Goal: Task Accomplishment & Management: Use online tool/utility

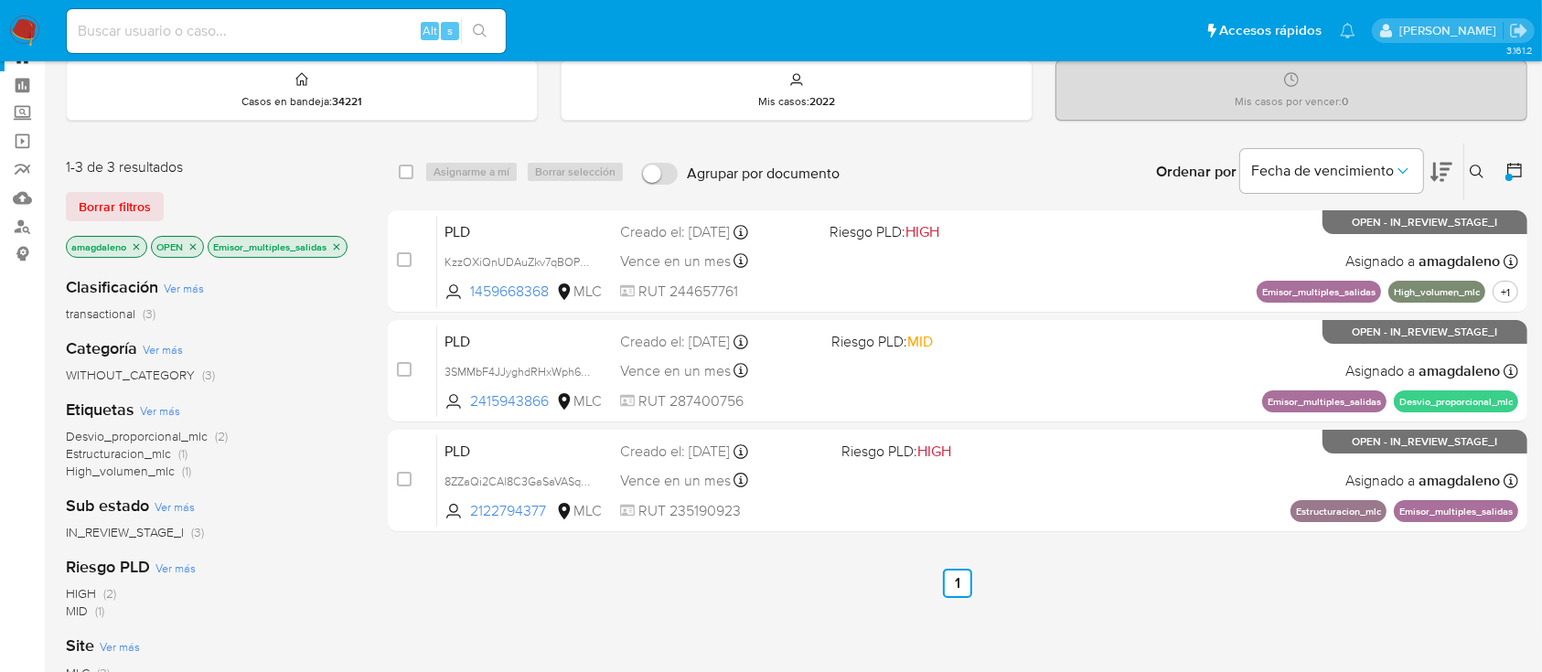
scroll to position [64, 0]
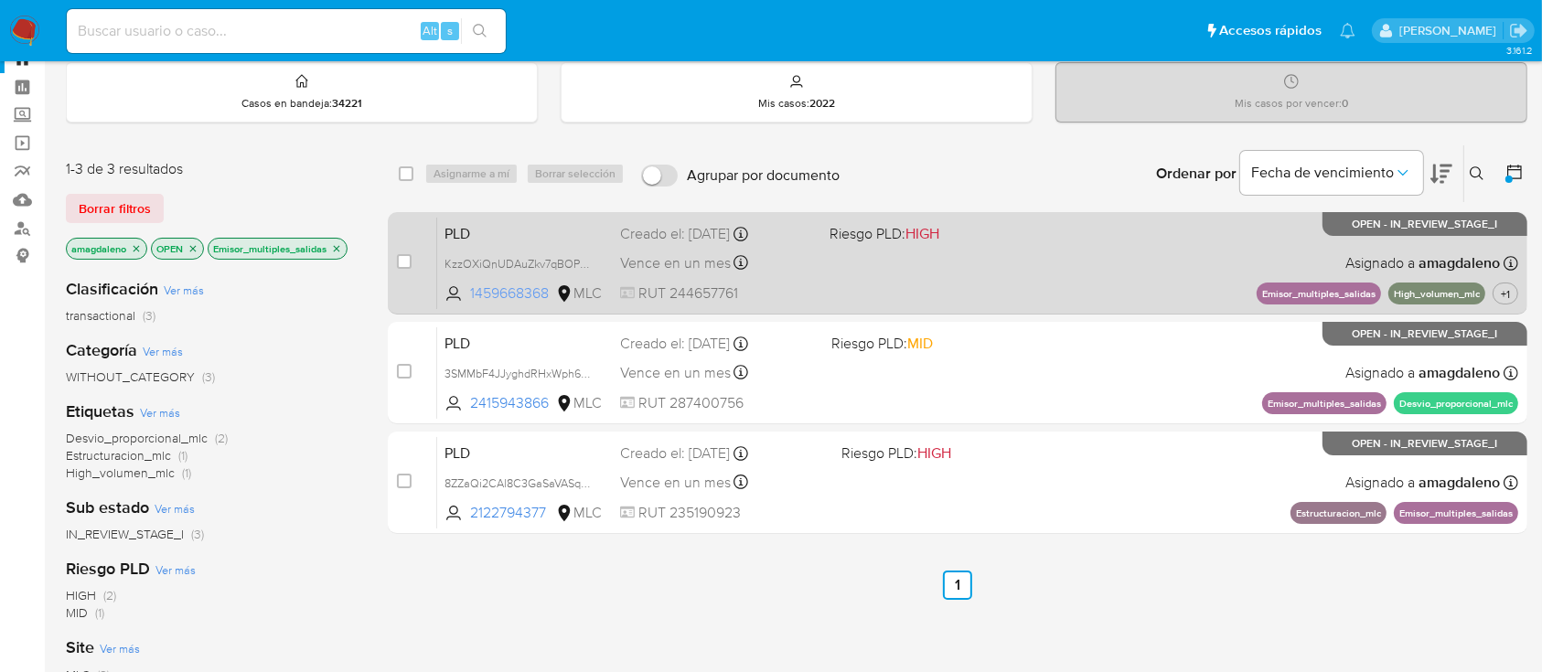
click at [526, 294] on span "1459668368" at bounding box center [511, 294] width 82 height 20
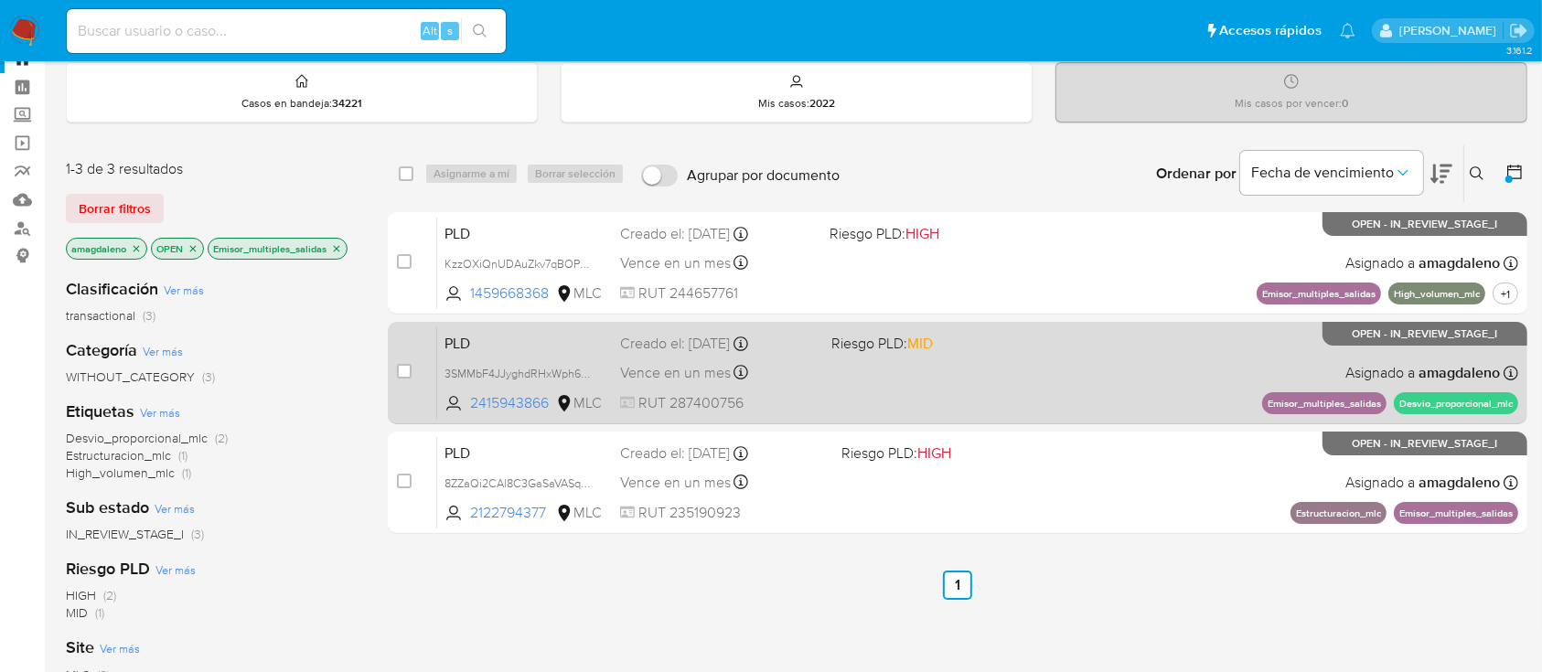
click at [498, 413] on div "PLD 3SMMbF4JJyghdRHxWph6JFpc 2415943866 MLC Riesgo PLD: MID Creado el: 12/08/20…" at bounding box center [977, 373] width 1081 height 92
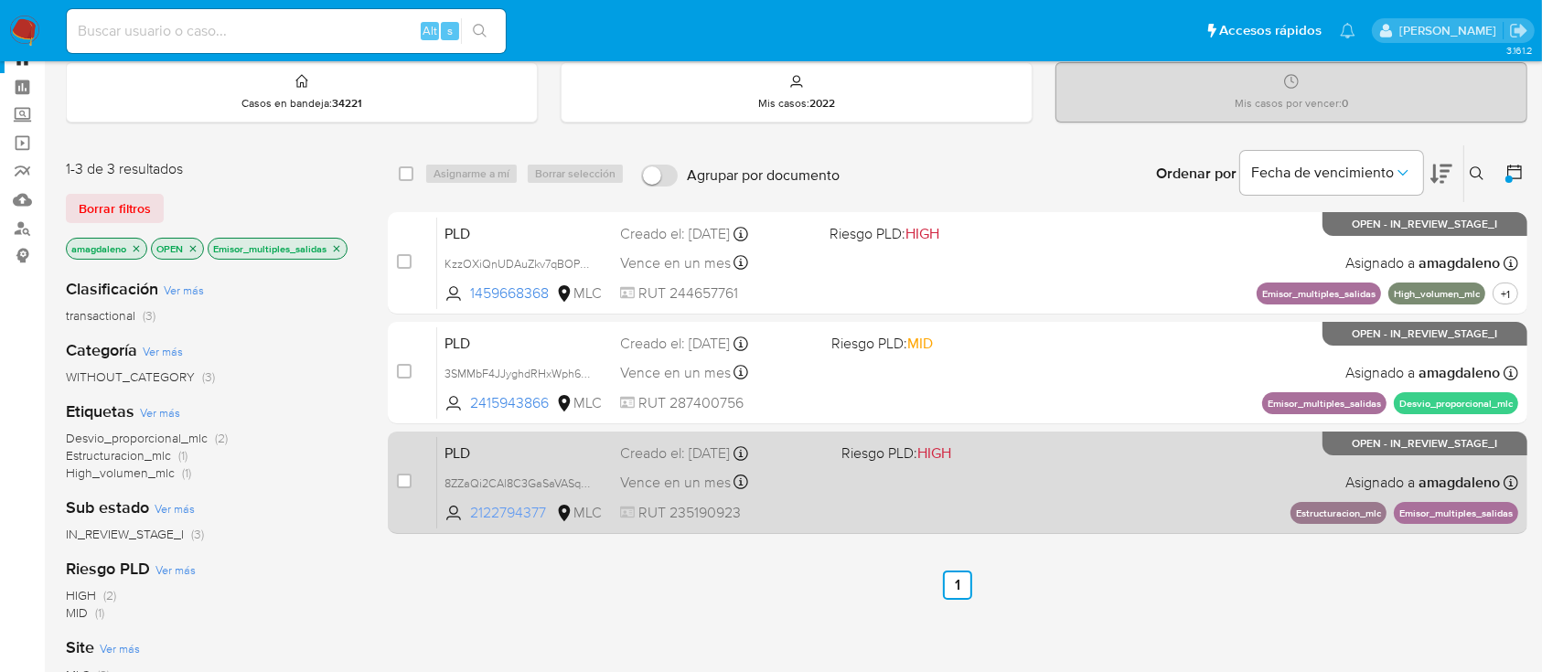
click at [527, 511] on span "2122794377" at bounding box center [511, 513] width 82 height 20
click at [871, 508] on div "PLD 8ZZaQi2CAl8C3GaSaVASqgiS 2122794377 MLC Riesgo PLD: HIGH Creado el: 12/08/2…" at bounding box center [977, 482] width 1081 height 92
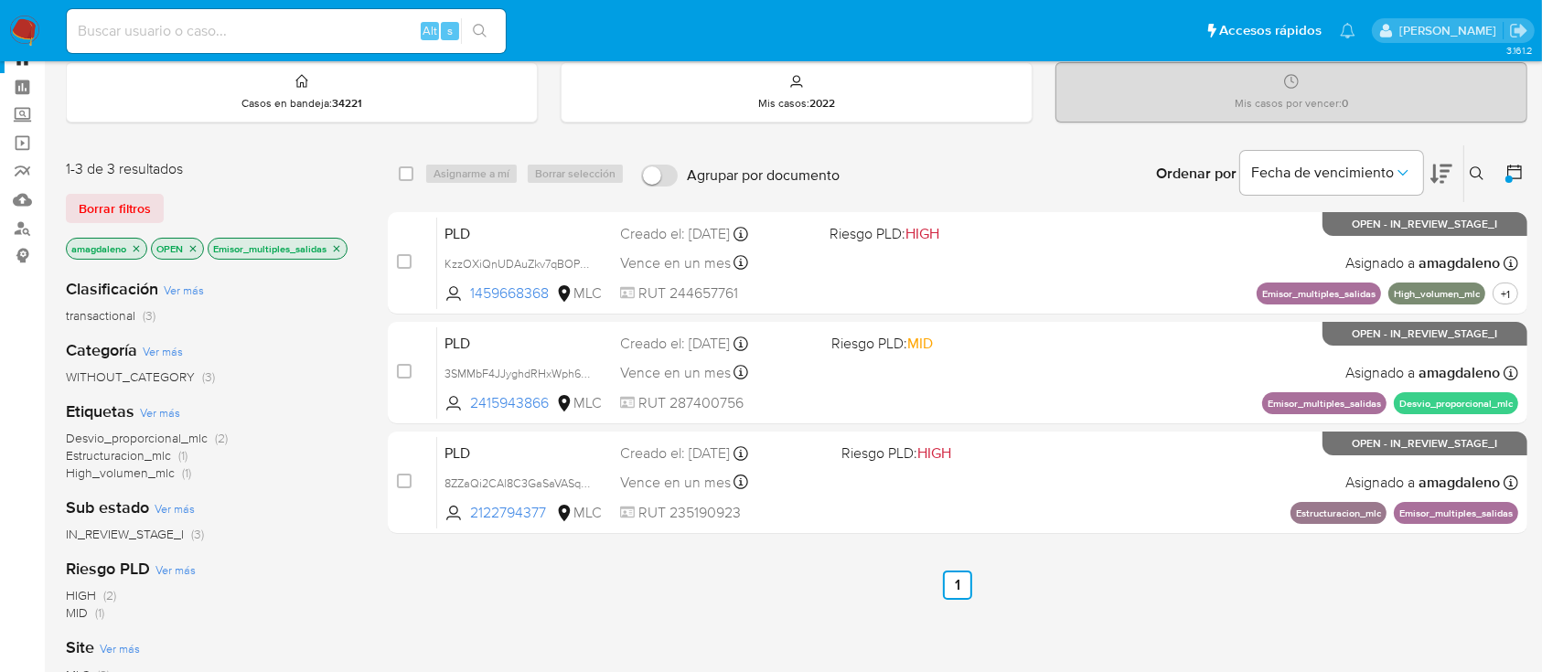
click at [338, 251] on icon "close-filter" at bounding box center [336, 248] width 11 height 11
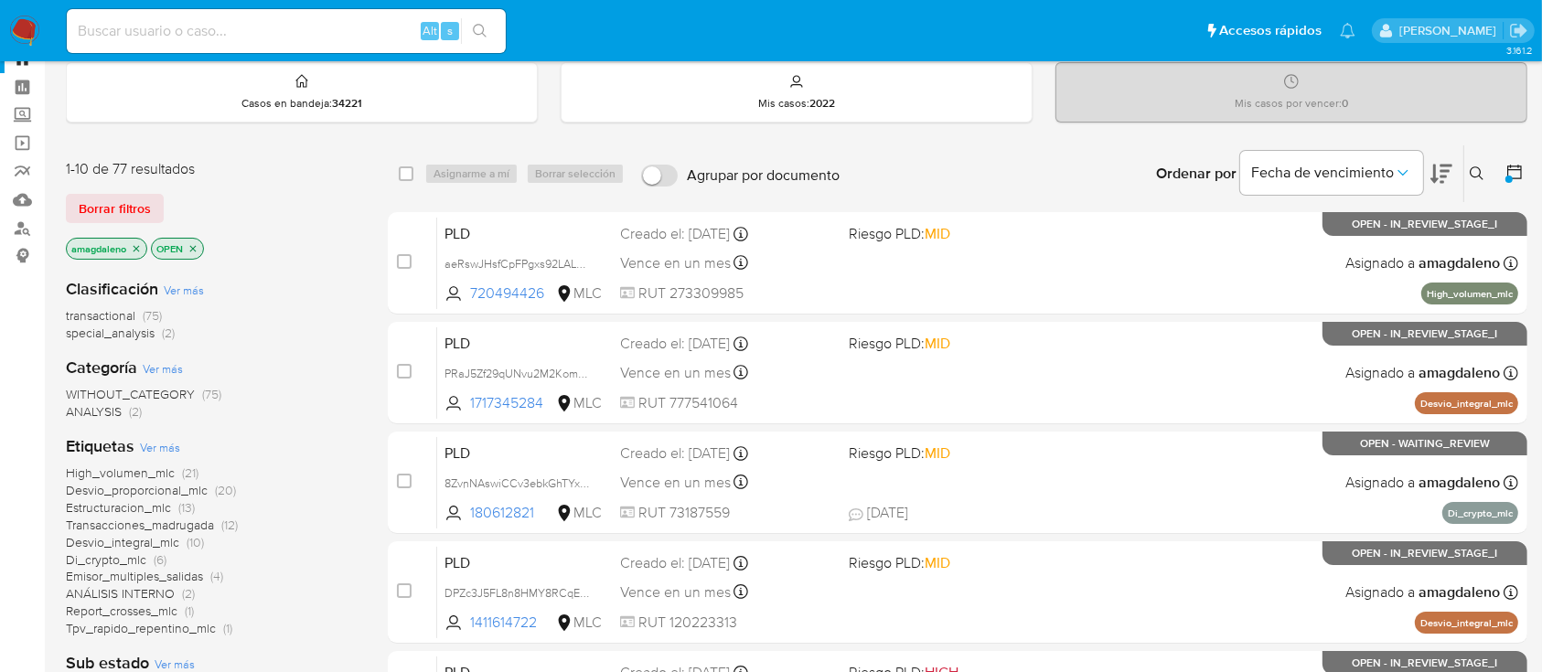
click at [148, 511] on span "Estructuracion_mlc" at bounding box center [118, 507] width 105 height 18
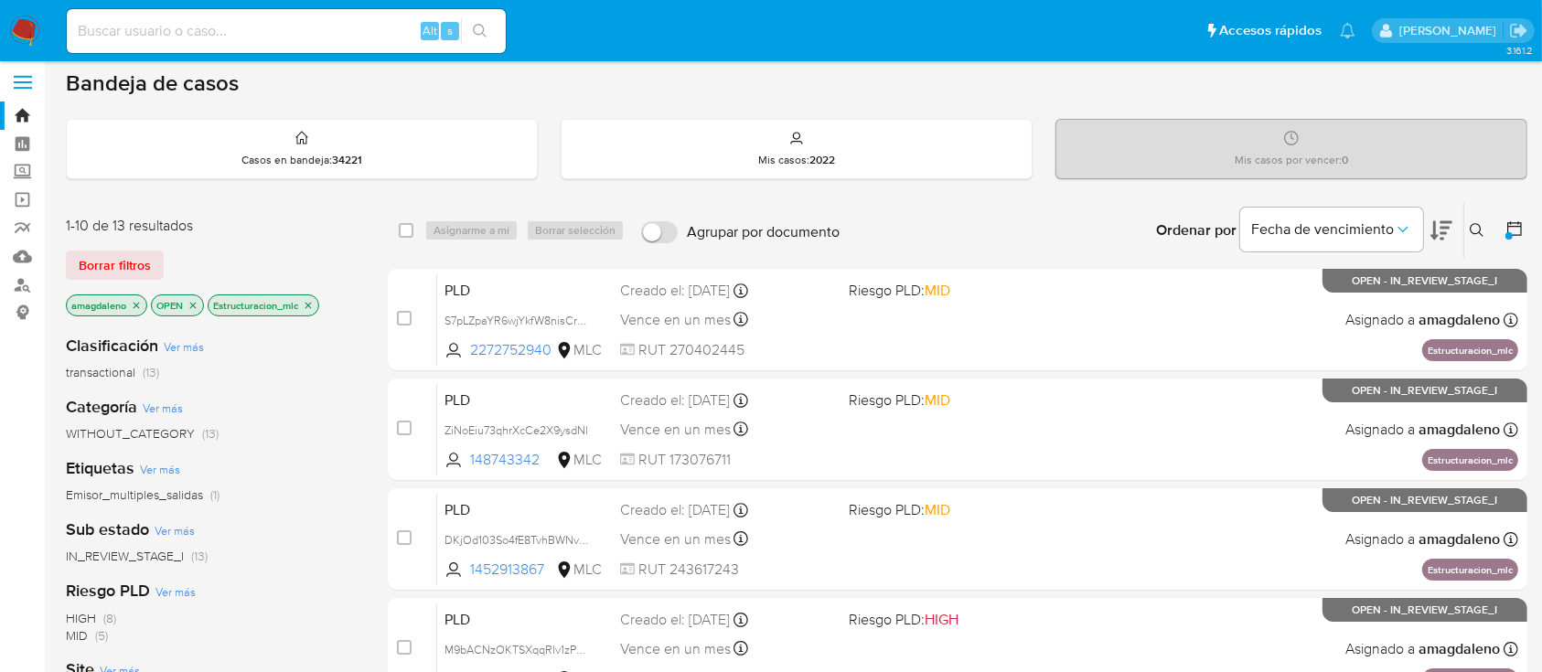
scroll to position [6, 0]
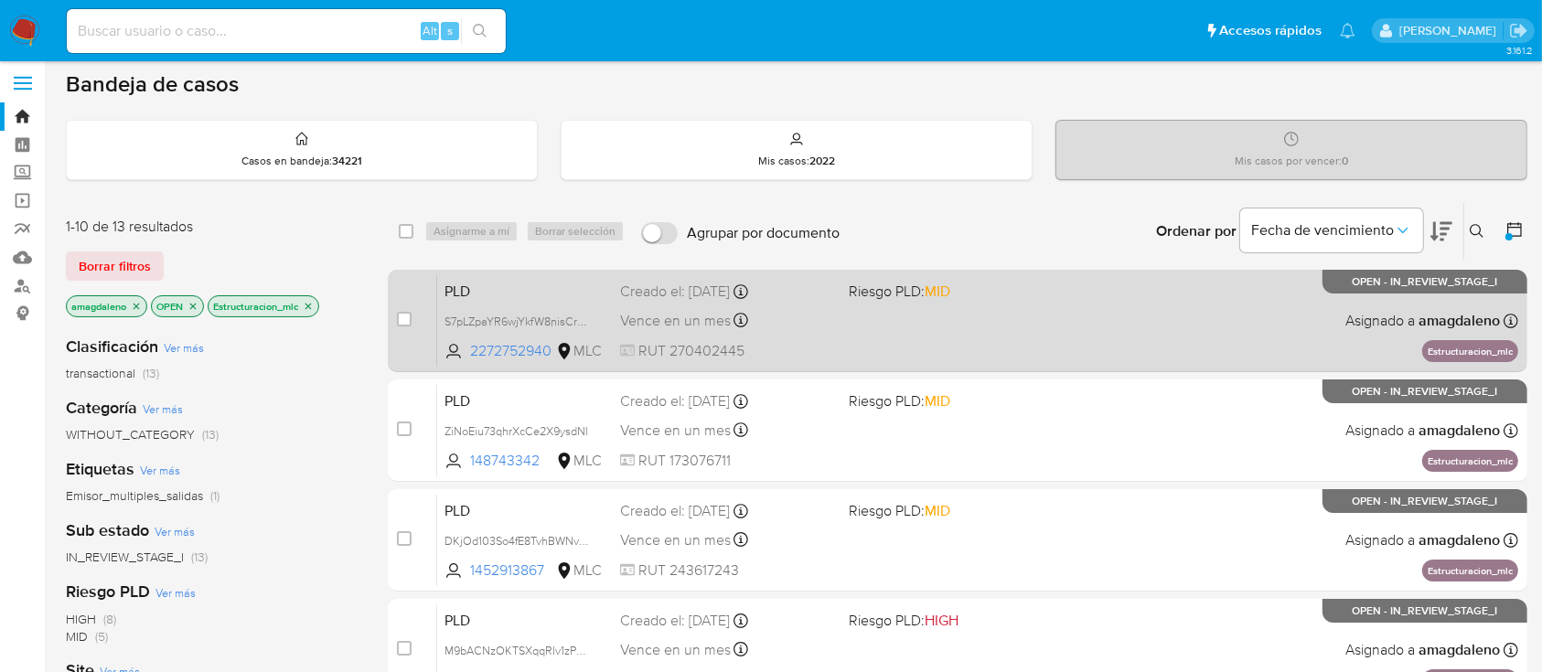
click at [518, 338] on div "PLD S7pLZpaYR6wjYkfW8nisCrDY 2272752940 MLC Riesgo PLD: MID Creado el: 12/08/20…" at bounding box center [977, 320] width 1081 height 92
click at [533, 355] on span "2272752940" at bounding box center [511, 351] width 82 height 20
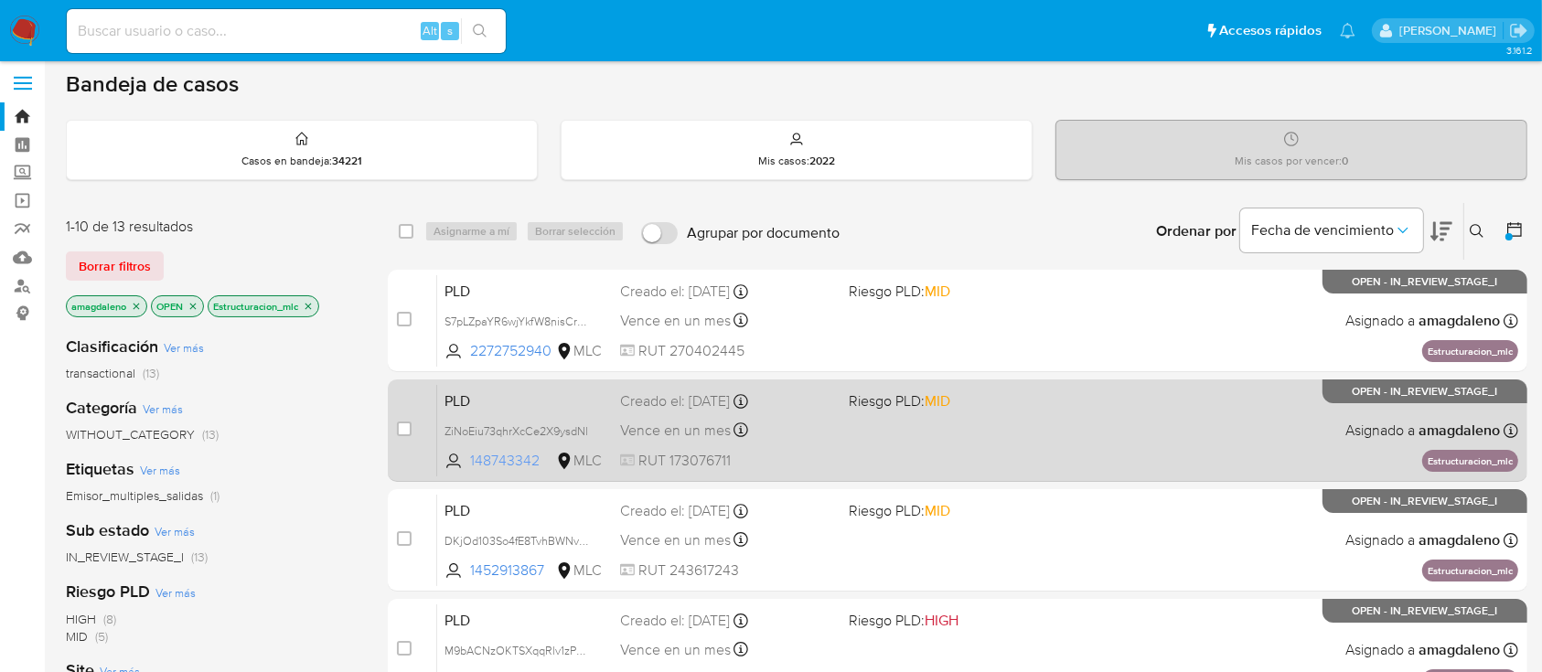
click at [522, 466] on span "148743342" at bounding box center [511, 461] width 82 height 20
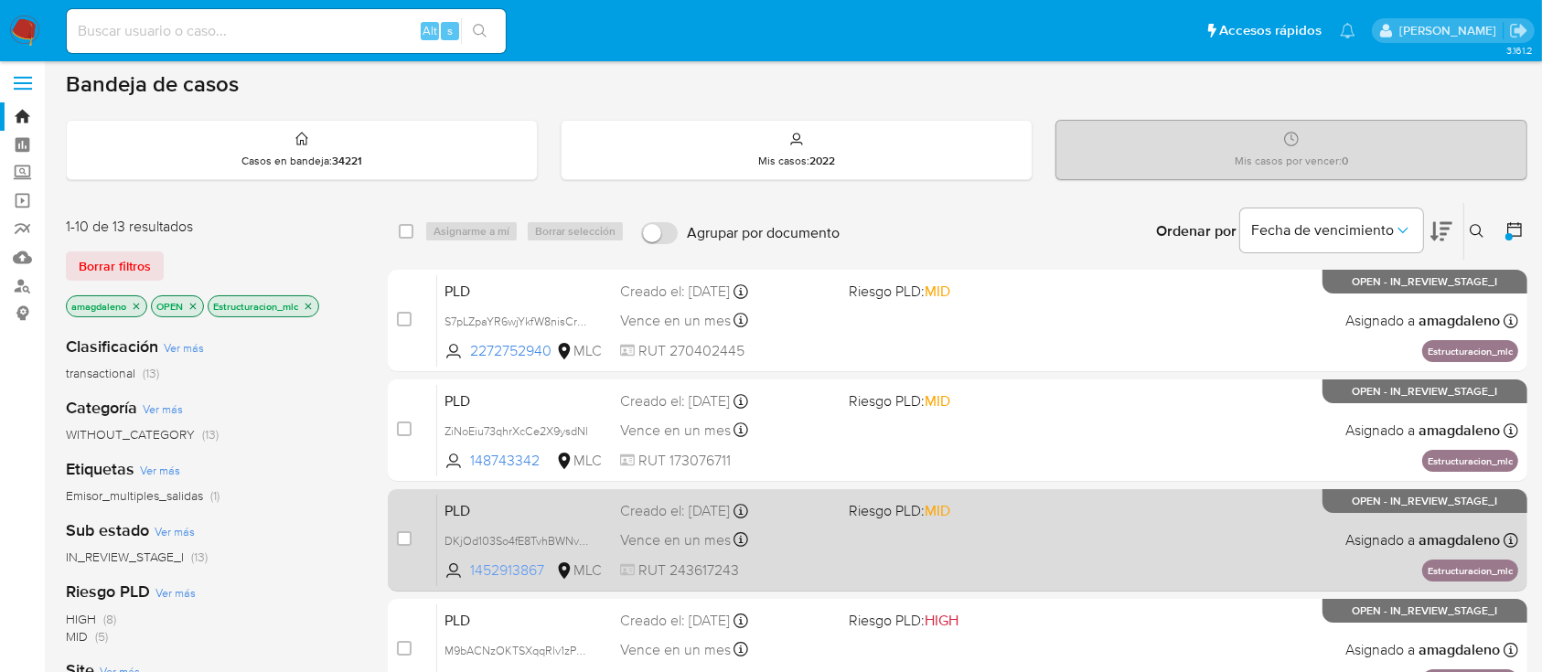
click at [520, 564] on span "1452913867" at bounding box center [511, 571] width 82 height 20
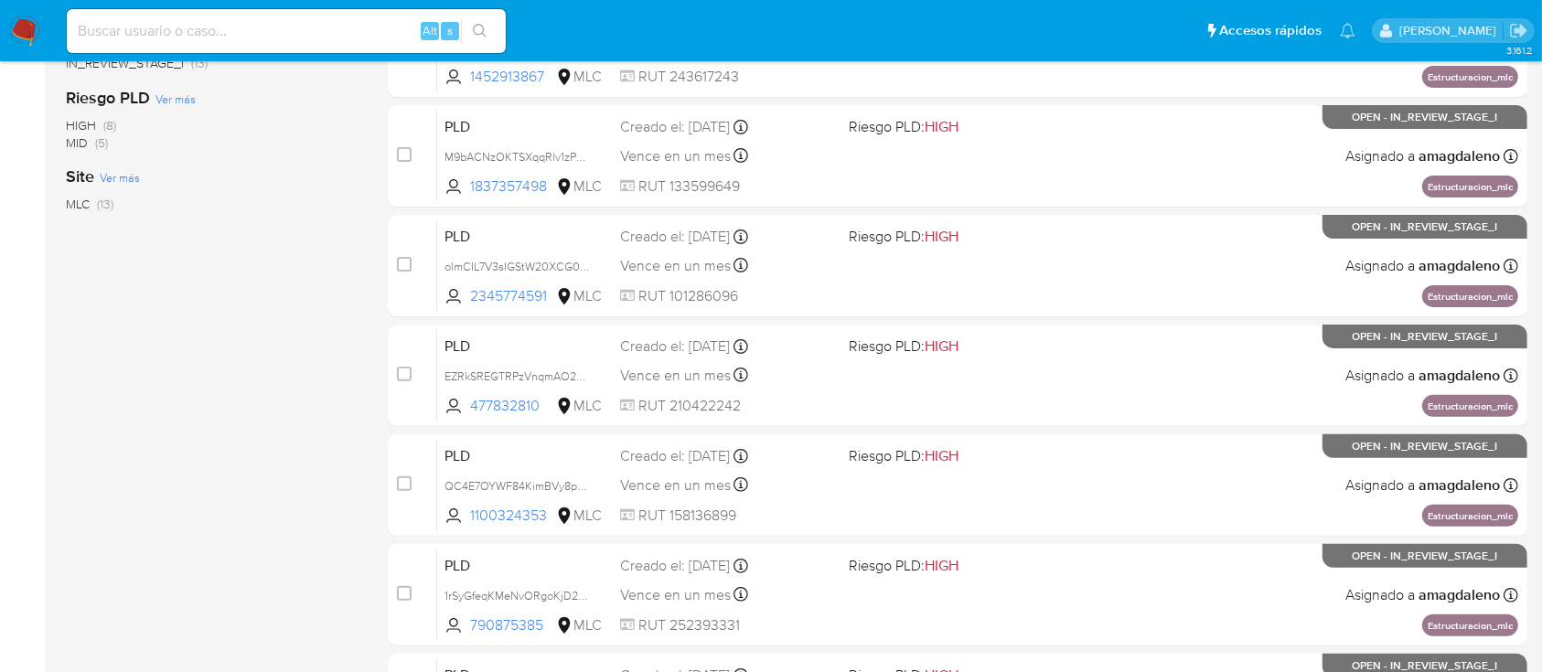
scroll to position [505, 0]
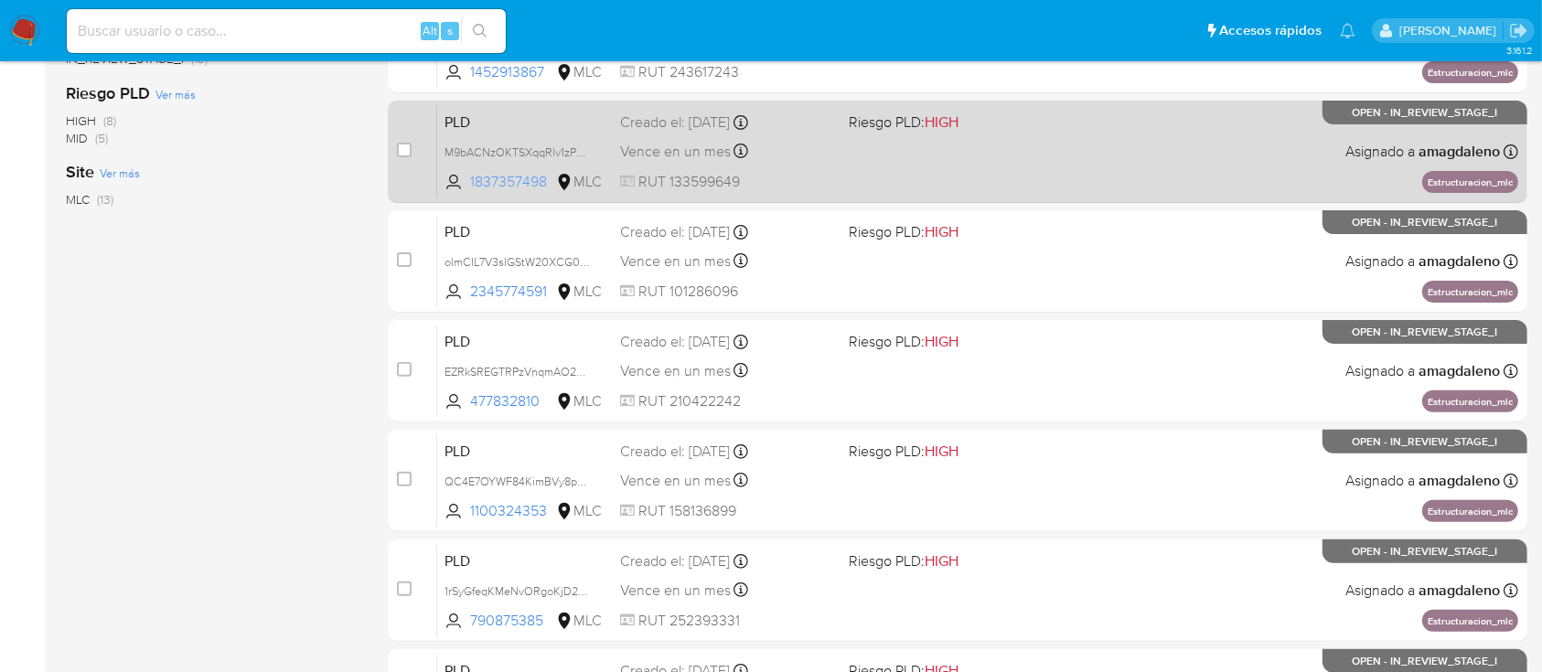
click at [529, 186] on span "1837357498" at bounding box center [511, 182] width 82 height 20
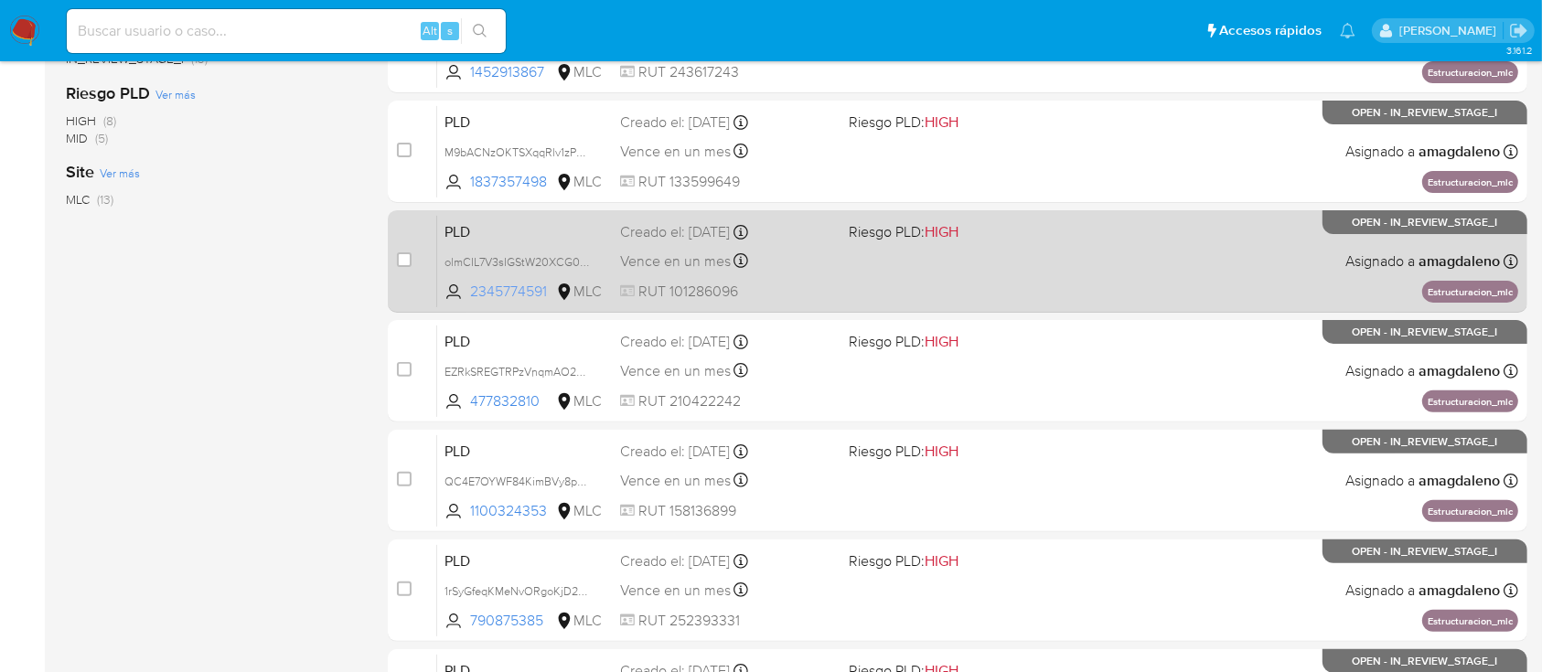
click at [511, 289] on span "2345774591" at bounding box center [511, 292] width 82 height 20
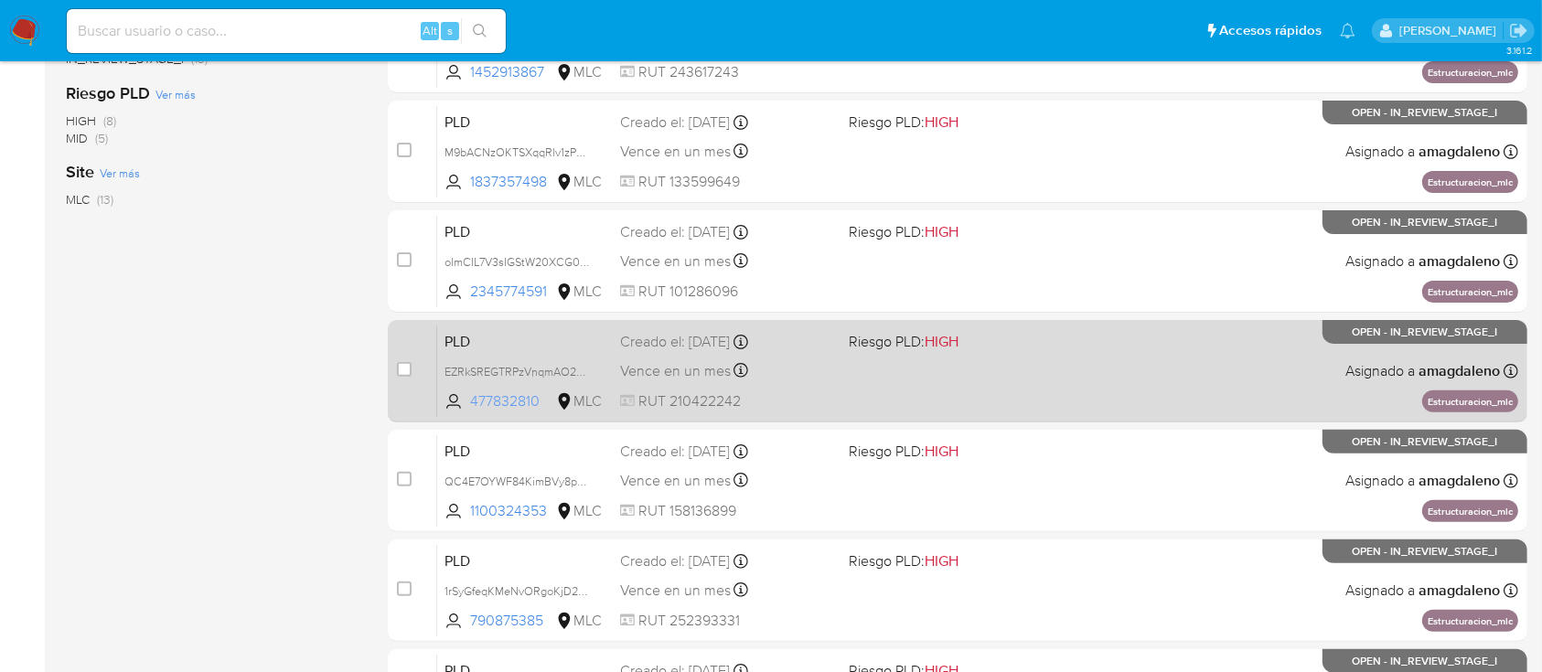
click at [518, 391] on span "477832810" at bounding box center [511, 401] width 82 height 20
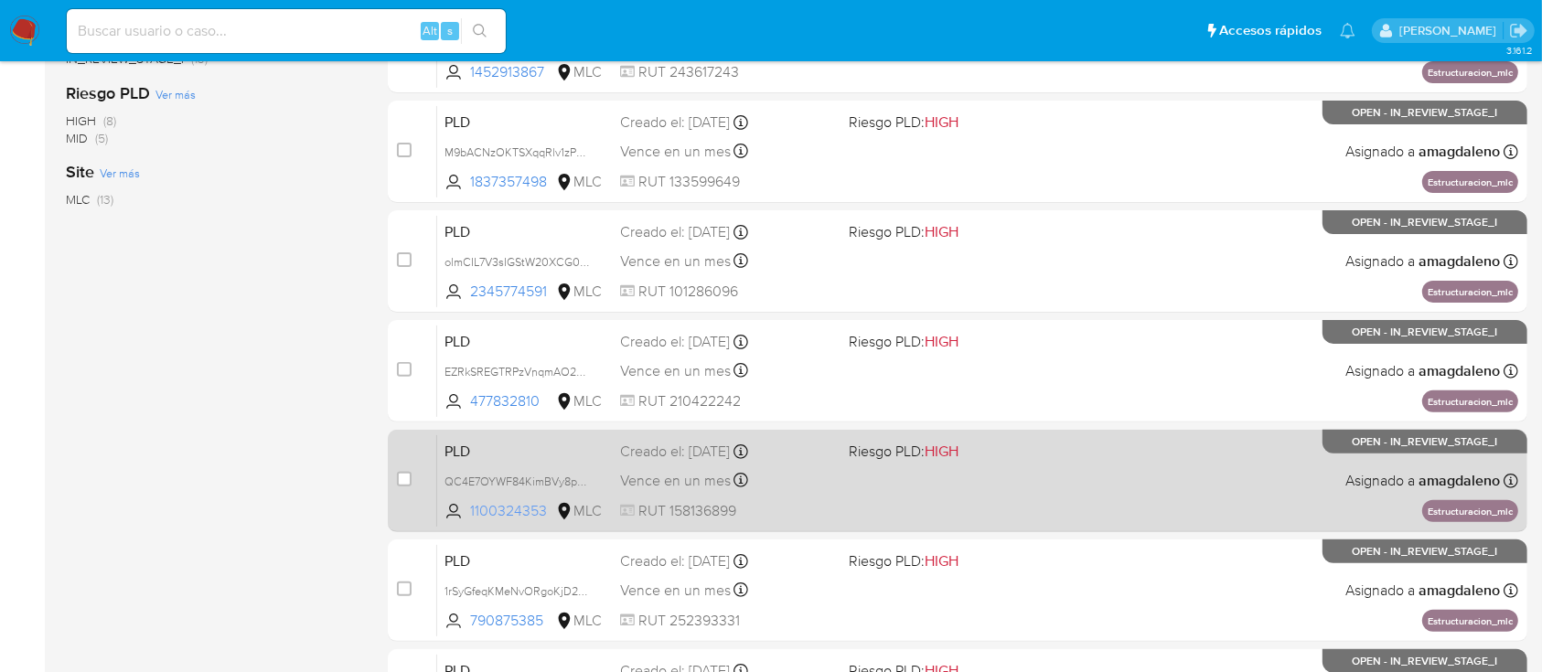
click at [489, 513] on span "1100324353" at bounding box center [511, 511] width 82 height 20
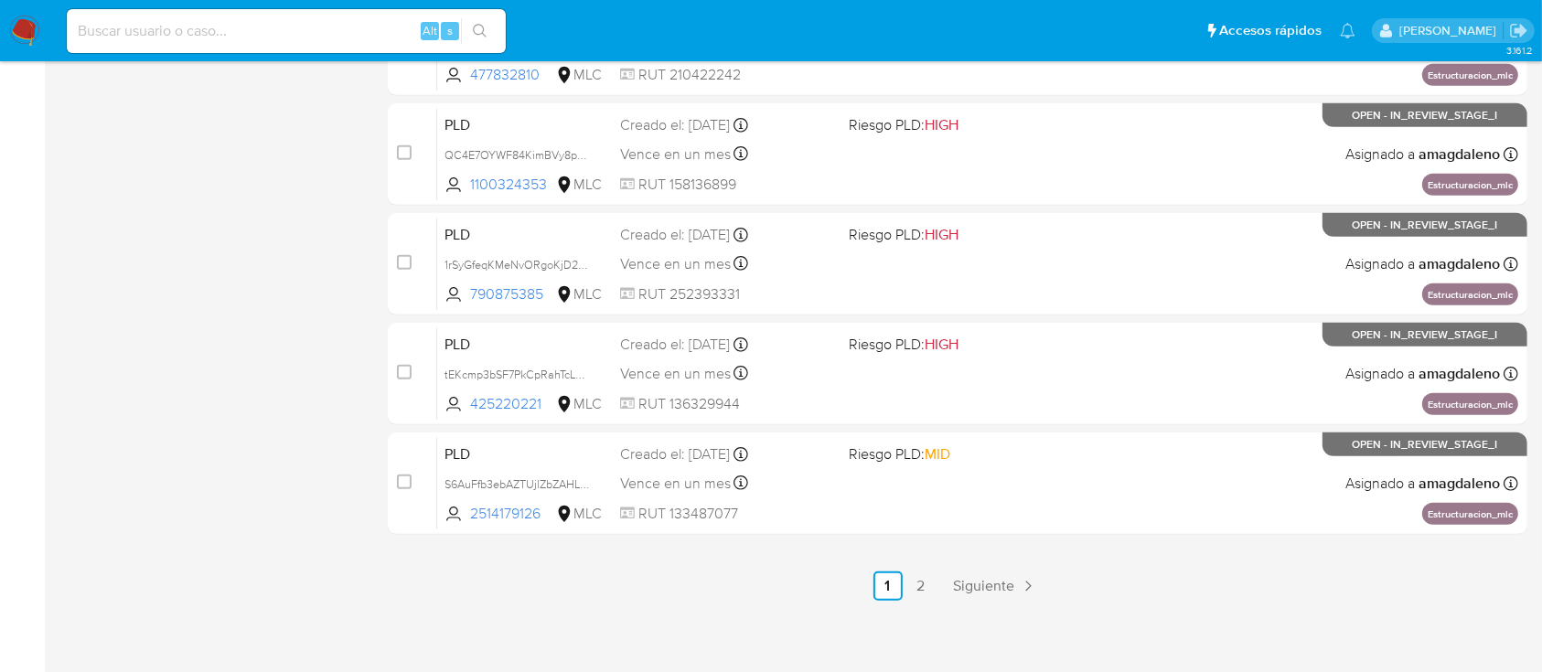
scroll to position [836, 0]
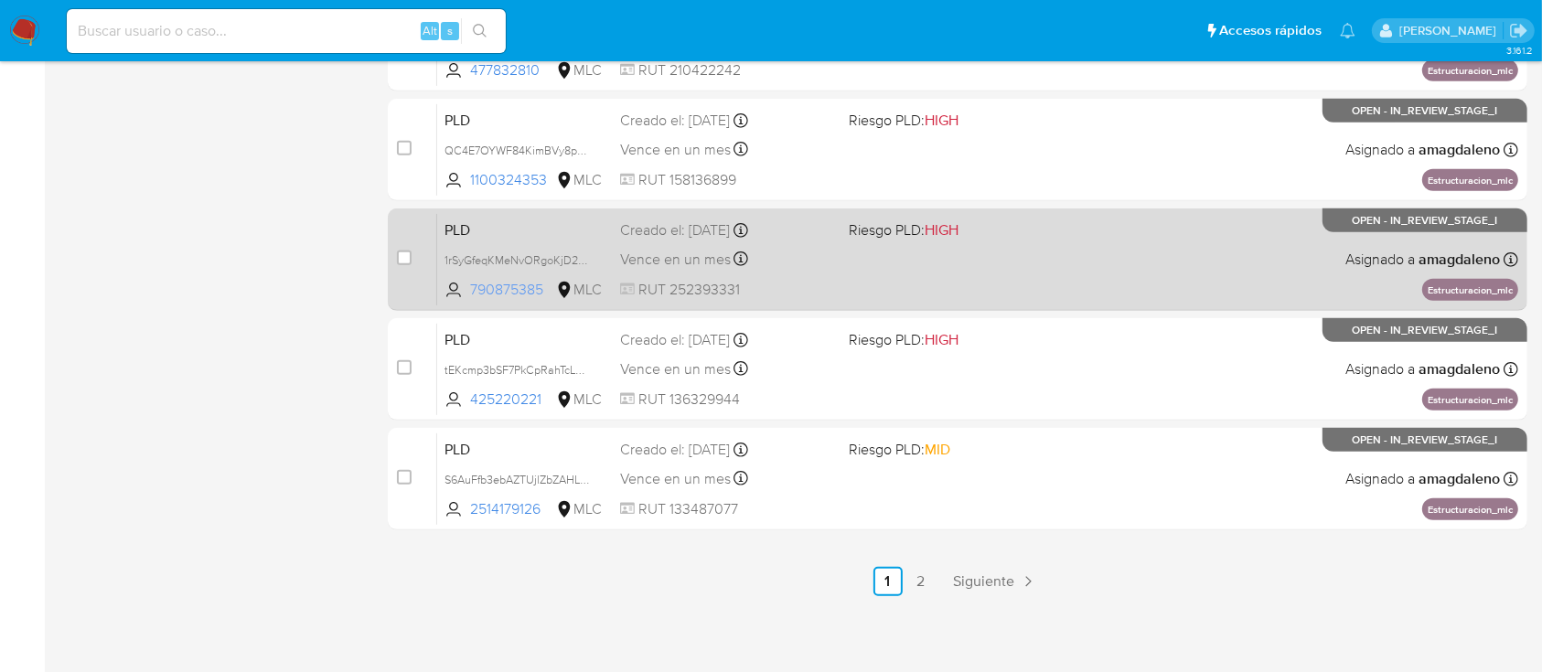
click at [505, 289] on span "790875385" at bounding box center [511, 290] width 82 height 20
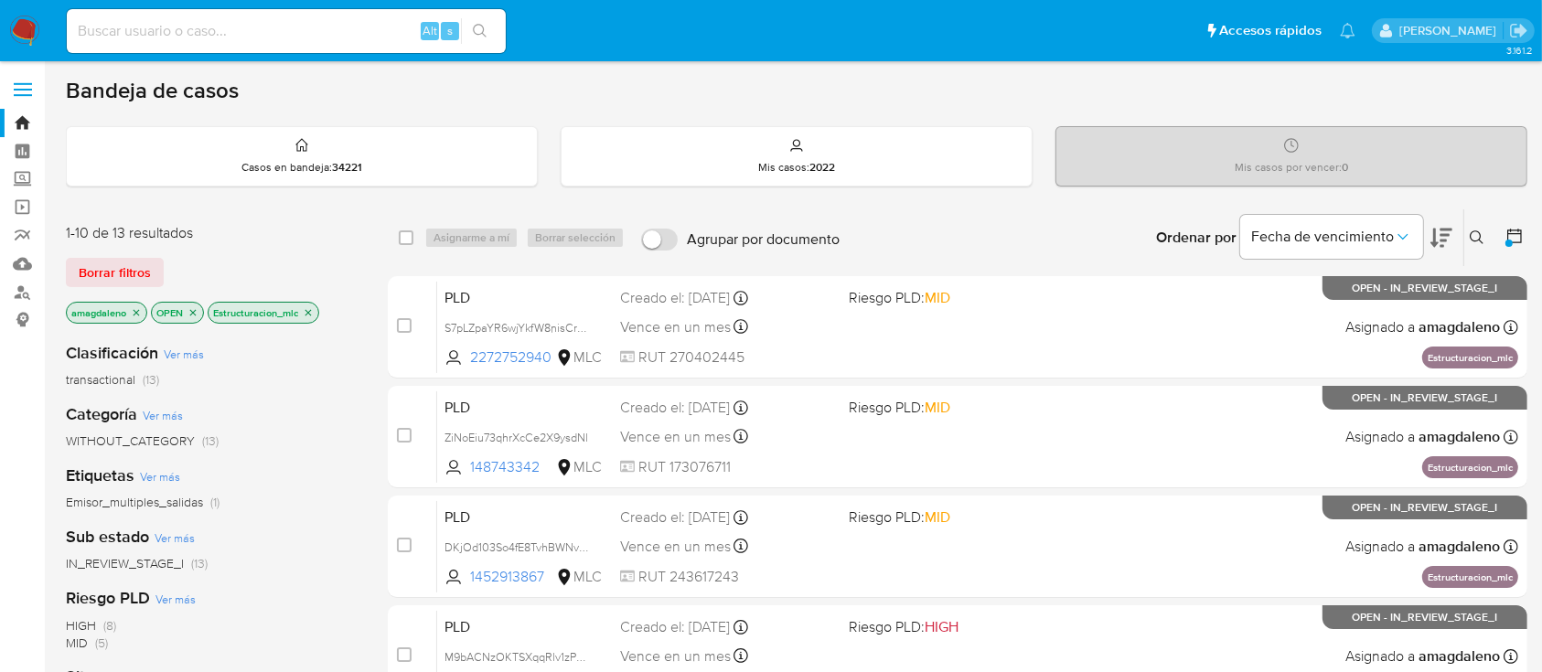
scroll to position [0, 0]
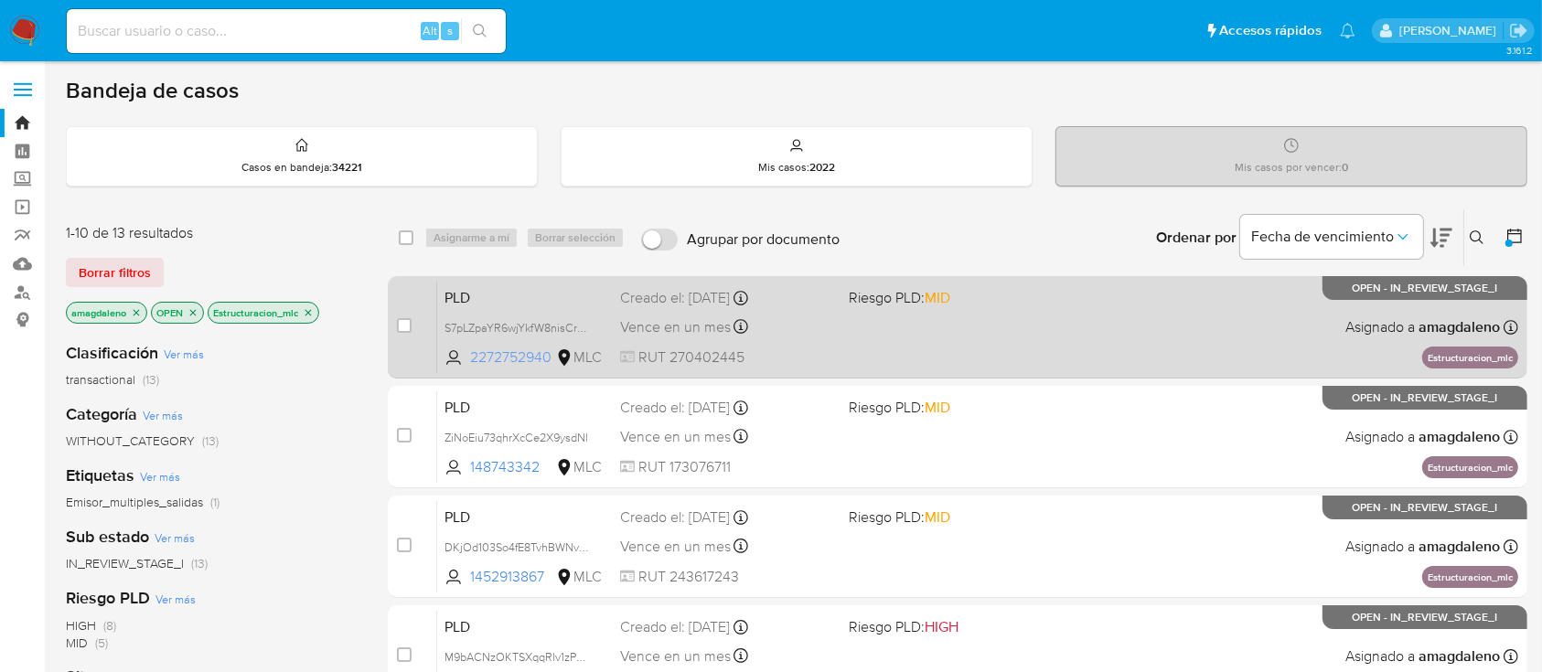
click at [484, 355] on span "2272752940" at bounding box center [511, 358] width 82 height 20
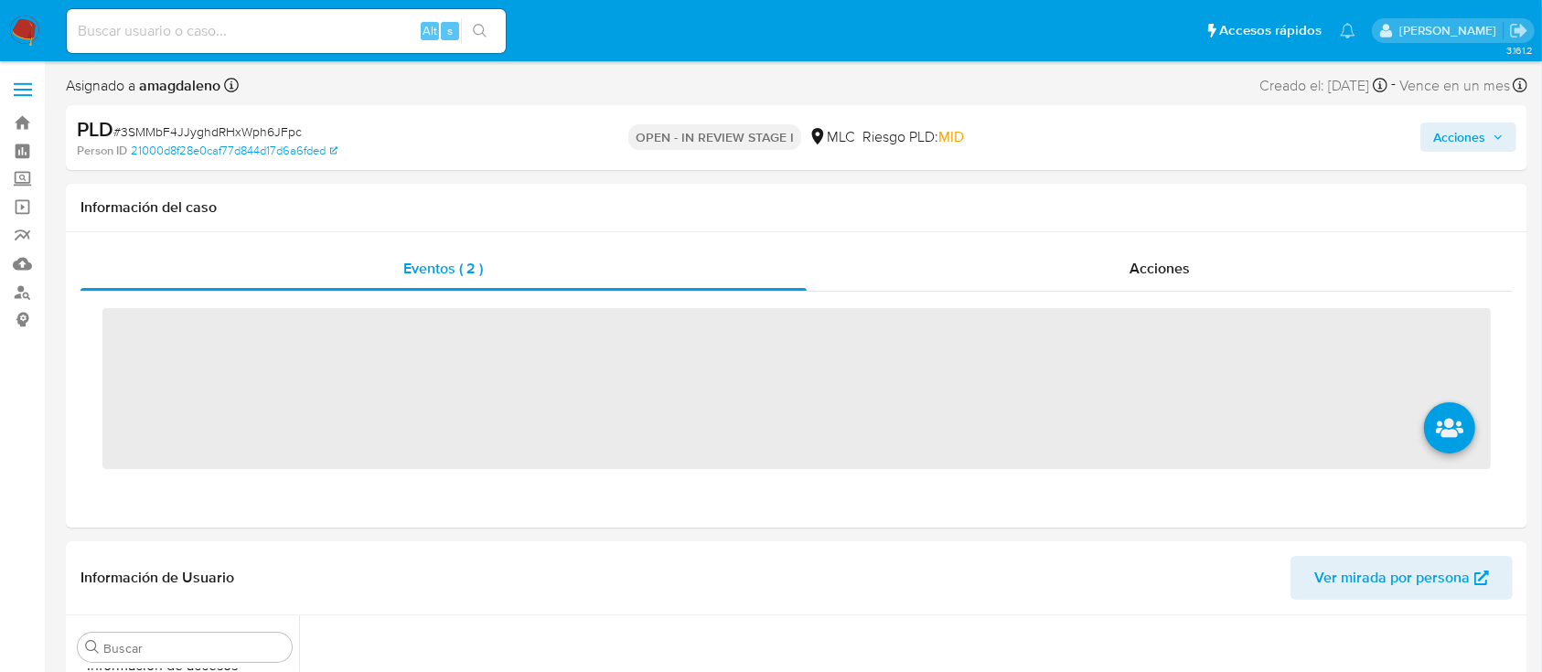
scroll to position [861, 0]
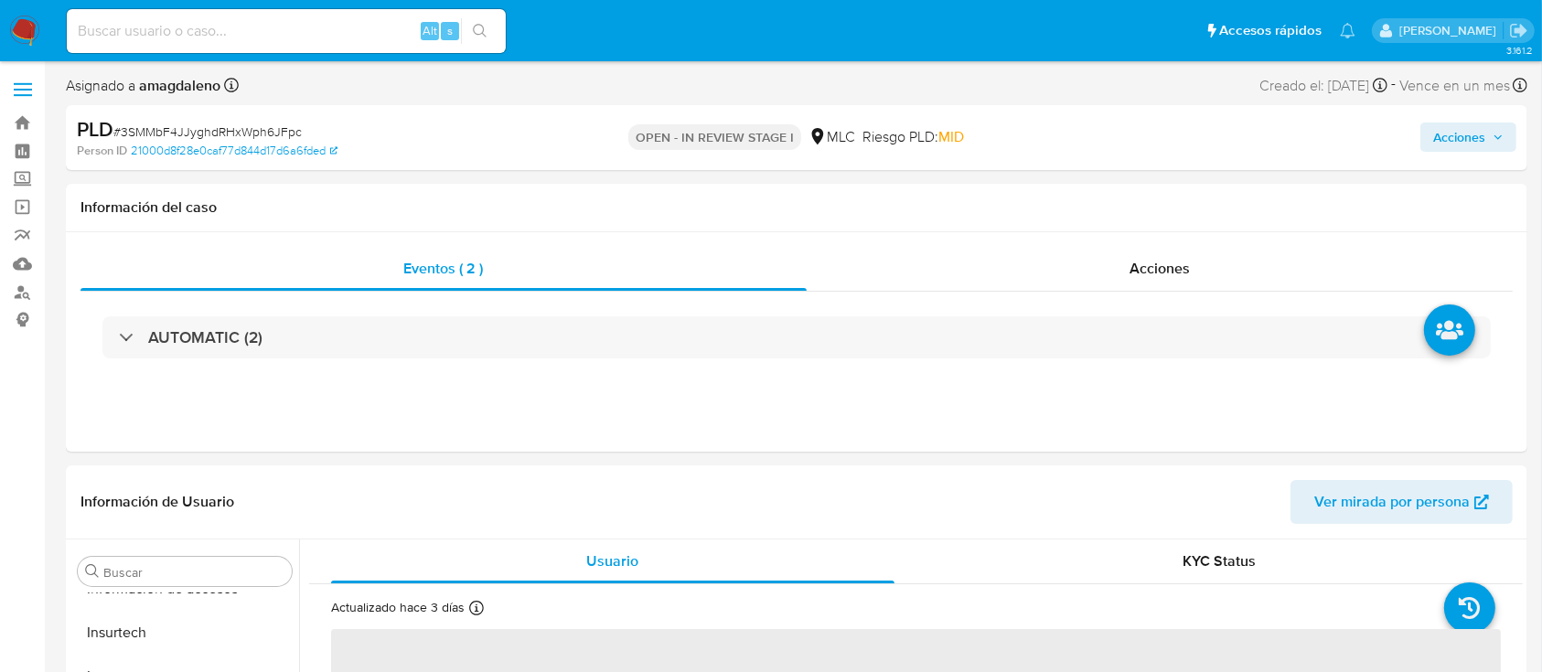
select select "10"
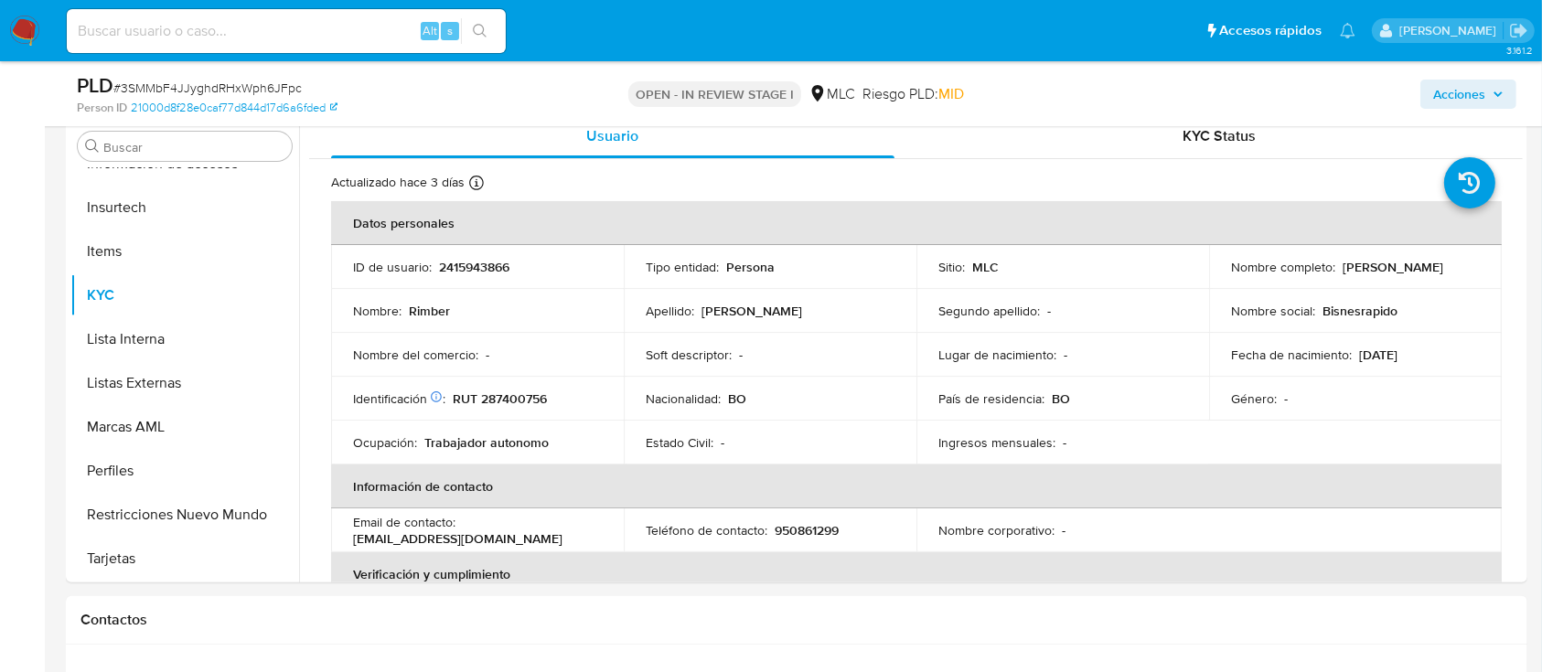
scroll to position [348, 0]
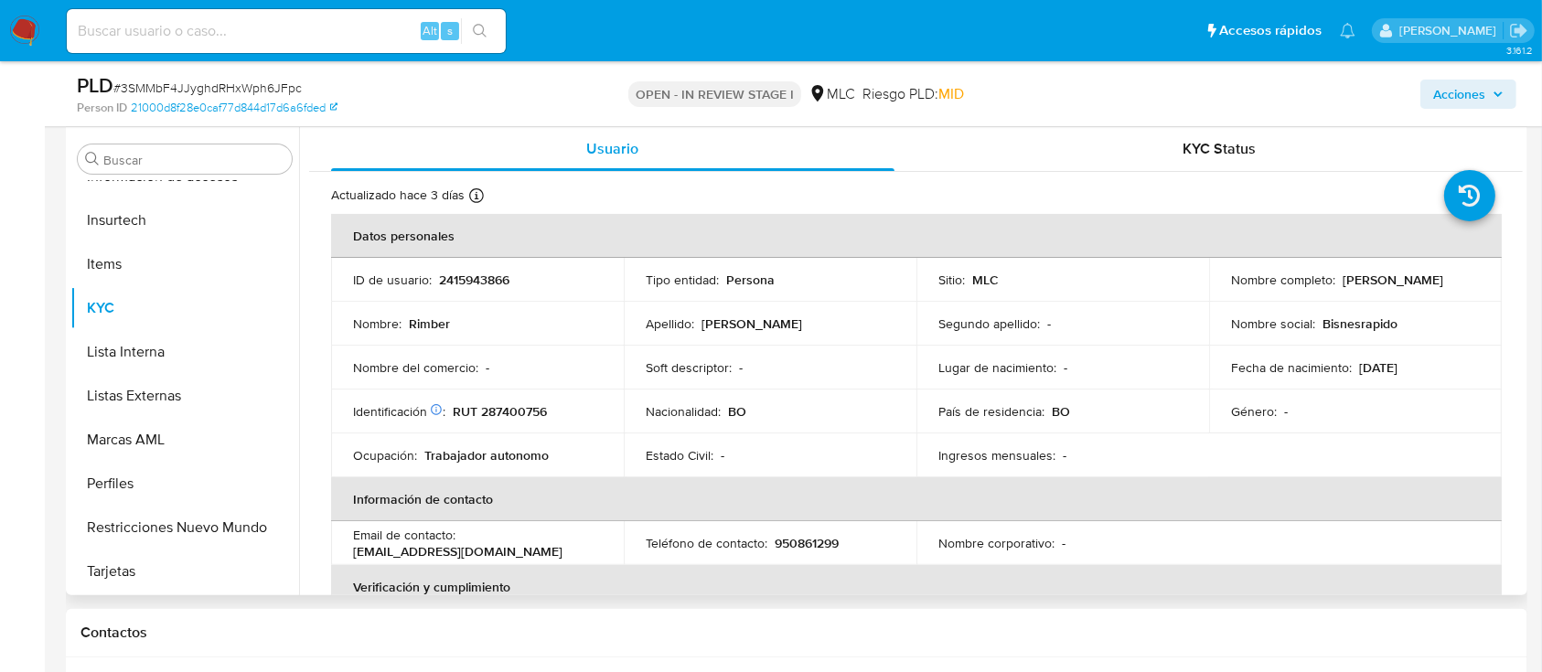
click at [469, 283] on p "2415943866" at bounding box center [474, 280] width 70 height 16
copy p "2415943866"
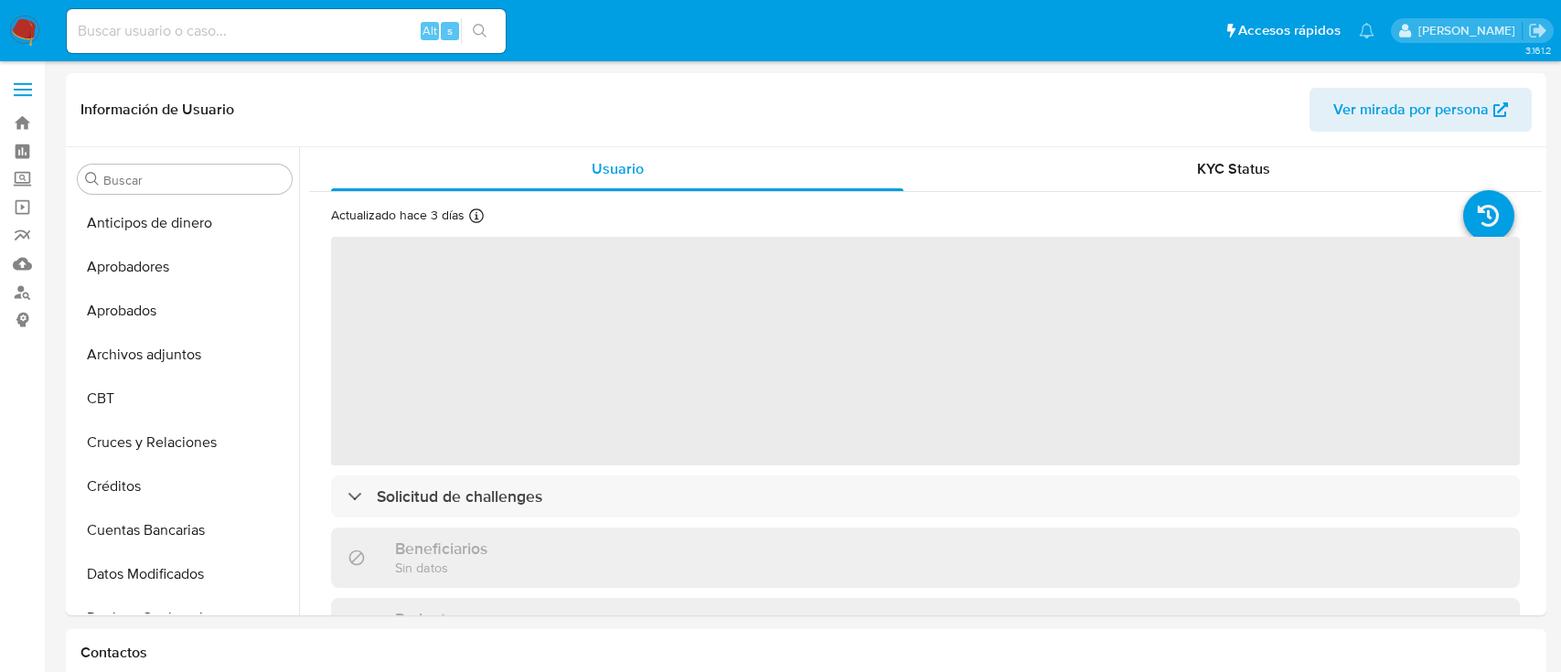
select select "10"
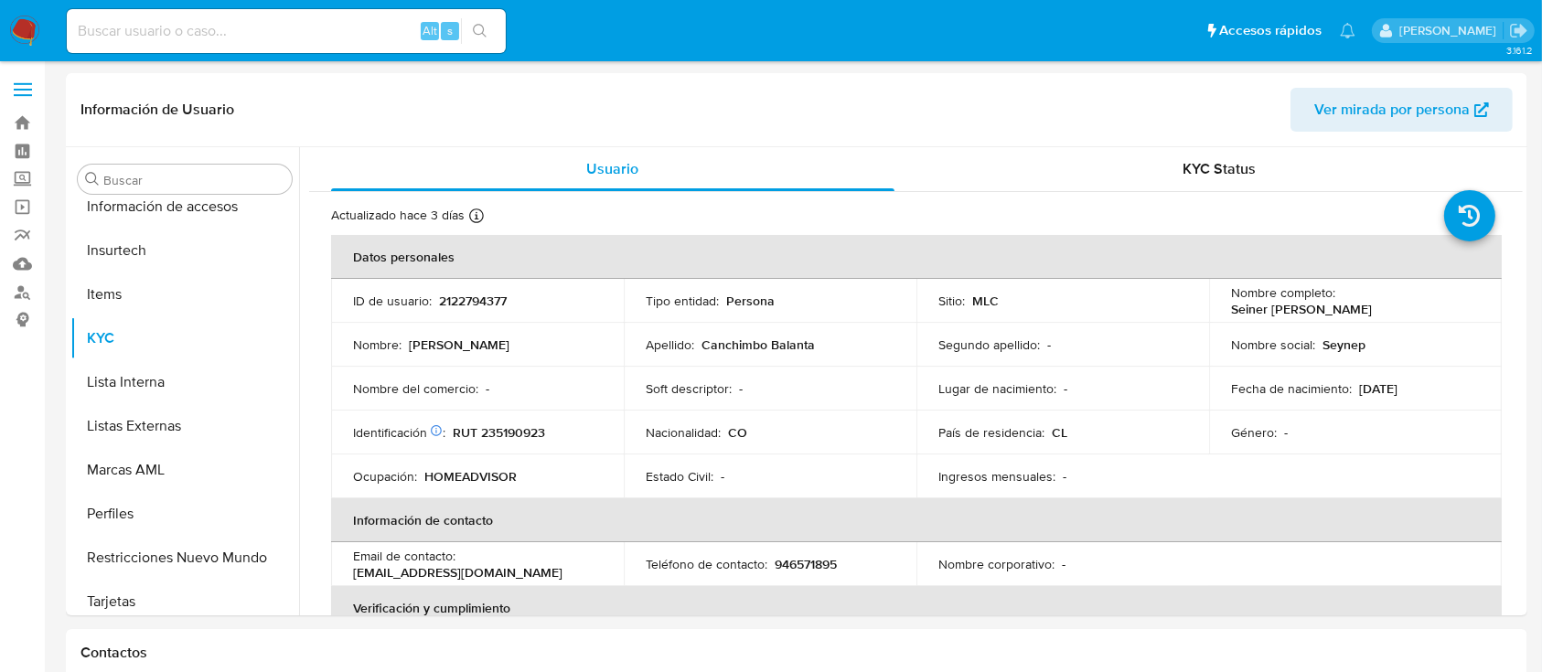
scroll to position [861, 0]
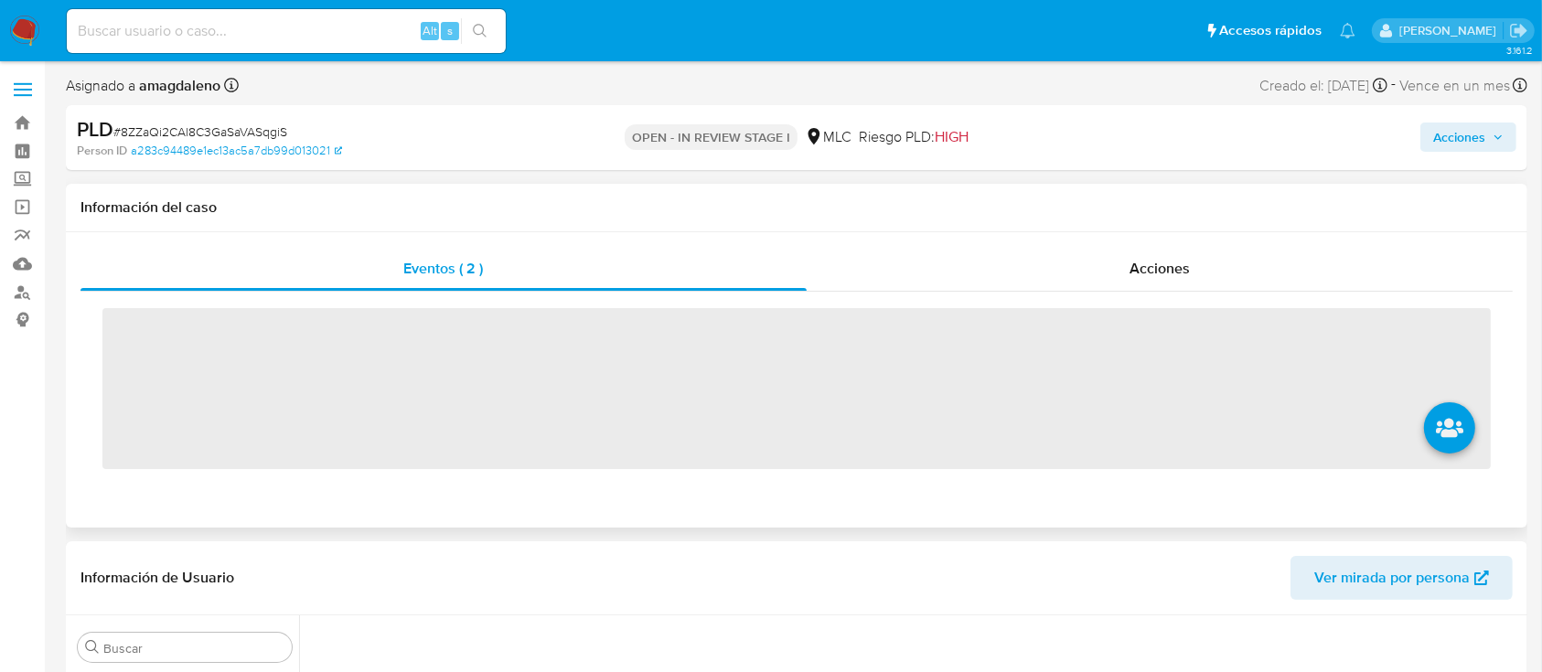
scroll to position [861, 0]
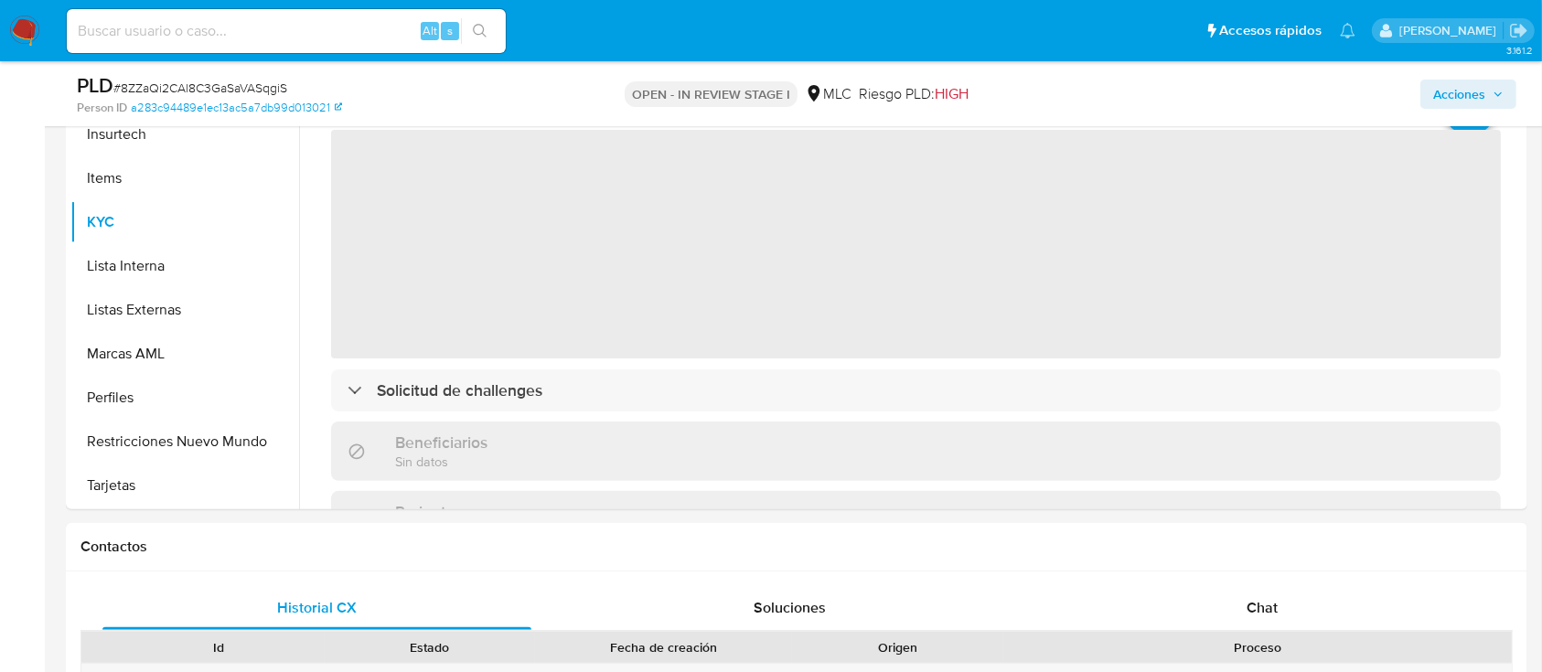
select select "10"
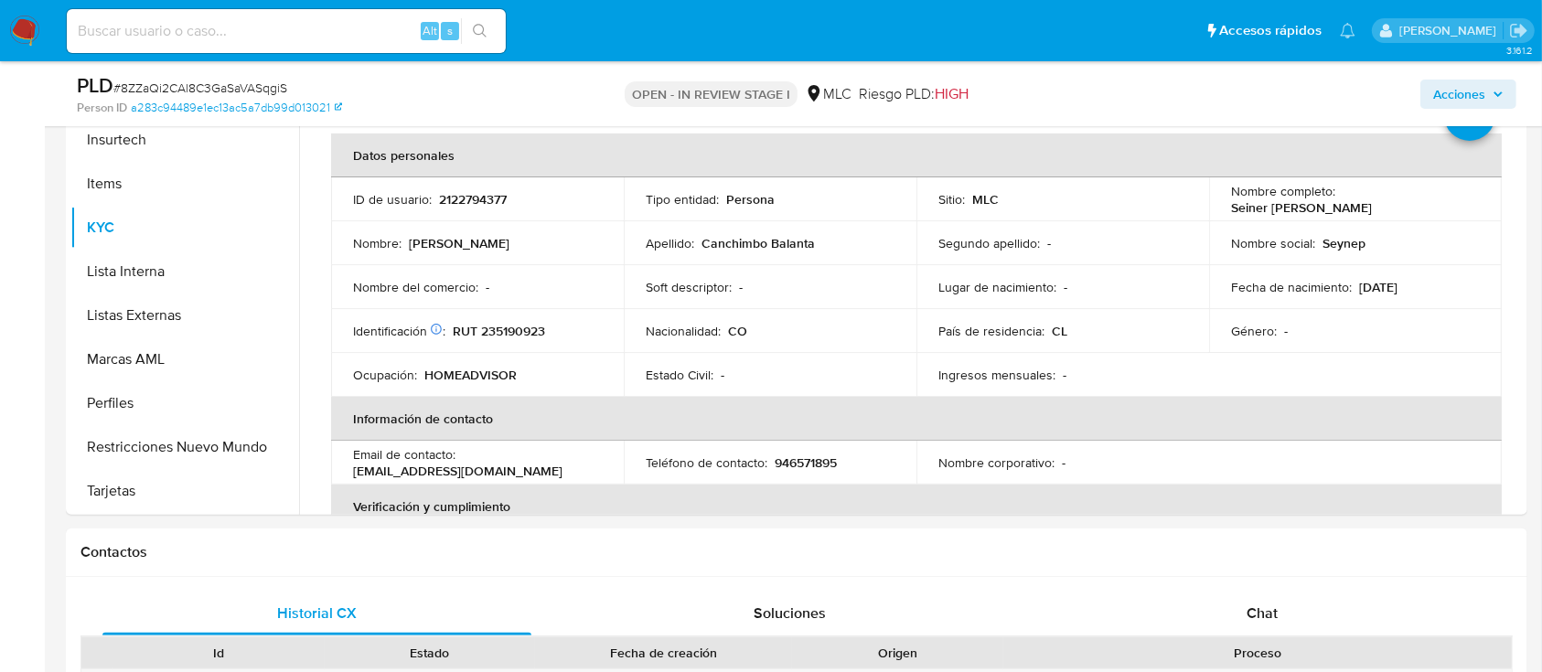
scroll to position [437, 0]
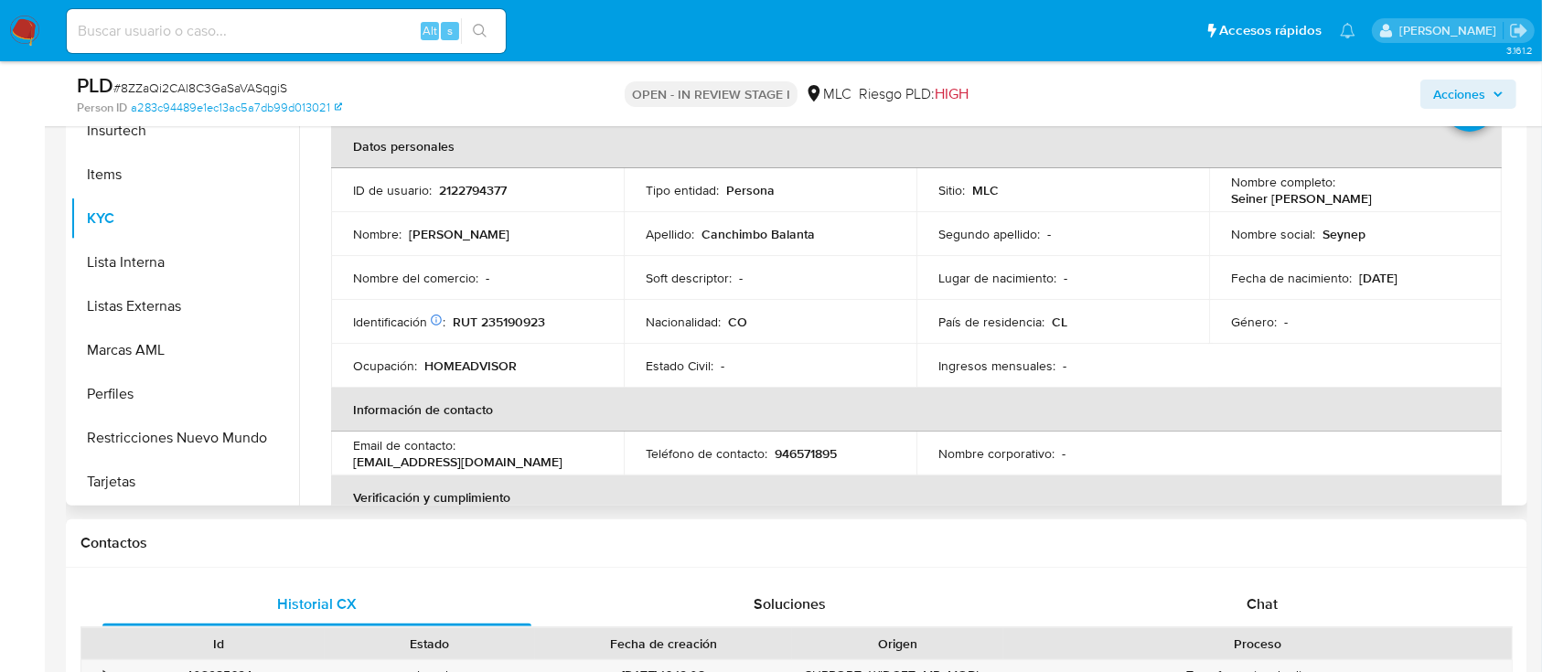
click at [512, 326] on p "RUT 235190923" at bounding box center [499, 322] width 92 height 16
copy p "235190923"
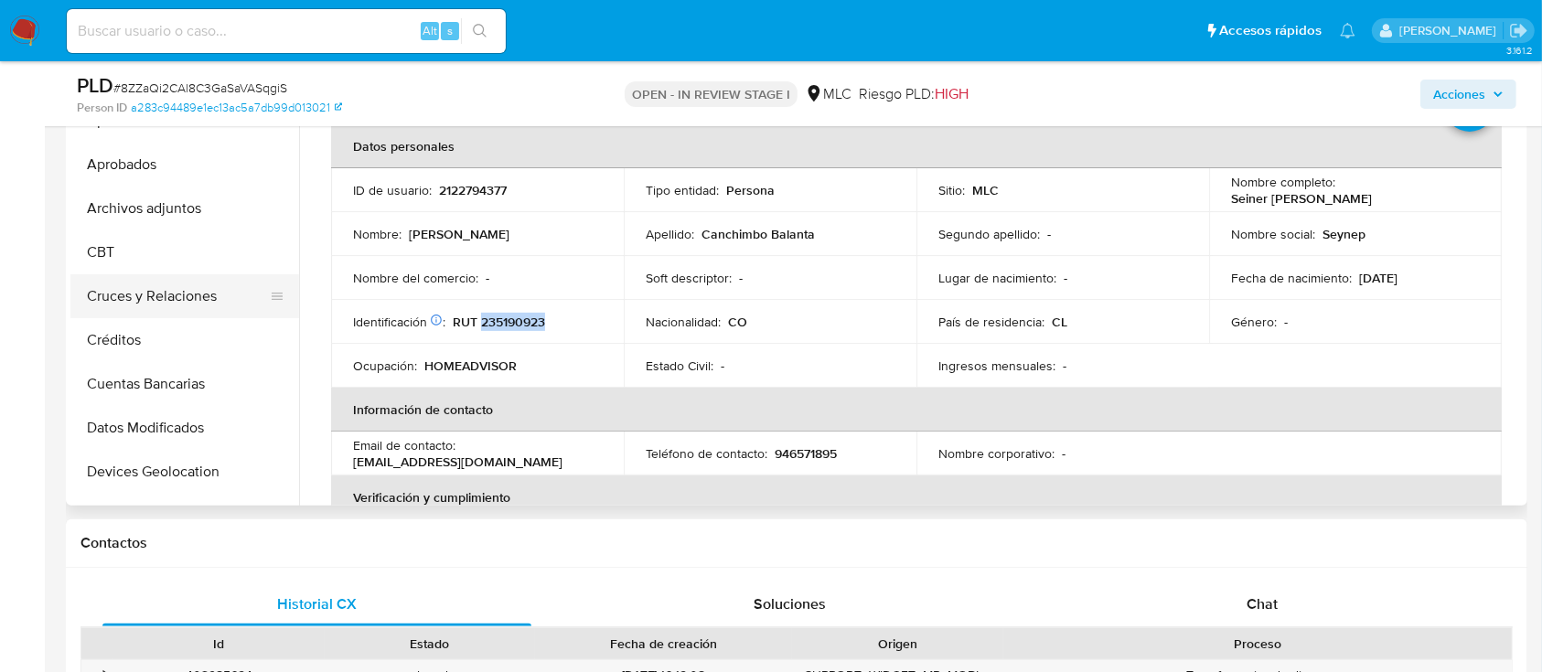
click at [190, 289] on button "Cruces y Relaciones" at bounding box center [177, 296] width 214 height 44
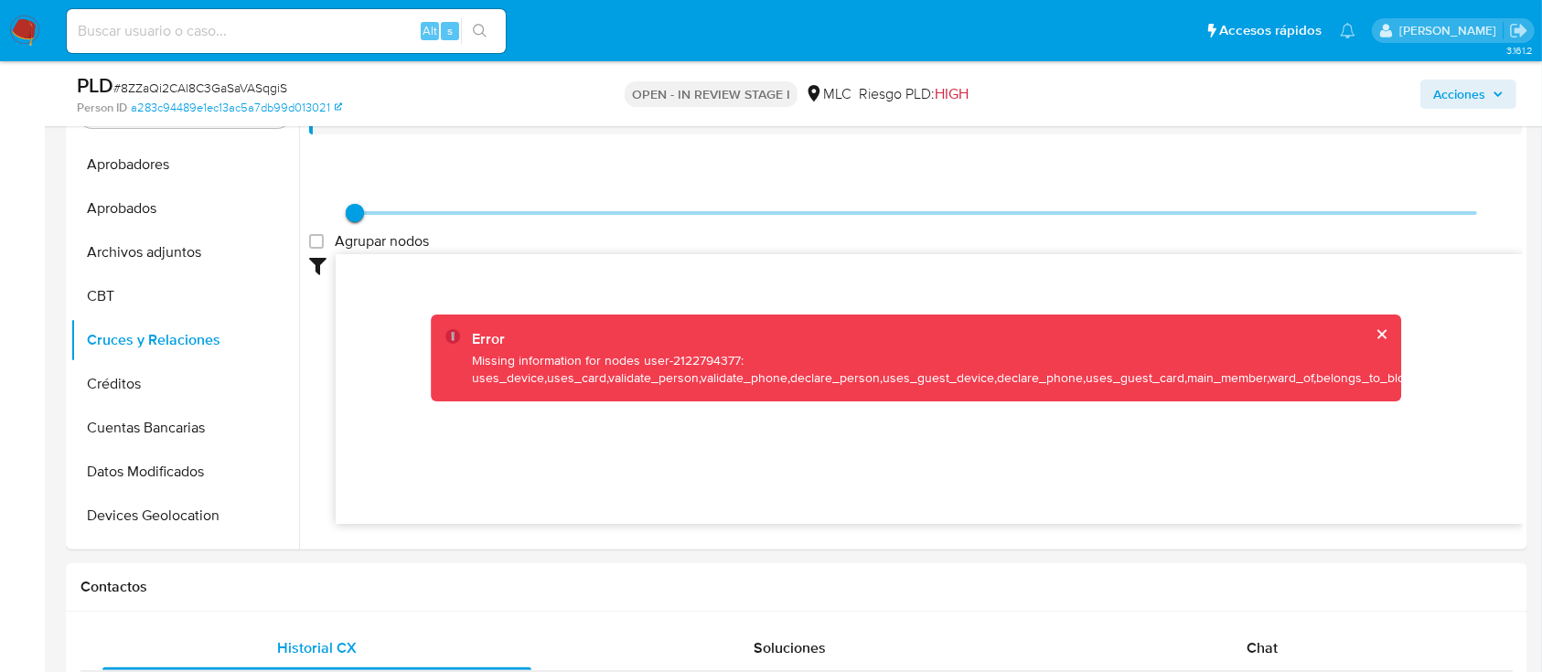
scroll to position [389, 0]
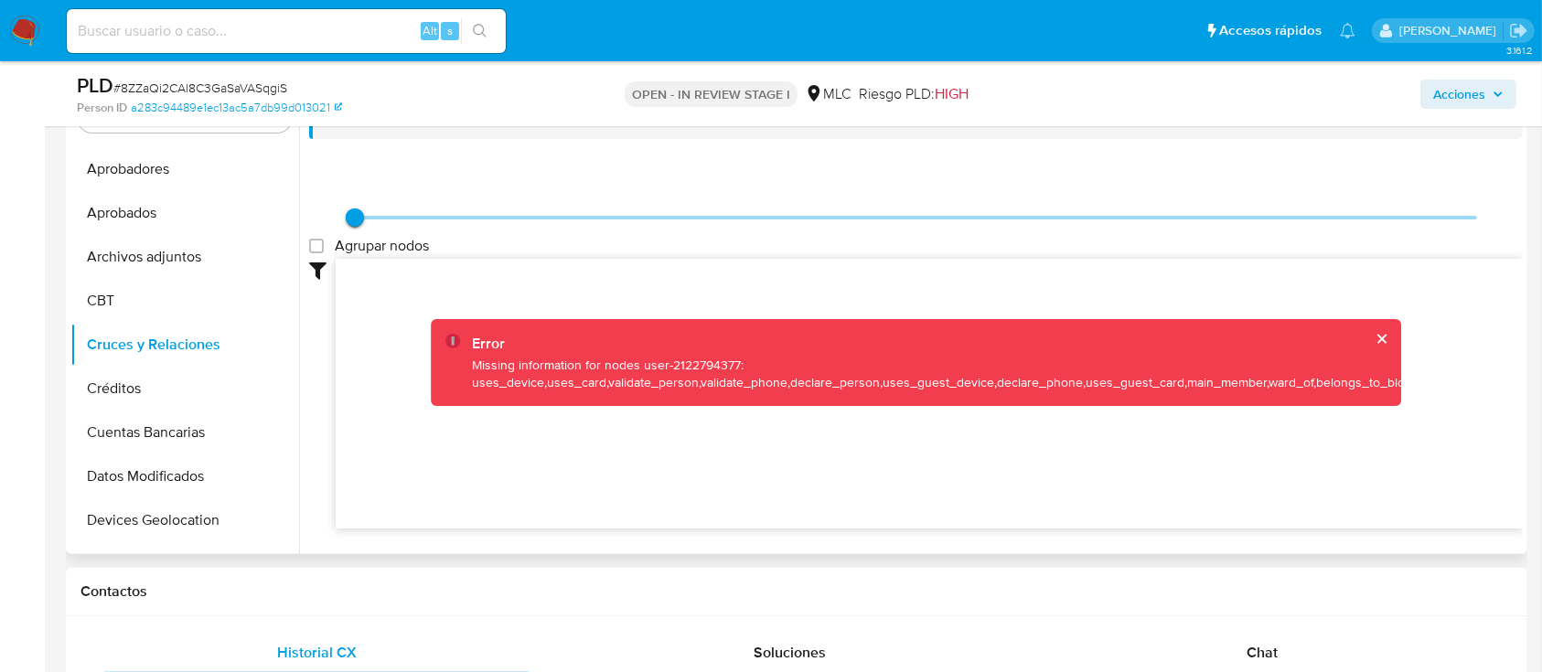
click at [1385, 335] on div "Error" at bounding box center [943, 344] width 942 height 20
click at [1376, 339] on button "cerrar" at bounding box center [1382, 339] width 12 height 12
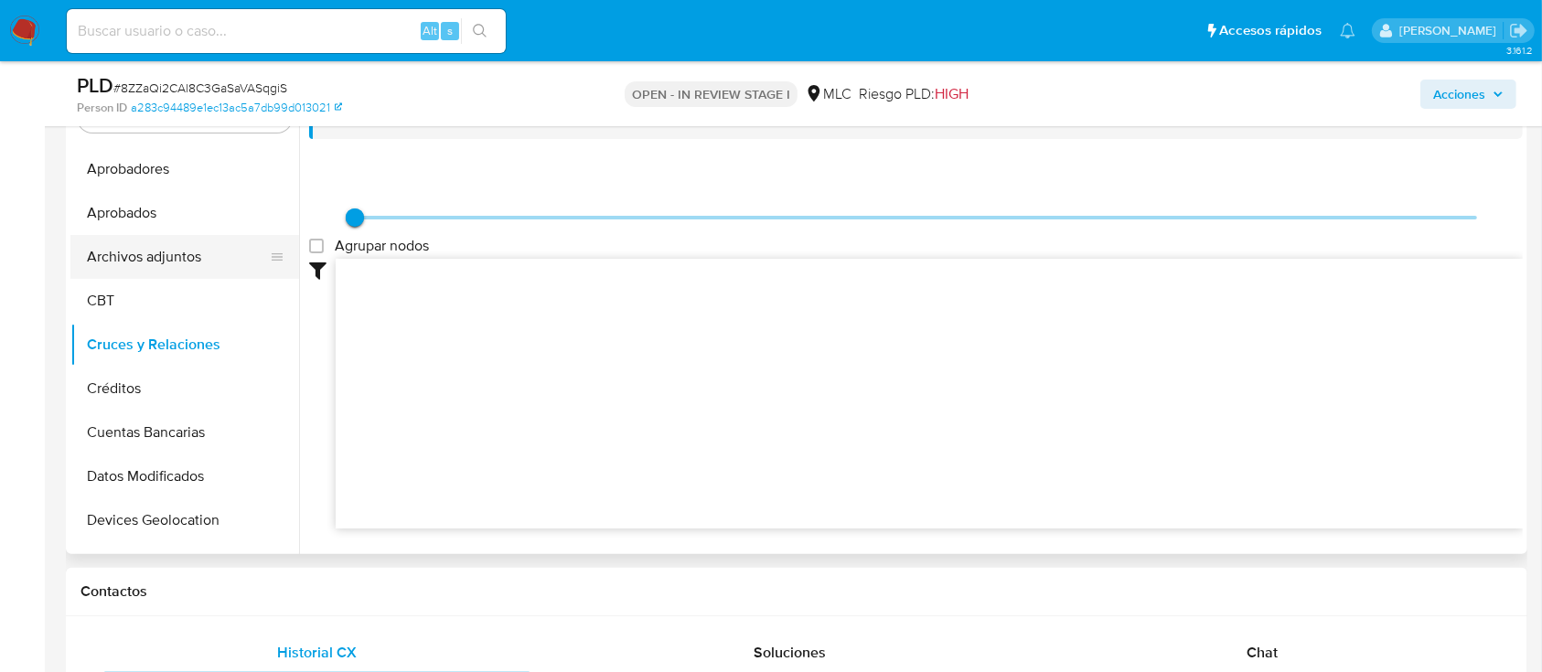
click at [161, 274] on button "Archivos adjuntos" at bounding box center [177, 257] width 214 height 44
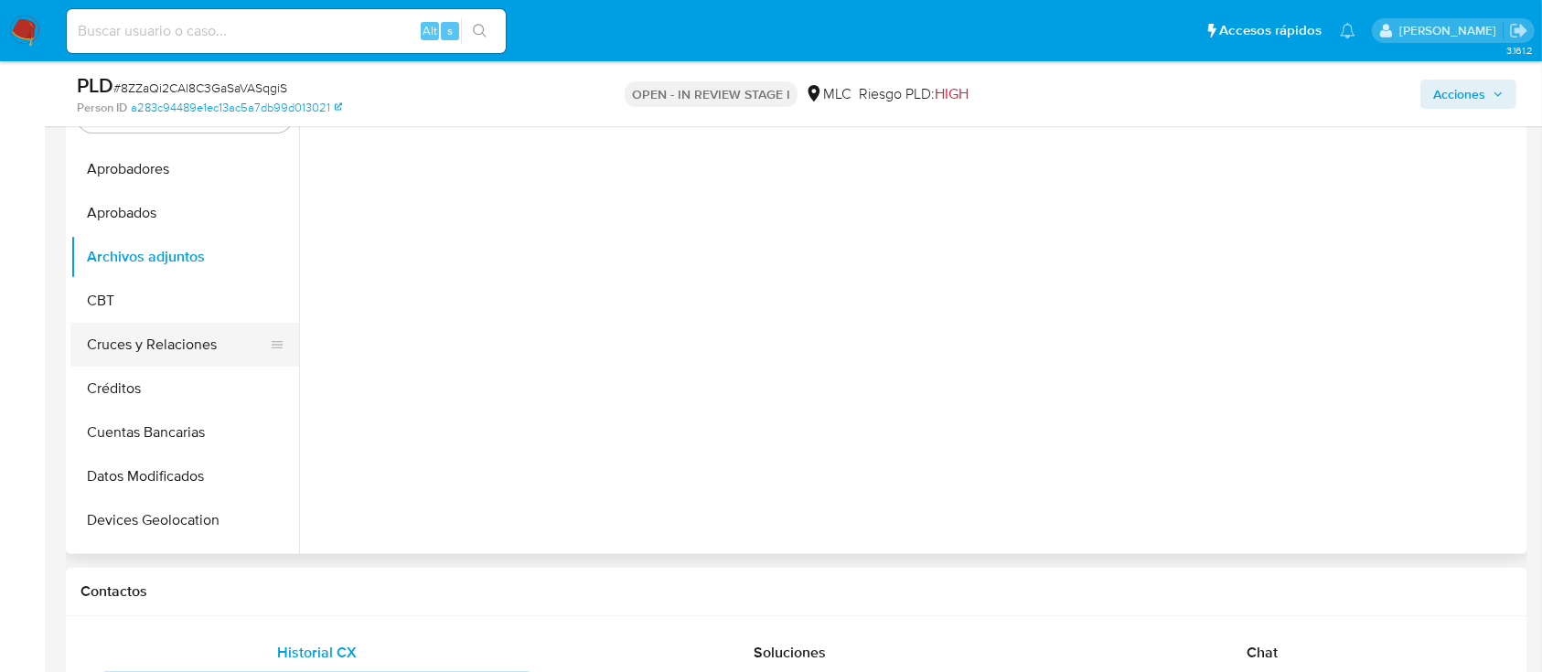
click at [137, 353] on button "Cruces y Relaciones" at bounding box center [177, 345] width 214 height 44
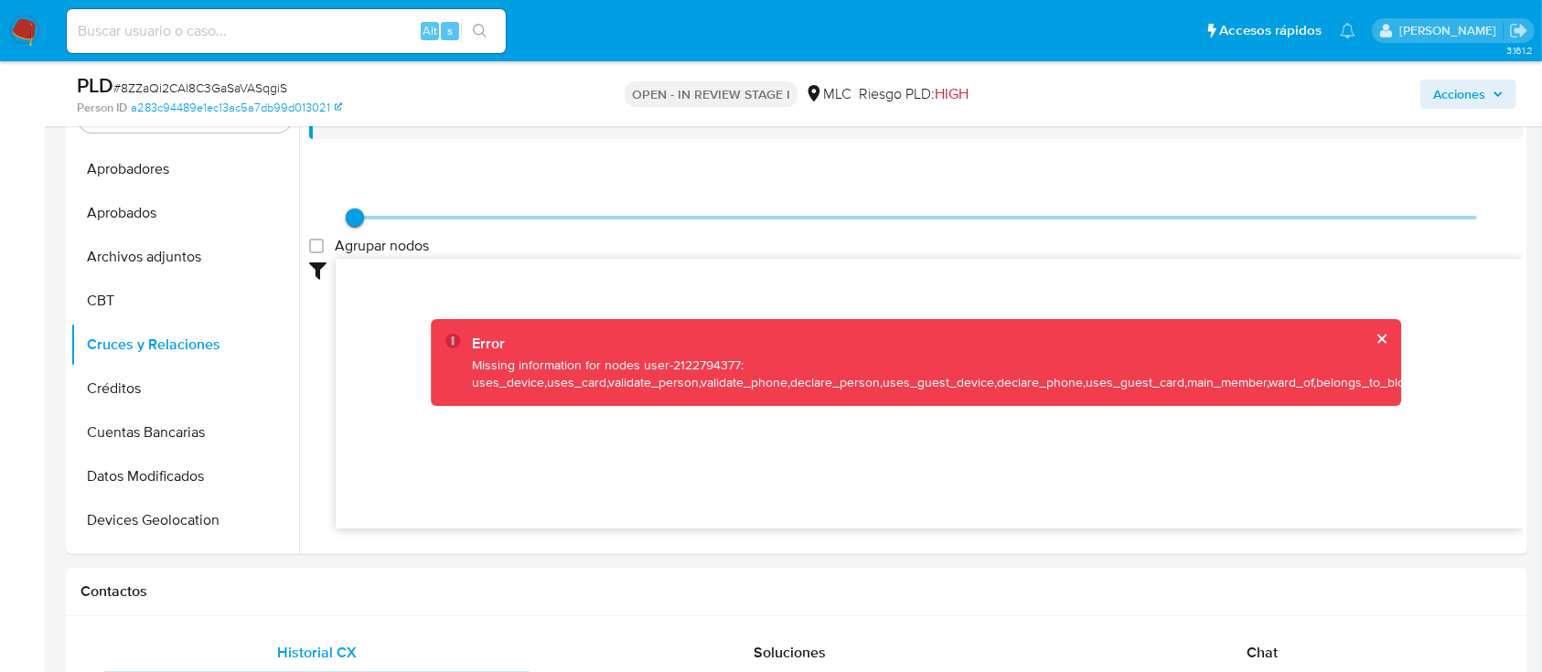
click at [1376, 340] on button "cerrar" at bounding box center [1382, 339] width 12 height 12
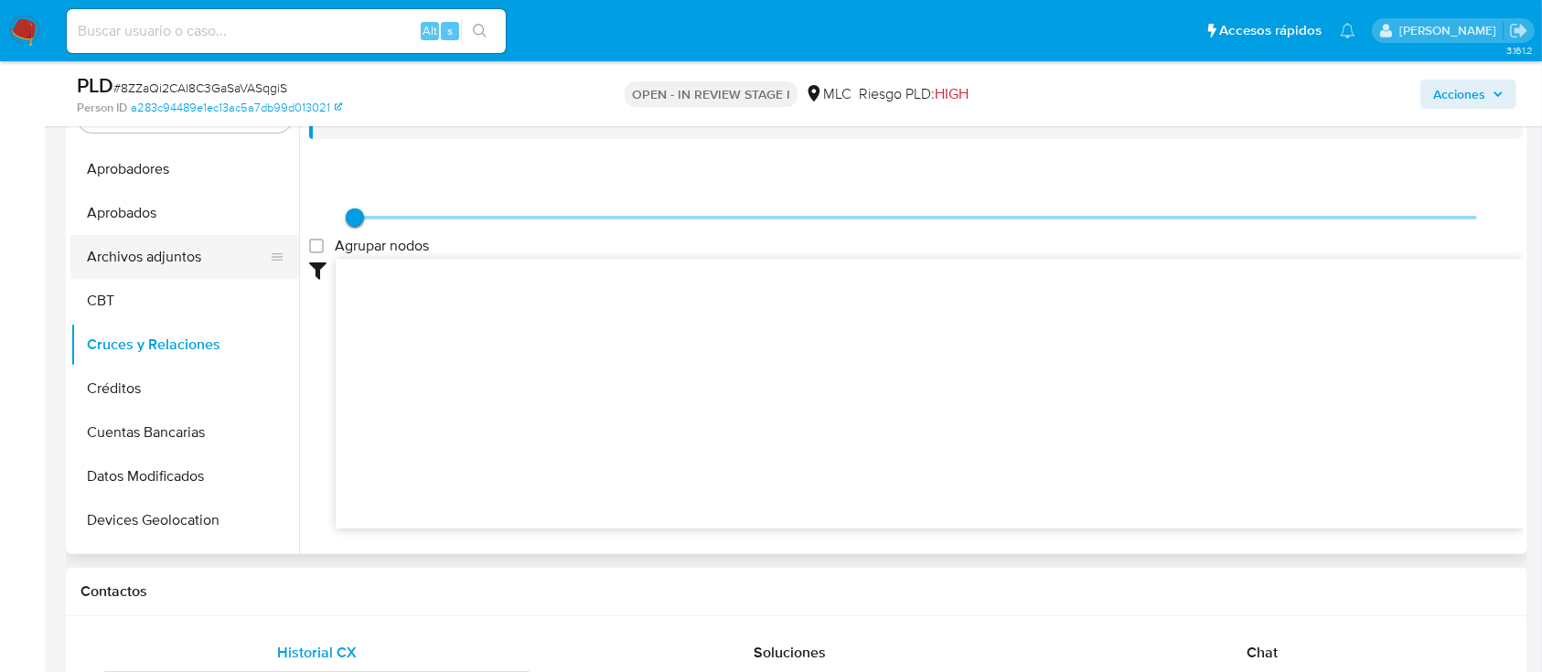
click at [208, 235] on button "Archivos adjuntos" at bounding box center [177, 257] width 214 height 44
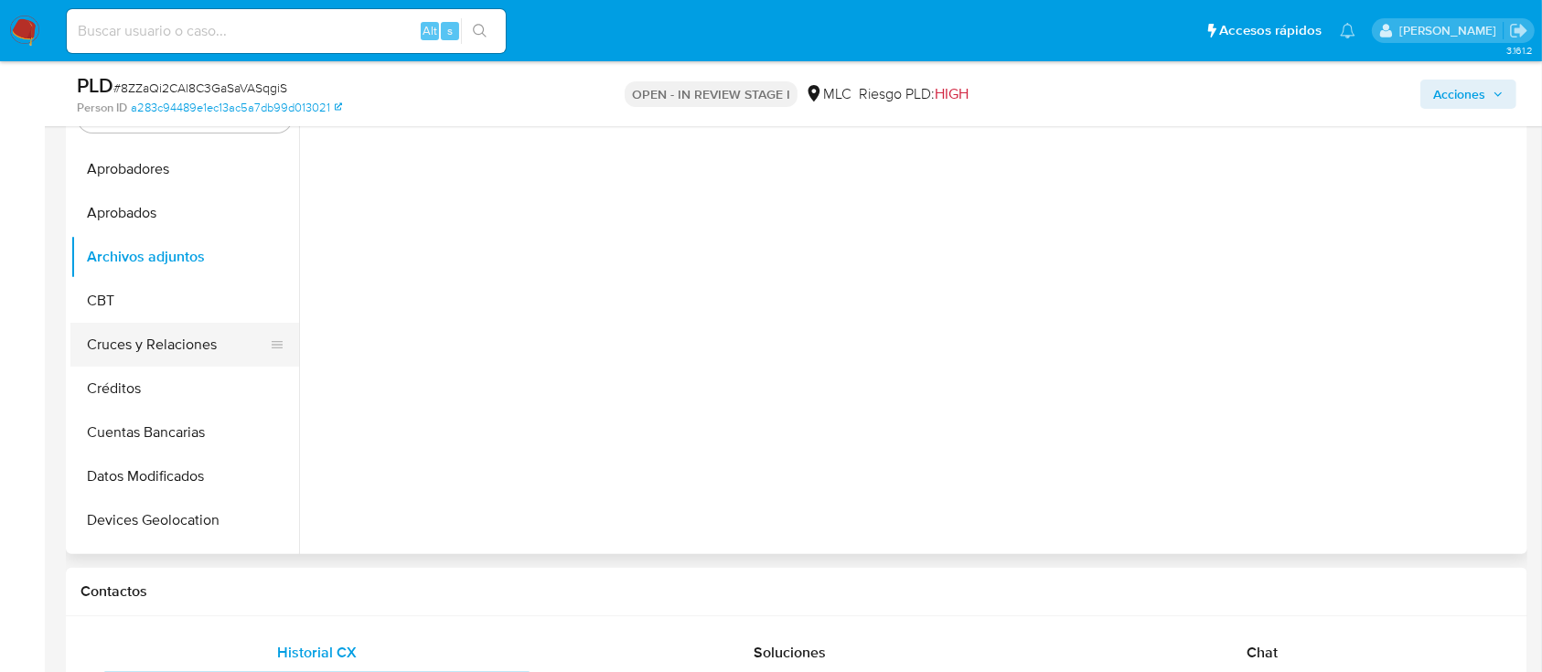
click at [190, 337] on button "Cruces y Relaciones" at bounding box center [177, 345] width 214 height 44
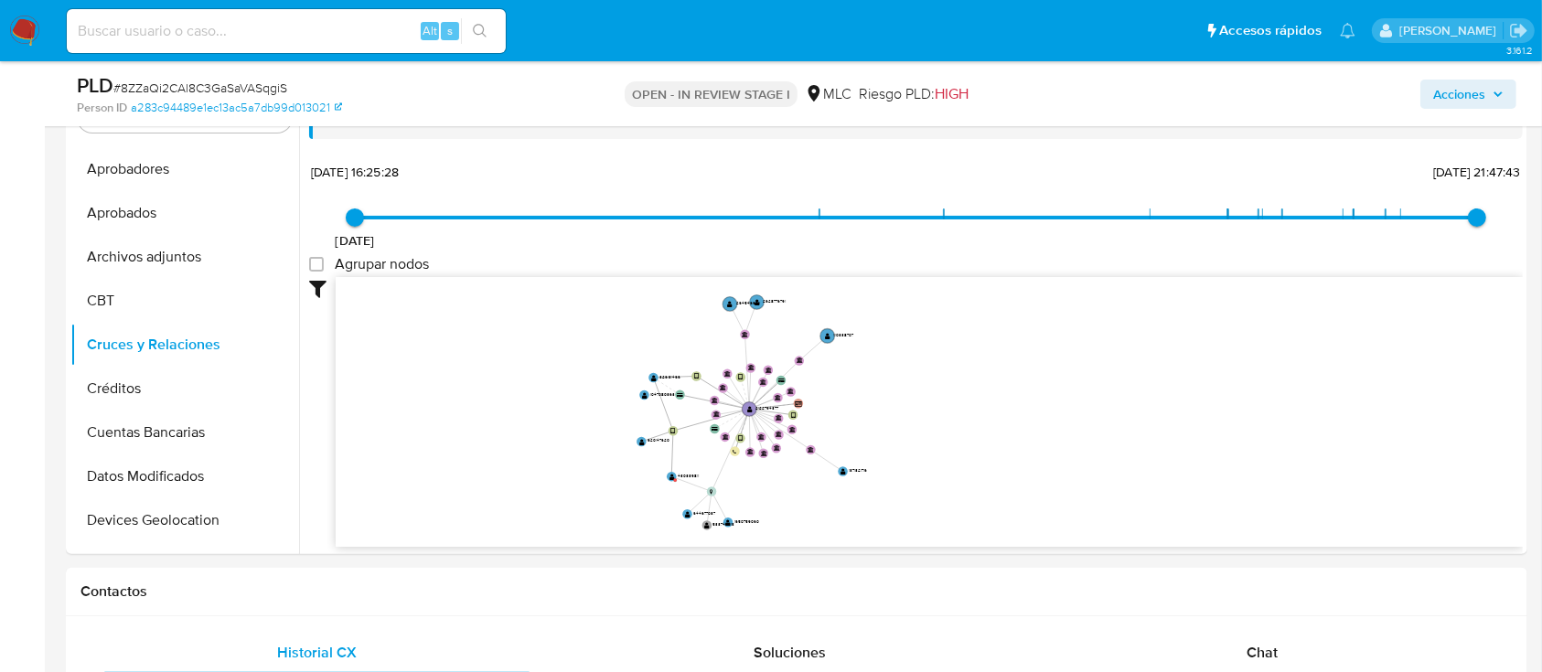
drag, startPoint x: 651, startPoint y: 461, endPoint x: 684, endPoint y: 433, distance: 43.5
click at [684, 433] on icon "user-2122794377  2122794377 device-678079dc7771e06bc38858e6  user-326131466 …" at bounding box center [929, 409] width 1187 height 265
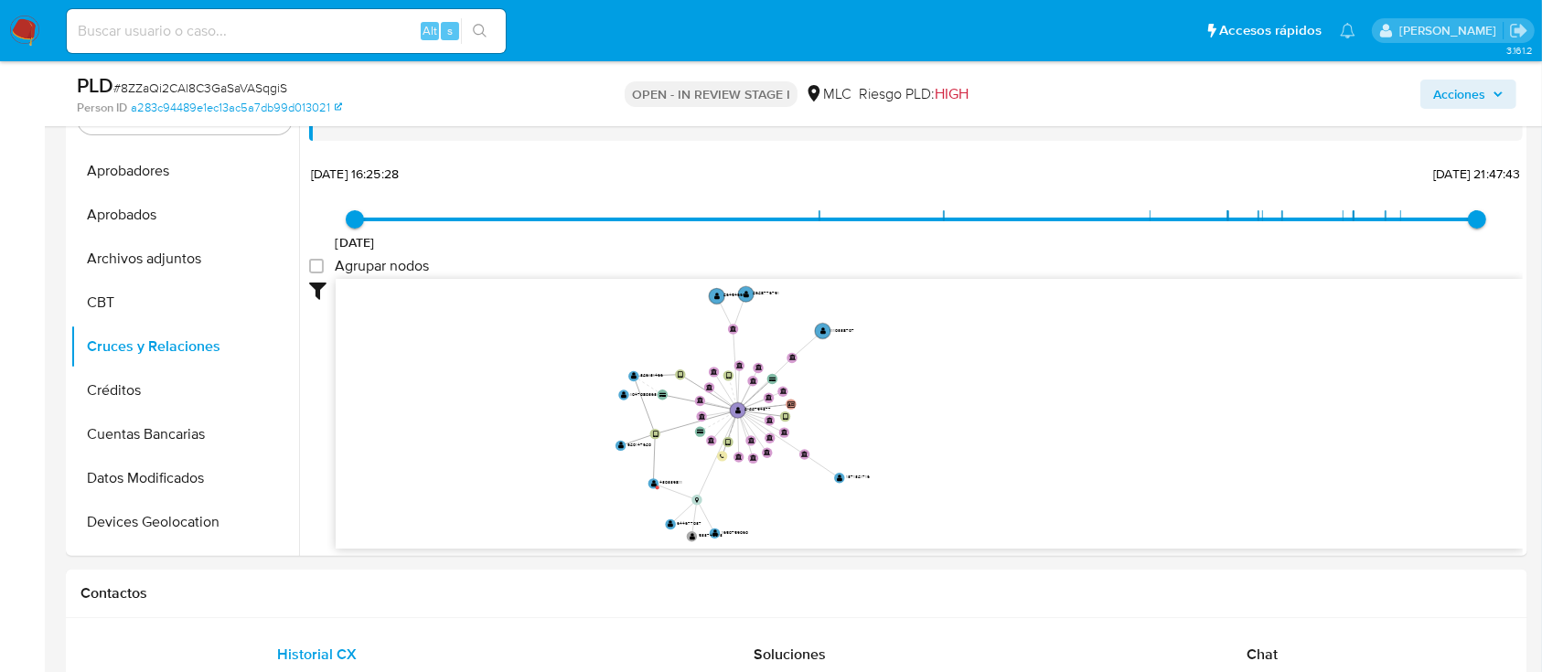
scroll to position [385, 0]
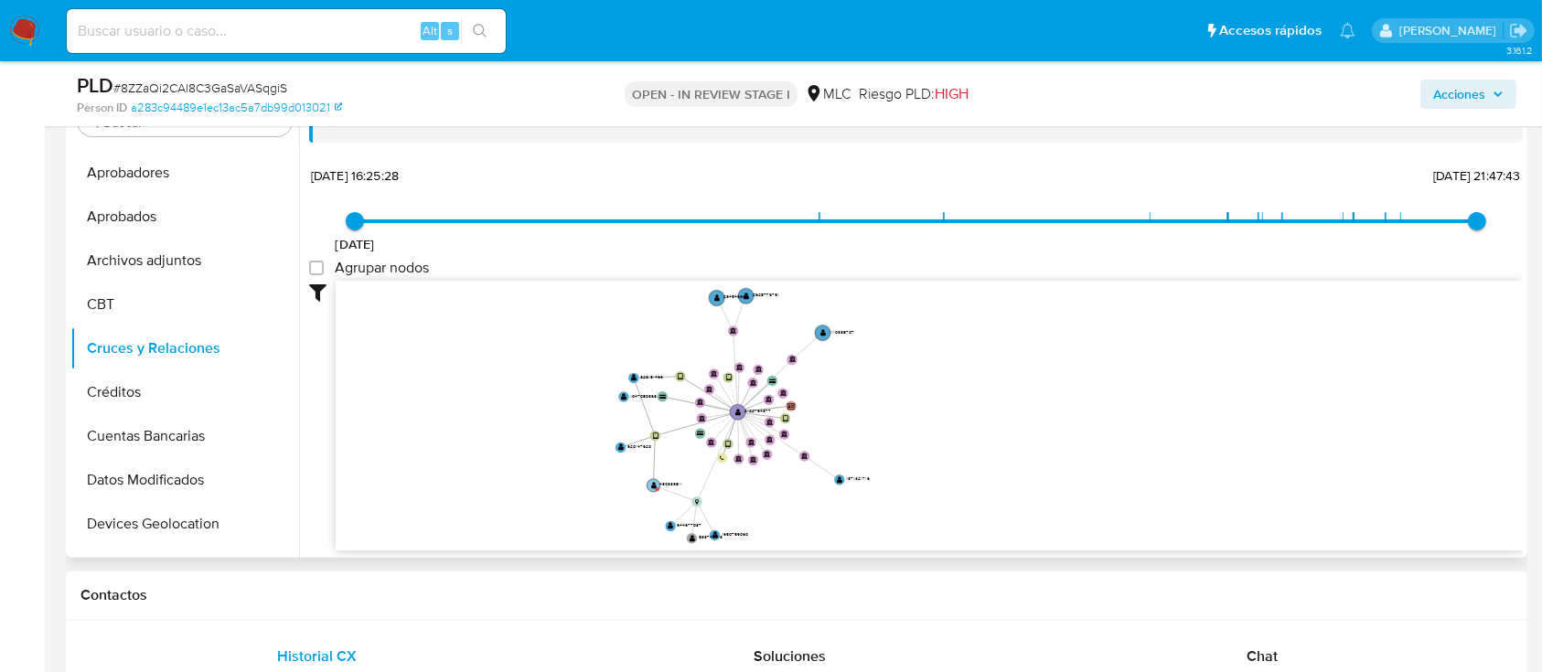
click at [655, 483] on text "" at bounding box center [653, 485] width 5 height 7
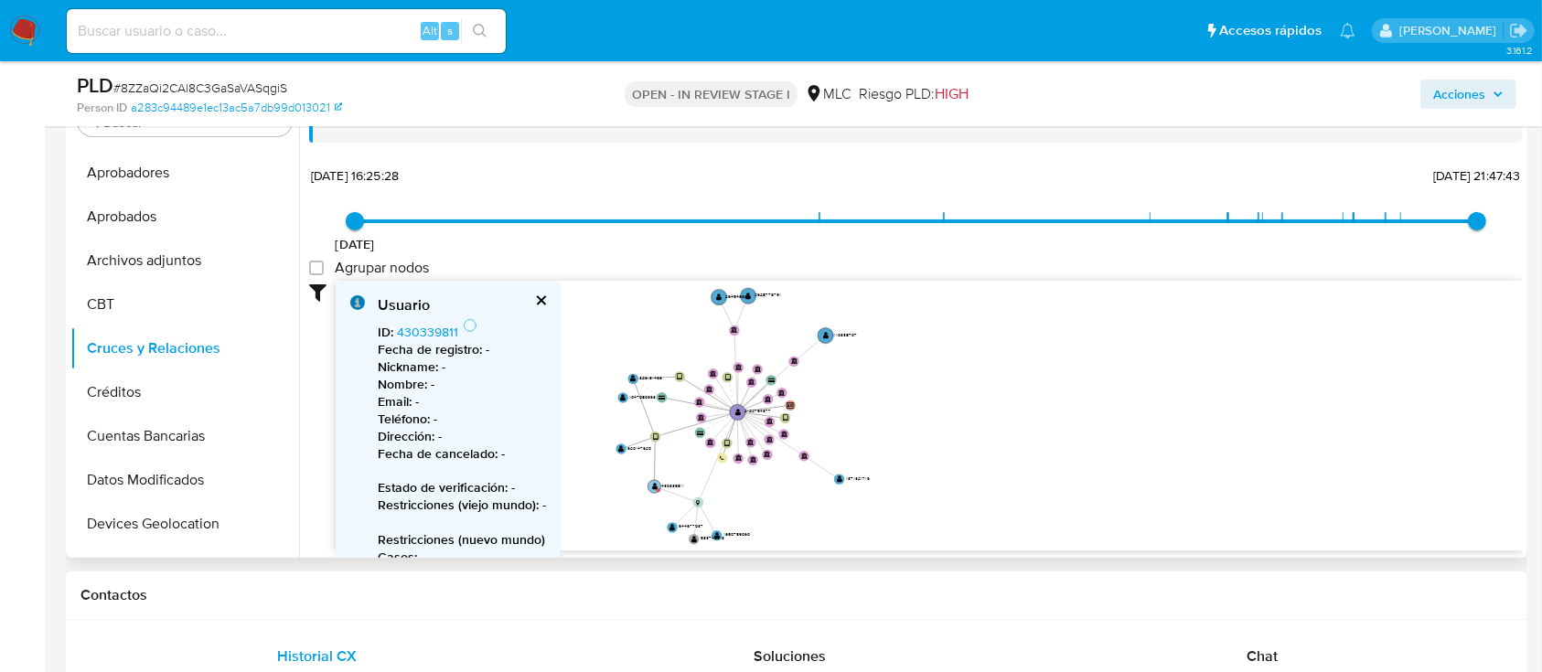
click at [655, 483] on text "" at bounding box center [654, 486] width 5 height 7
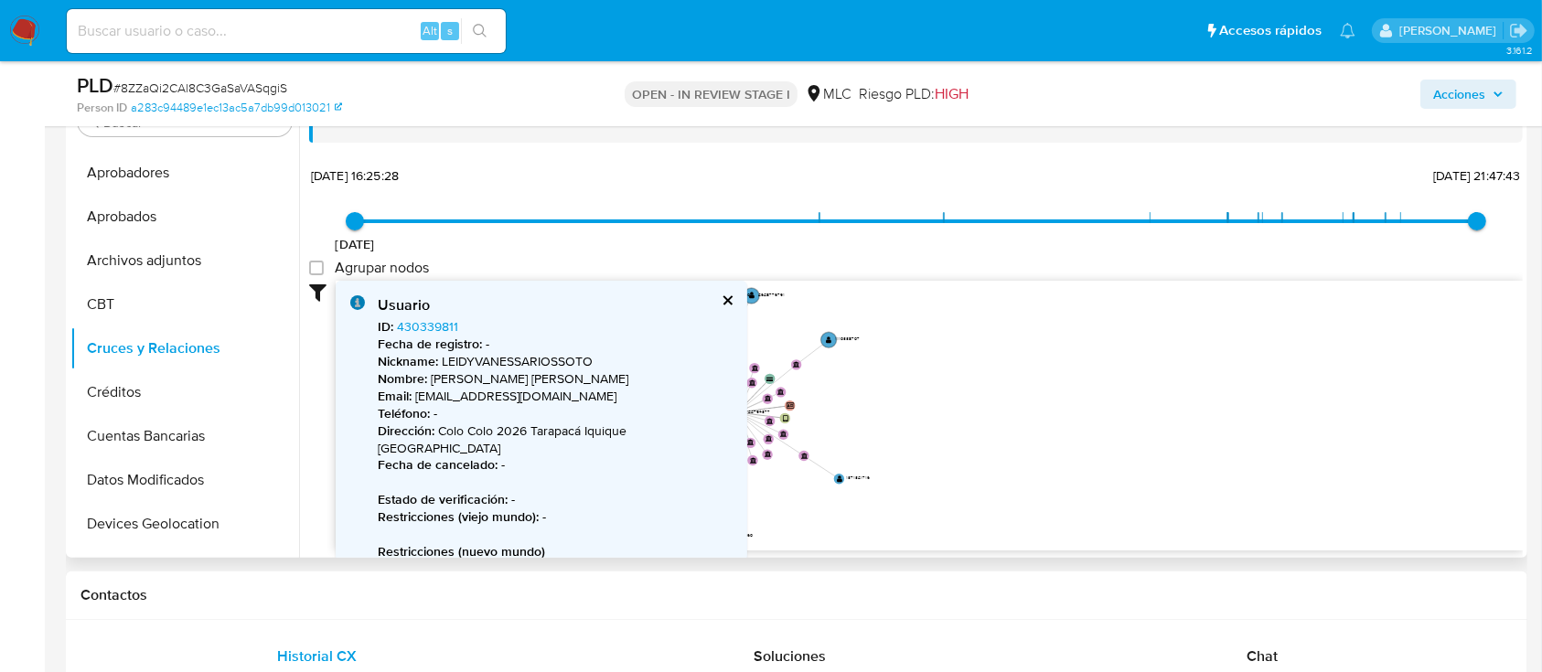
click at [725, 299] on button "cerrar" at bounding box center [727, 301] width 12 height 12
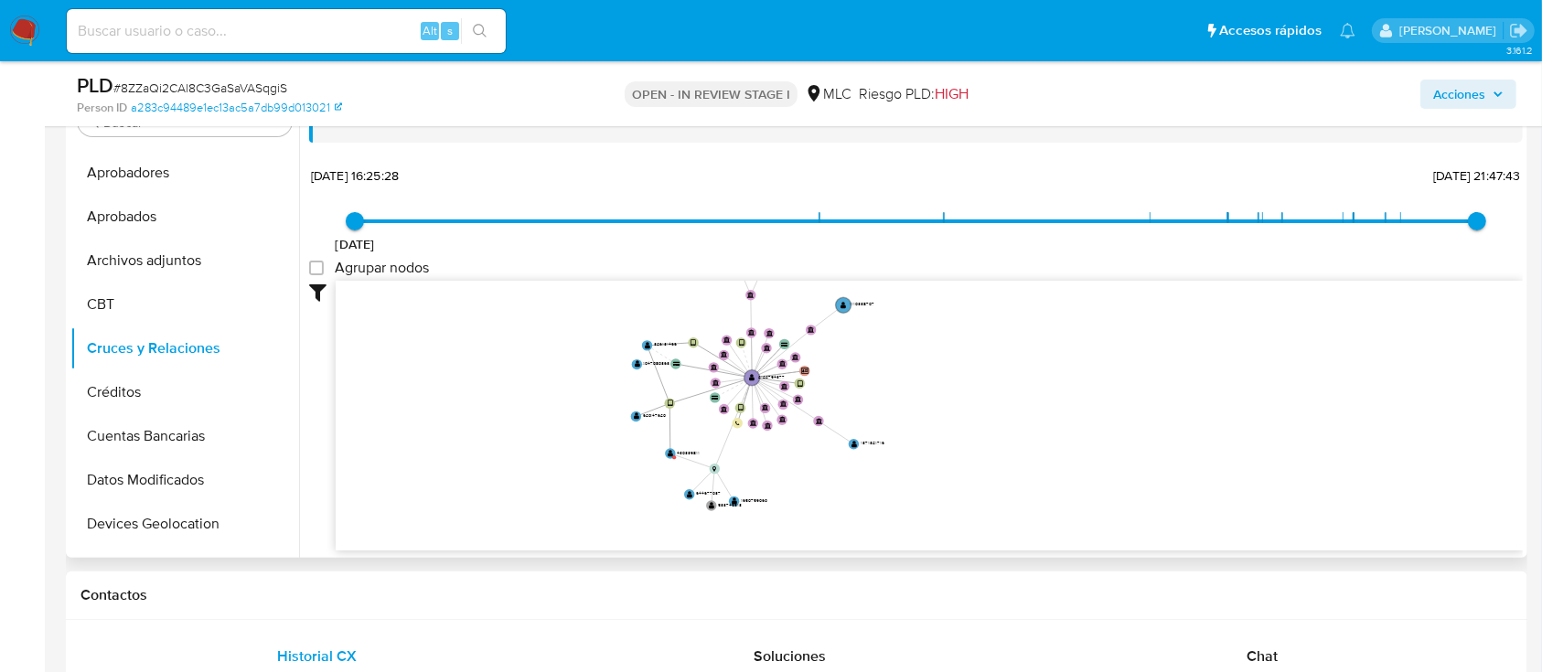
drag, startPoint x: 681, startPoint y: 470, endPoint x: 695, endPoint y: 434, distance: 38.6
click at [695, 434] on icon "user-2122794377  2122794377 device-678079dc7771e06bc38858e6  user-326131466 …" at bounding box center [929, 413] width 1187 height 265
click at [634, 416] on text "" at bounding box center [636, 416] width 5 height 7
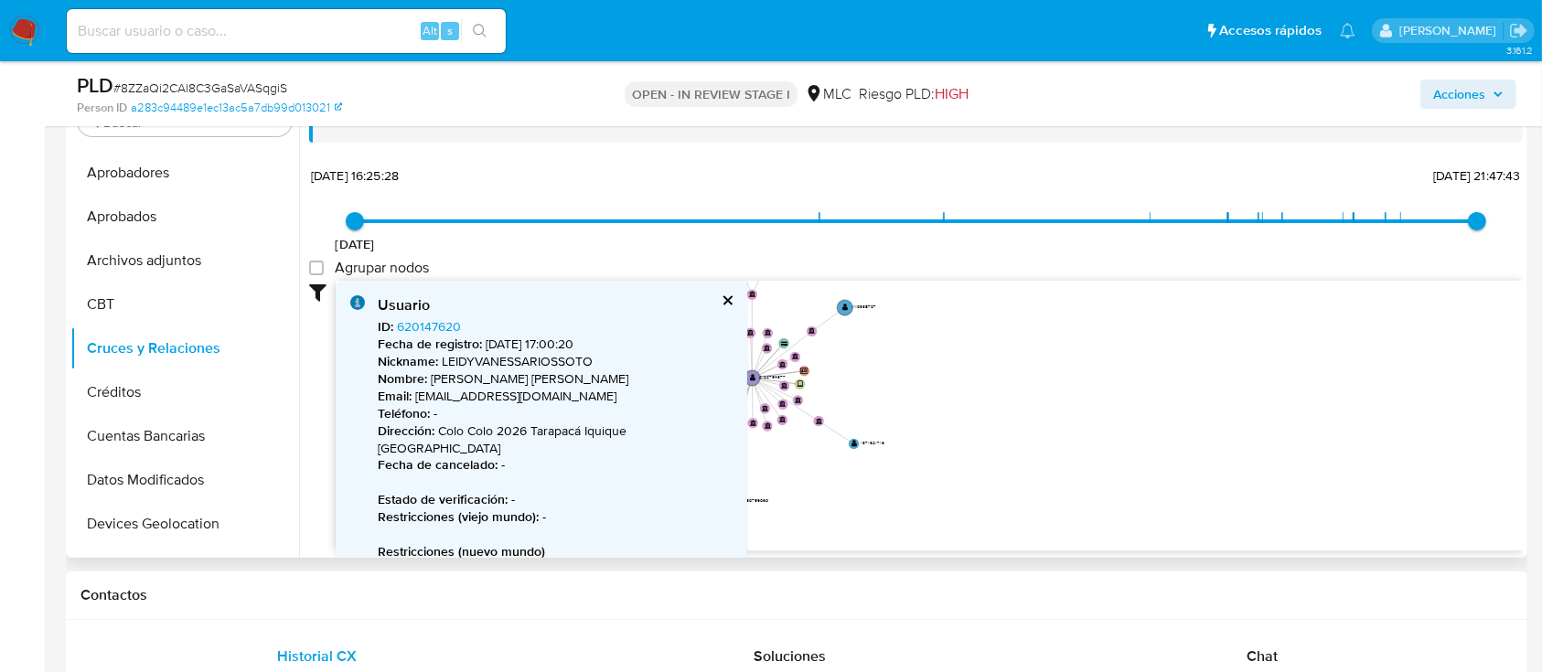
click at [727, 304] on button "cerrar" at bounding box center [727, 301] width 12 height 12
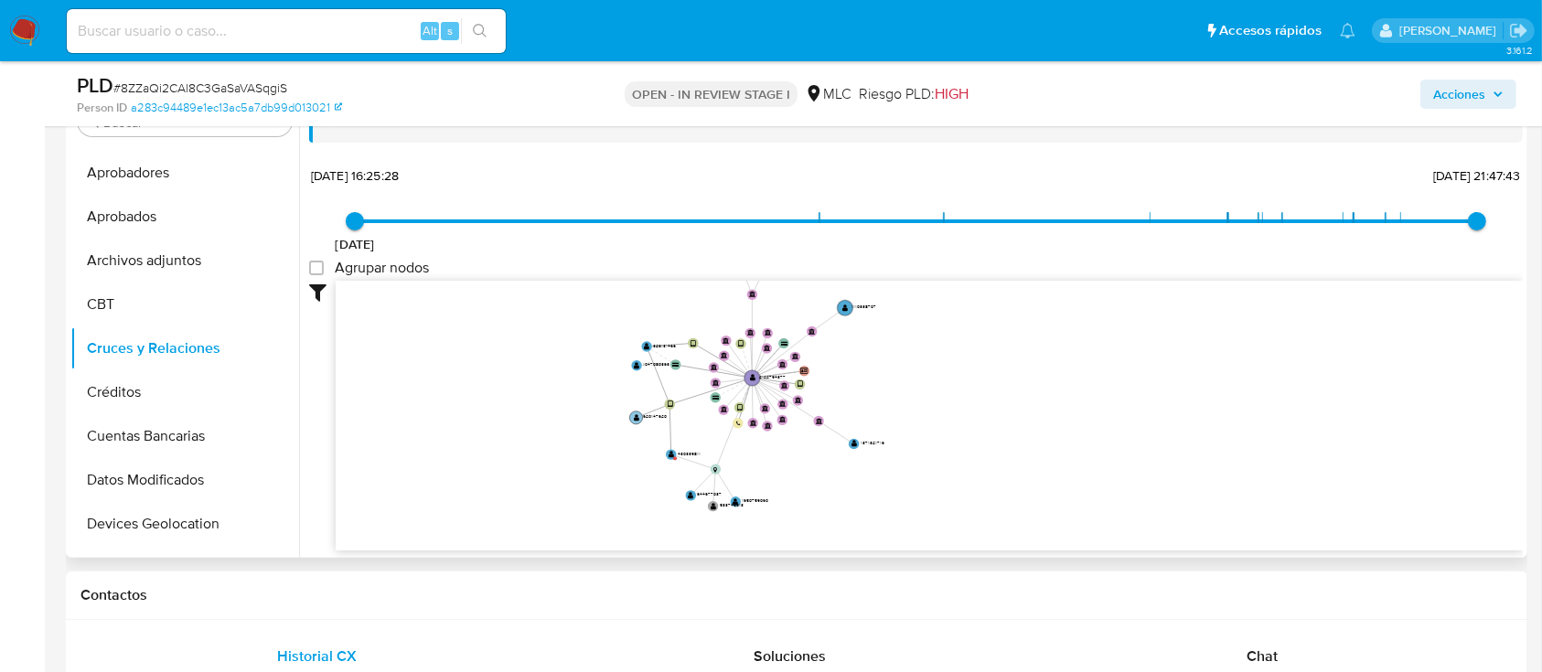
click at [636, 413] on text "" at bounding box center [636, 416] width 5 height 7
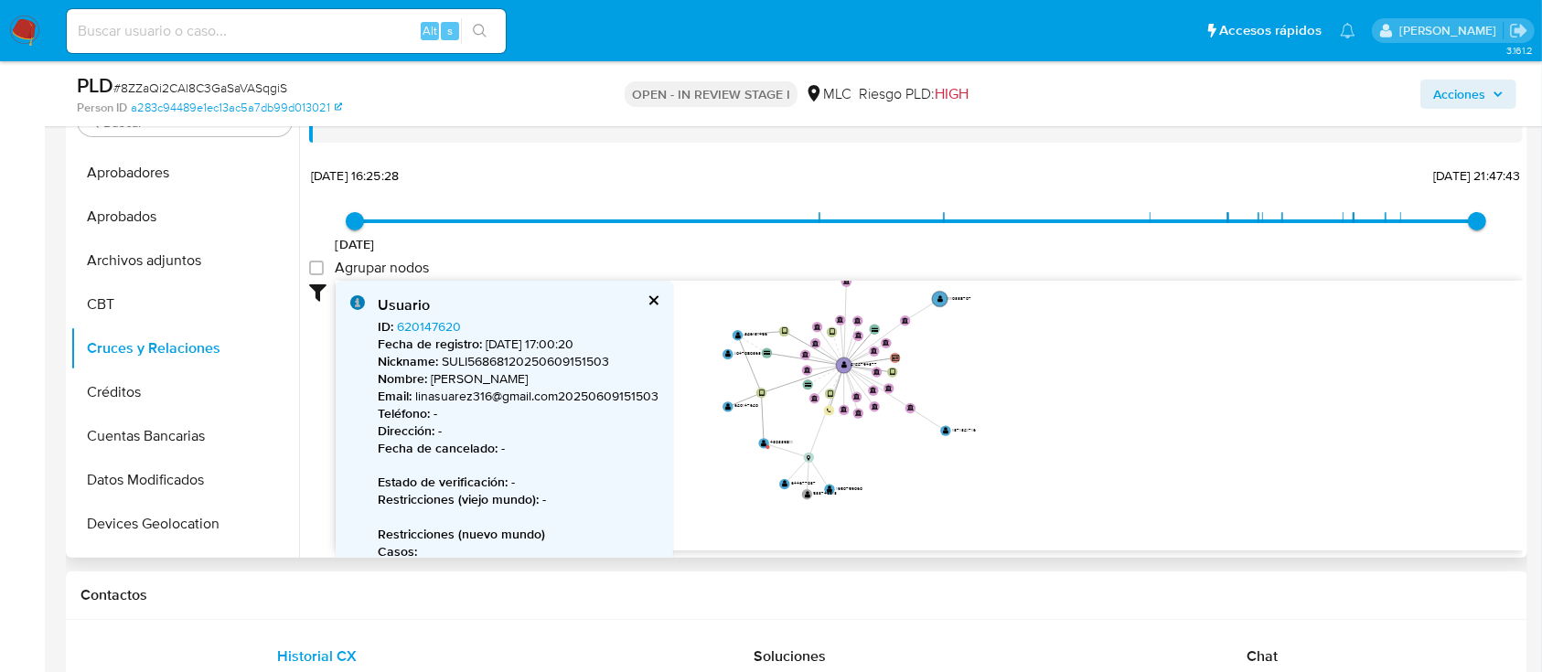
drag, startPoint x: 698, startPoint y: 418, endPoint x: 786, endPoint y: 402, distance: 89.3
click at [786, 402] on icon "user-2122794377  2122794377 device-678079dc7771e06bc38858e6  user-326131466 …" at bounding box center [929, 413] width 1187 height 265
click at [734, 332] on text "" at bounding box center [734, 330] width 5 height 7
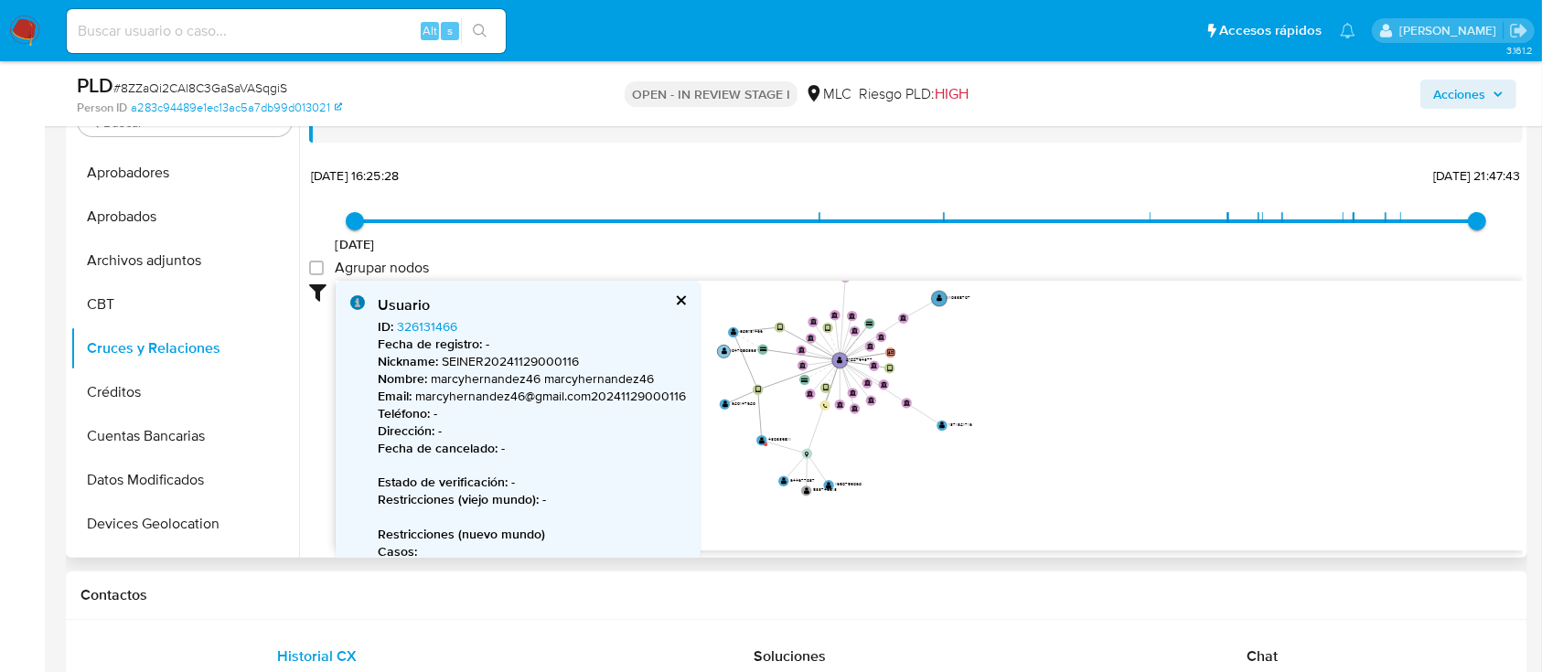
click at [724, 351] on text "" at bounding box center [724, 351] width 5 height 7
click at [724, 351] on text "" at bounding box center [723, 351] width 5 height 7
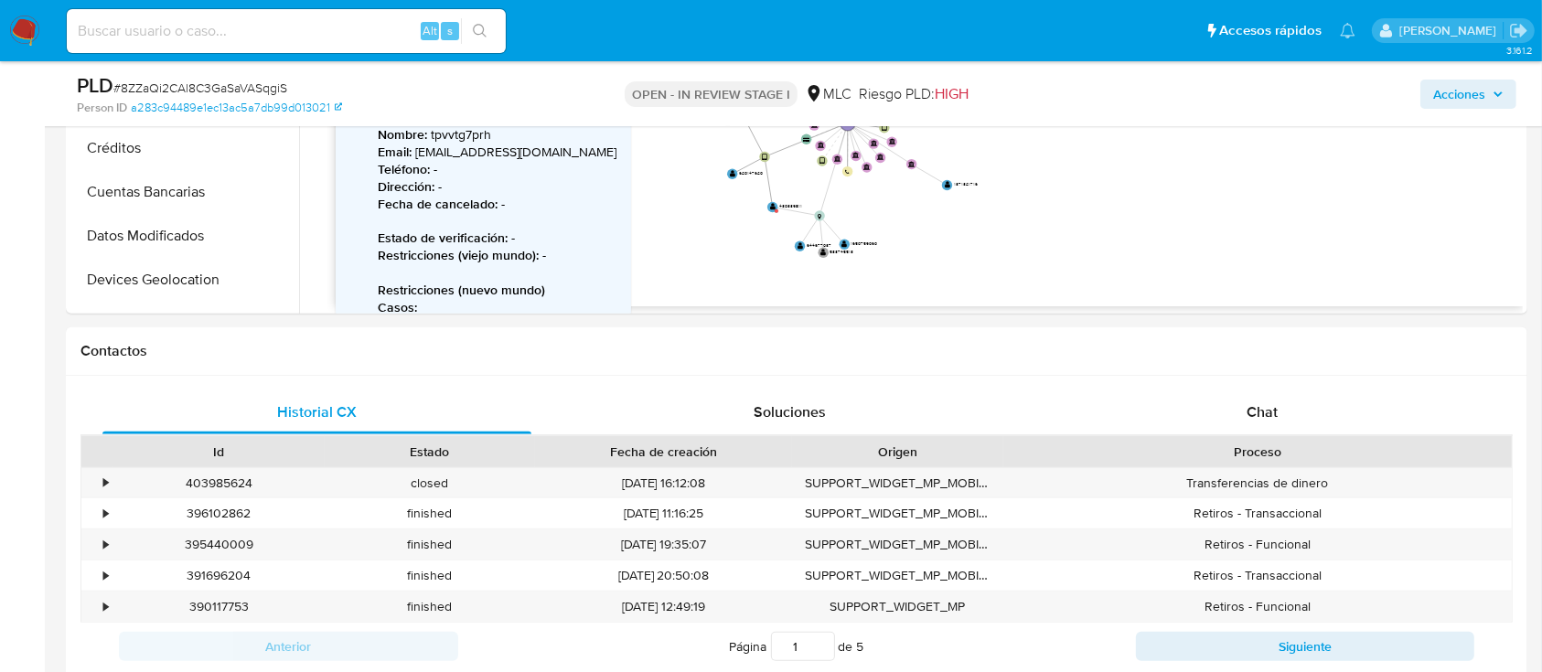
scroll to position [659, 0]
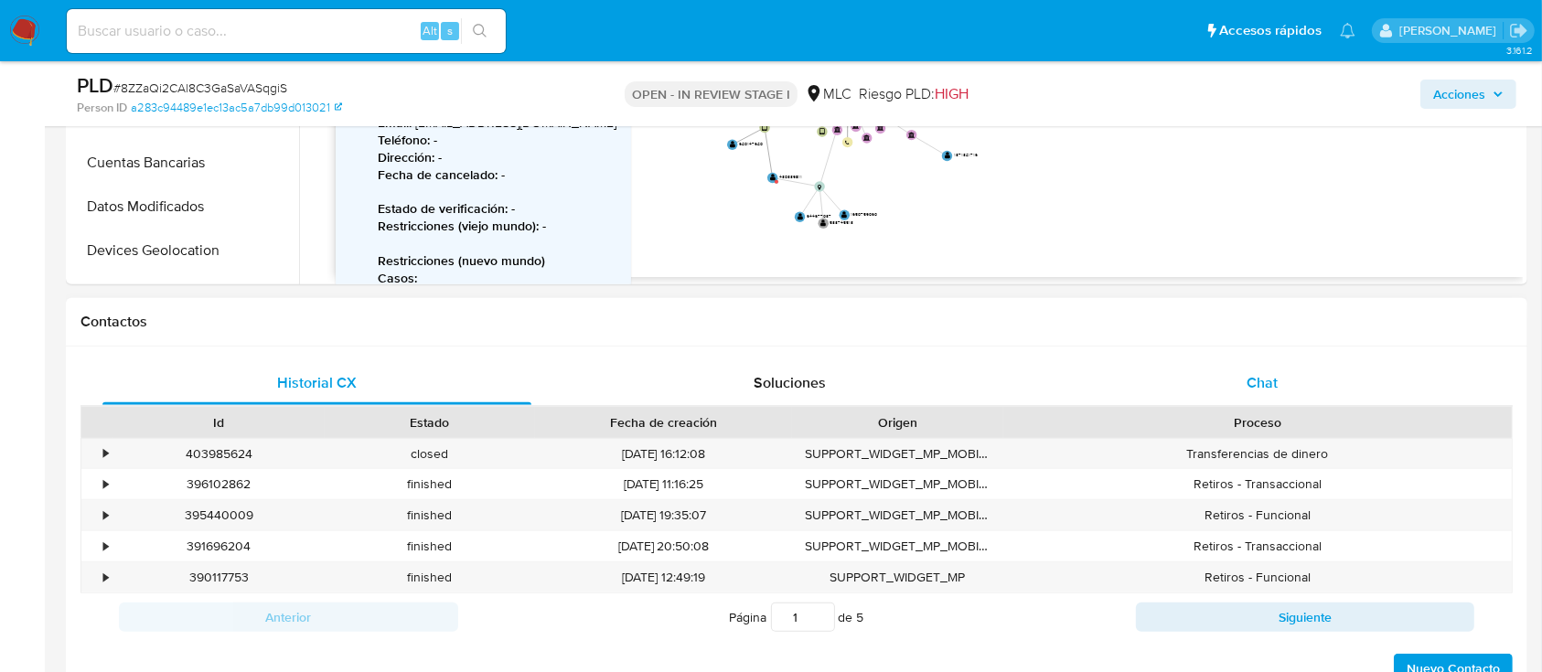
click at [1249, 389] on span "Chat" at bounding box center [1262, 382] width 31 height 21
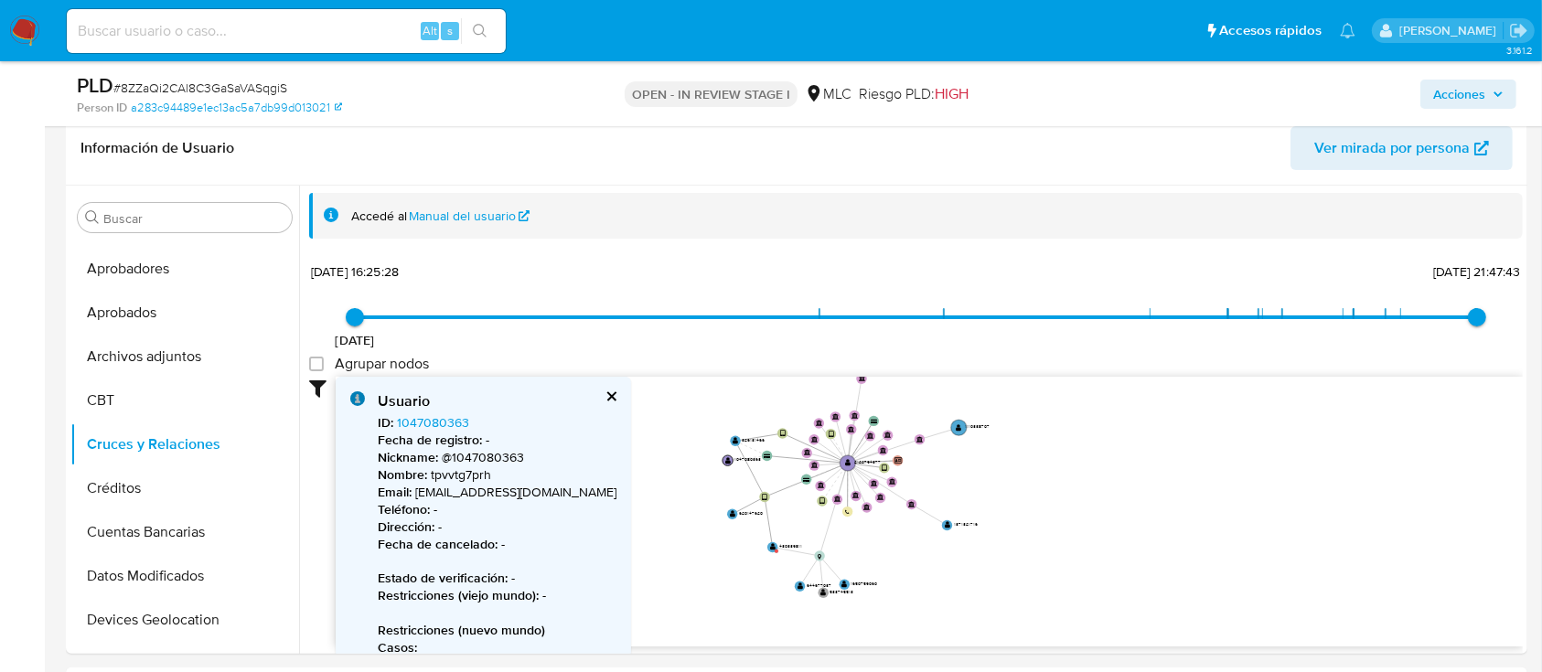
scroll to position [280, 0]
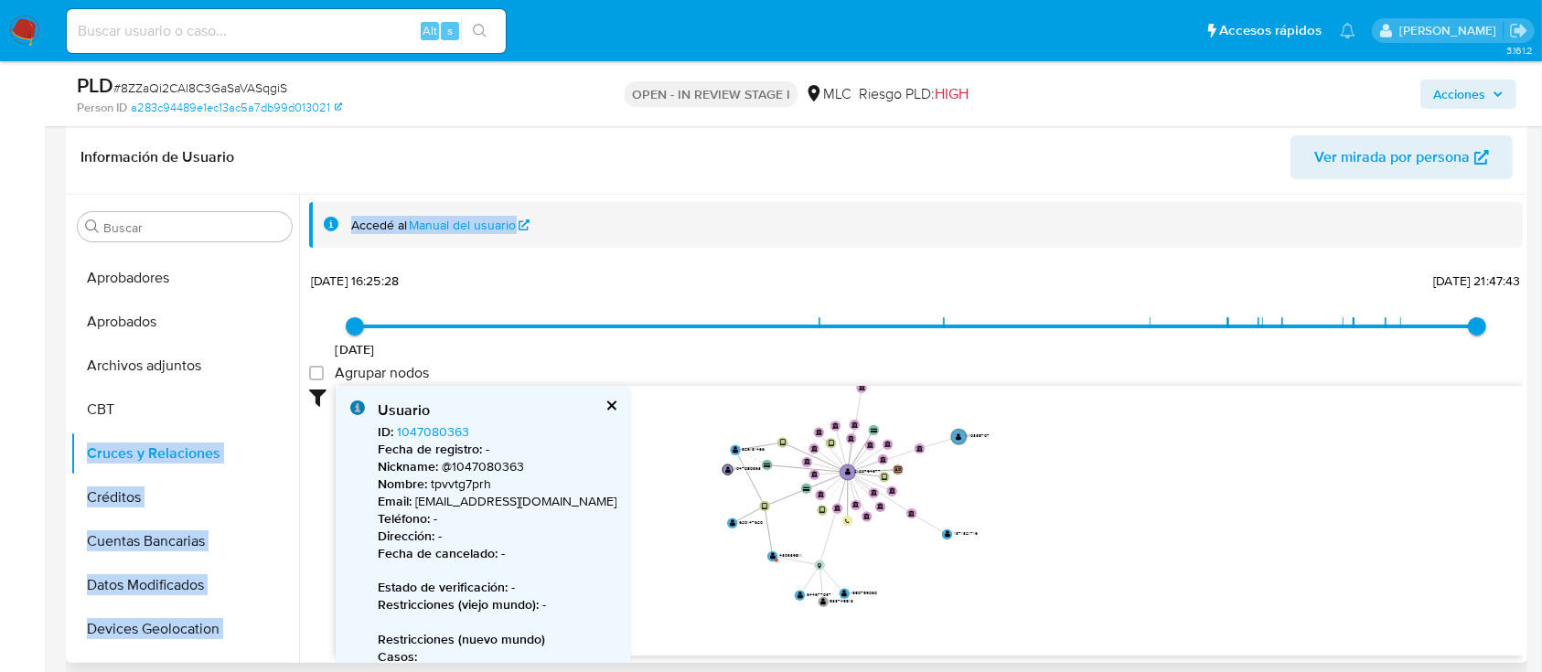
drag, startPoint x: 299, startPoint y: 334, endPoint x: 295, endPoint y: 412, distance: 77.8
click at [295, 412] on div "Buscar Anticipos de dinero Aprobadores Aprobados Archivos adjuntos CBT Cruces y…" at bounding box center [796, 429] width 1452 height 468
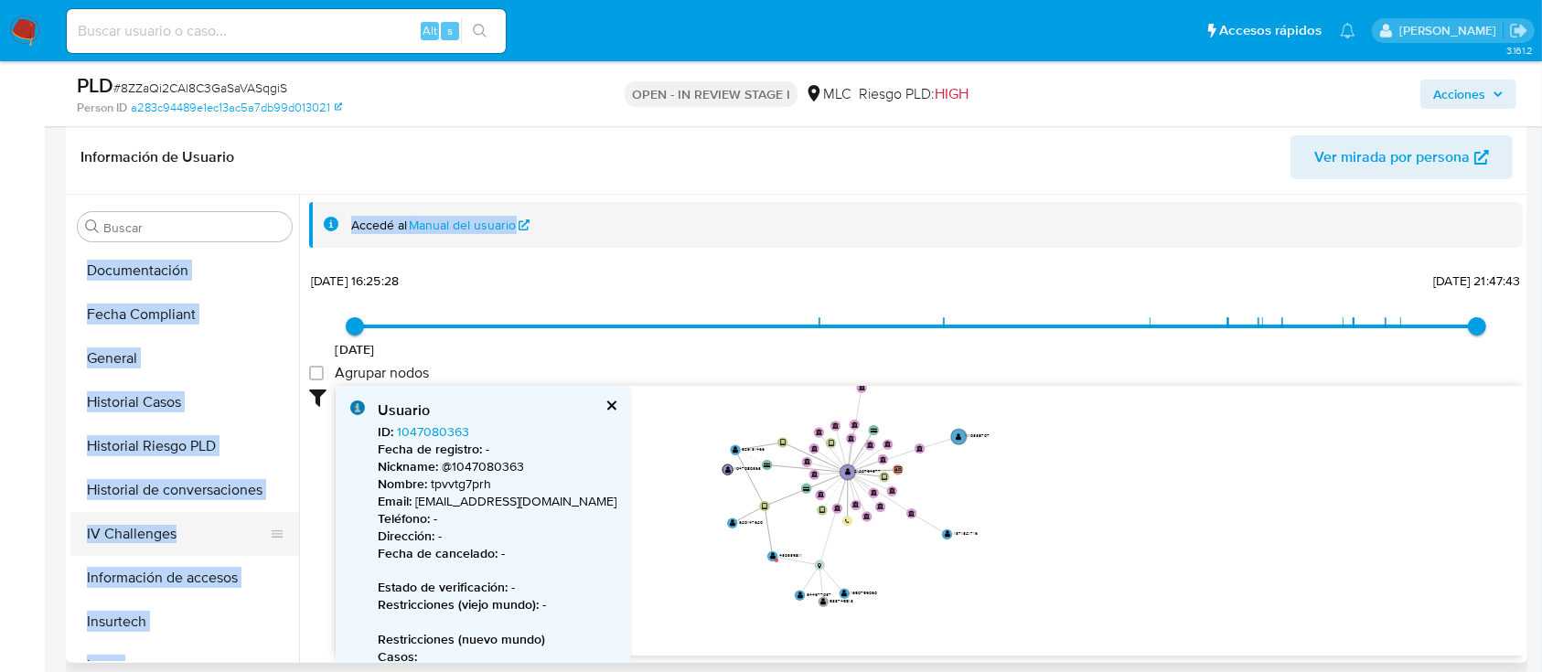
scroll to position [524, 0]
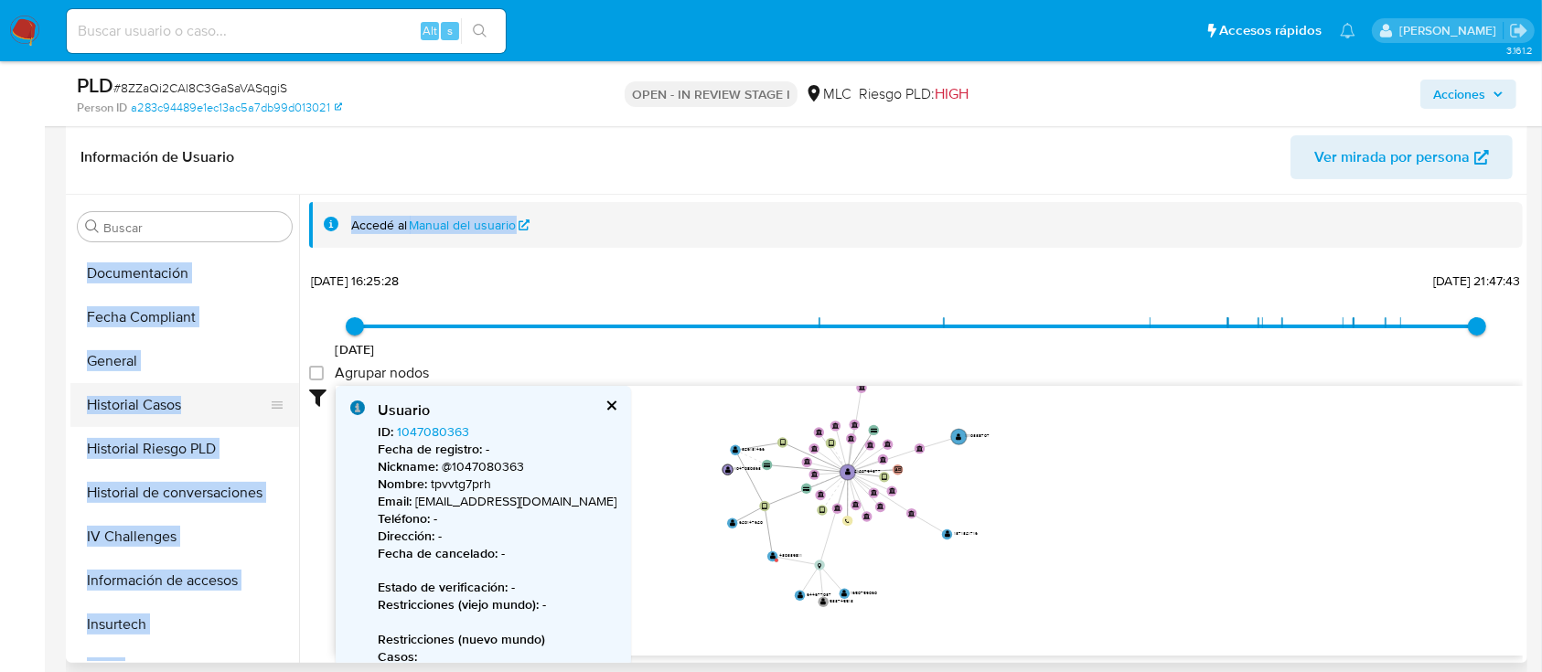
click at [181, 411] on button "Historial Casos" at bounding box center [177, 405] width 214 height 44
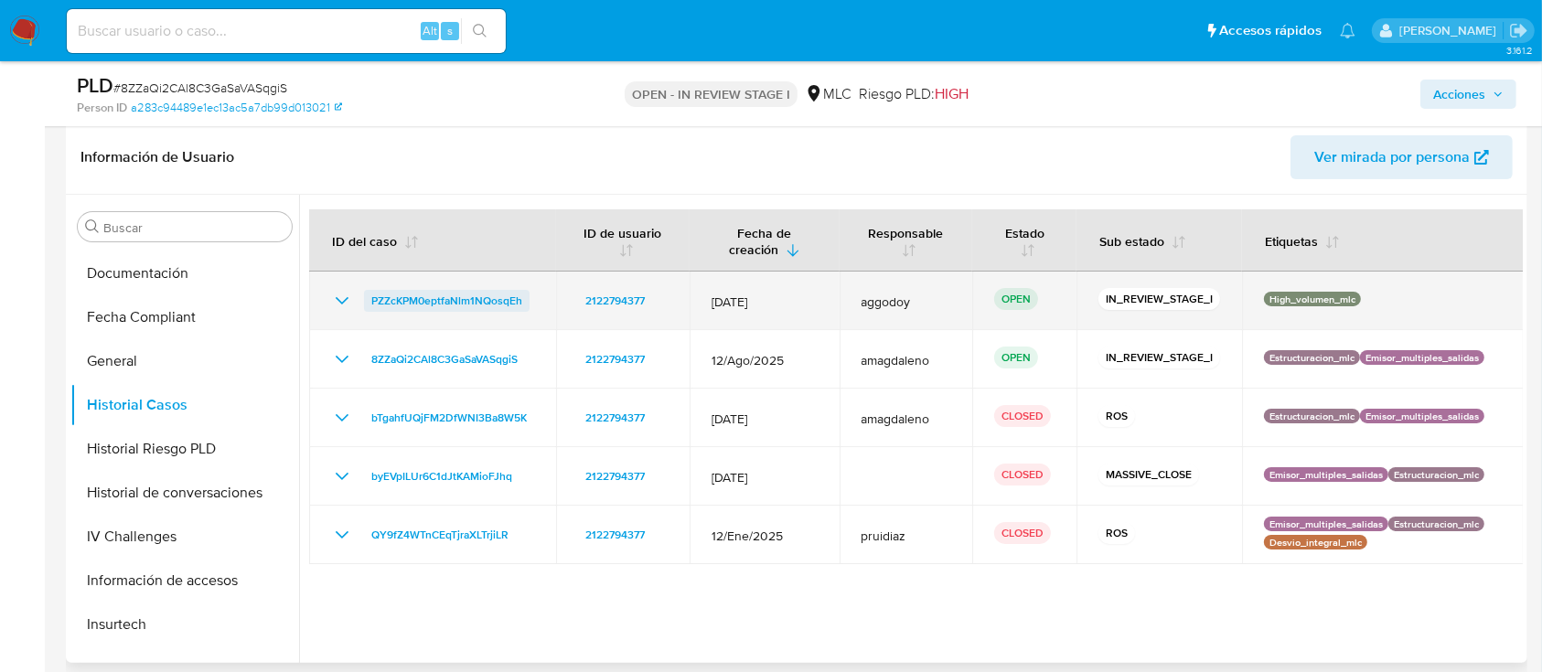
drag, startPoint x: 540, startPoint y: 301, endPoint x: 371, endPoint y: 305, distance: 168.4
click at [371, 305] on td "PZZcKPM0eptfaNlm1NQosqEh" at bounding box center [432, 301] width 247 height 59
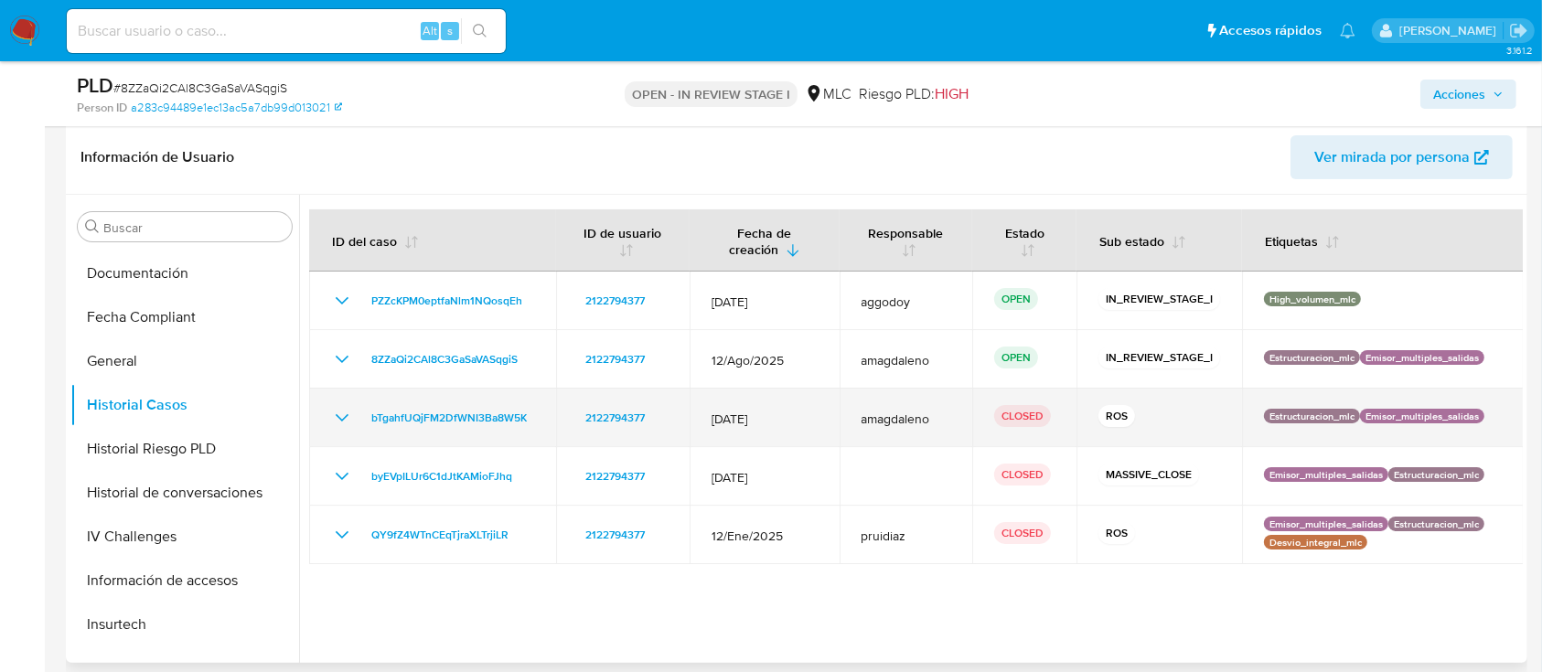
drag, startPoint x: 668, startPoint y: 422, endPoint x: 578, endPoint y: 433, distance: 90.3
click at [578, 433] on td "2122794377" at bounding box center [623, 418] width 134 height 59
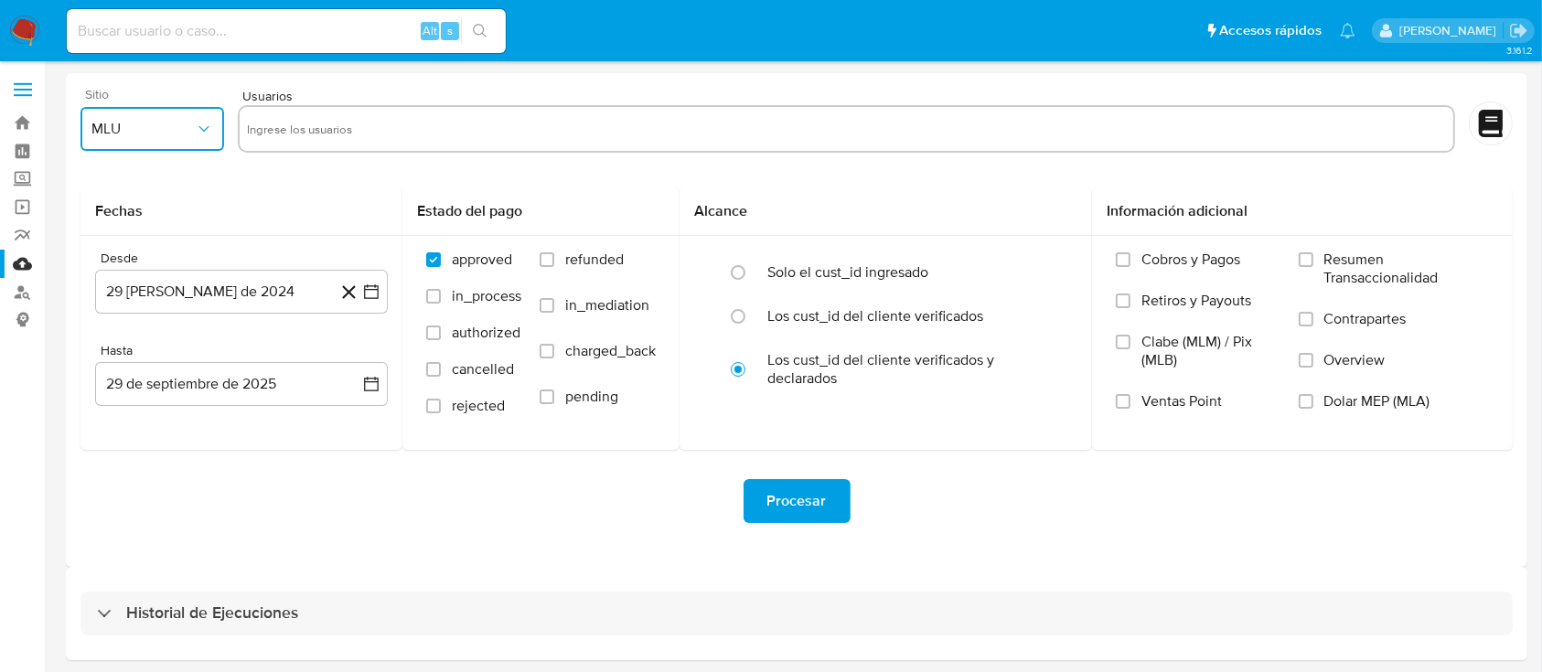
click at [123, 128] on span "MLU" at bounding box center [142, 129] width 103 height 18
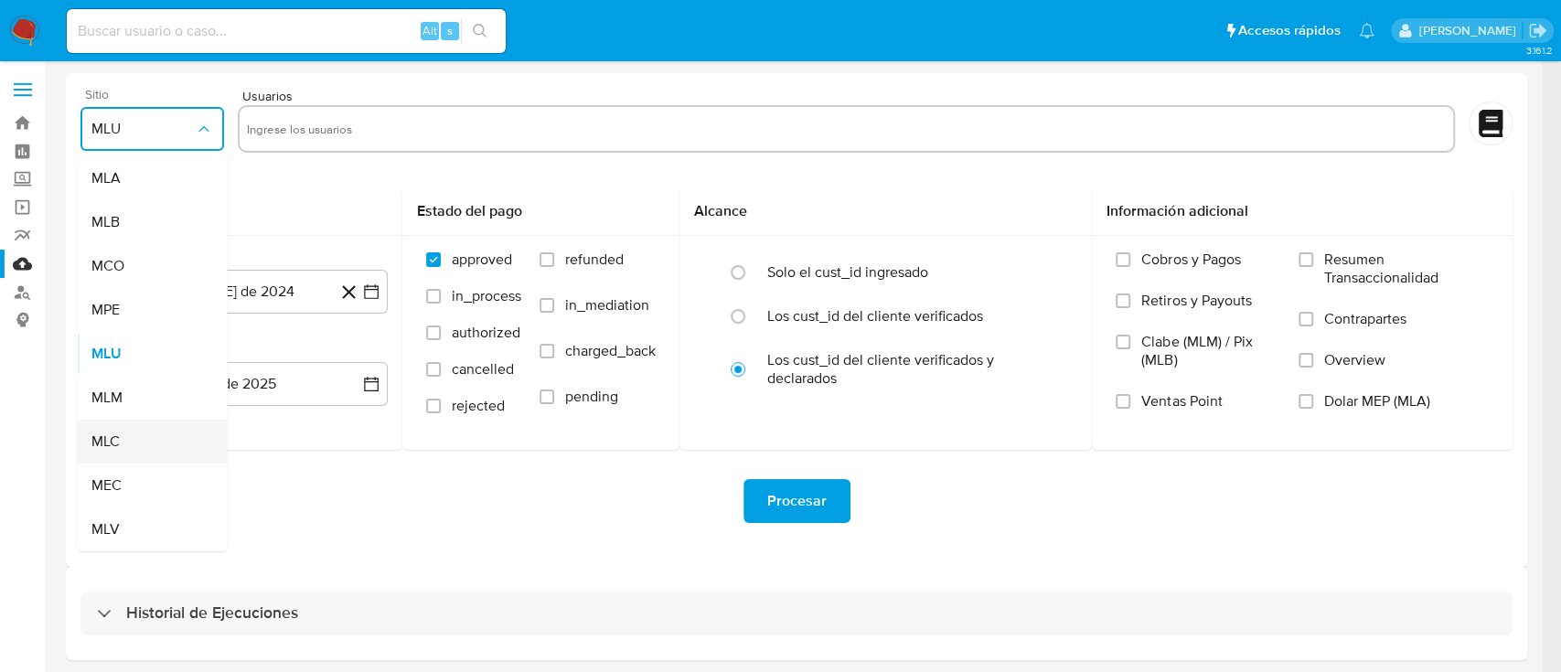
click at [123, 441] on div "MLC" at bounding box center [146, 442] width 111 height 44
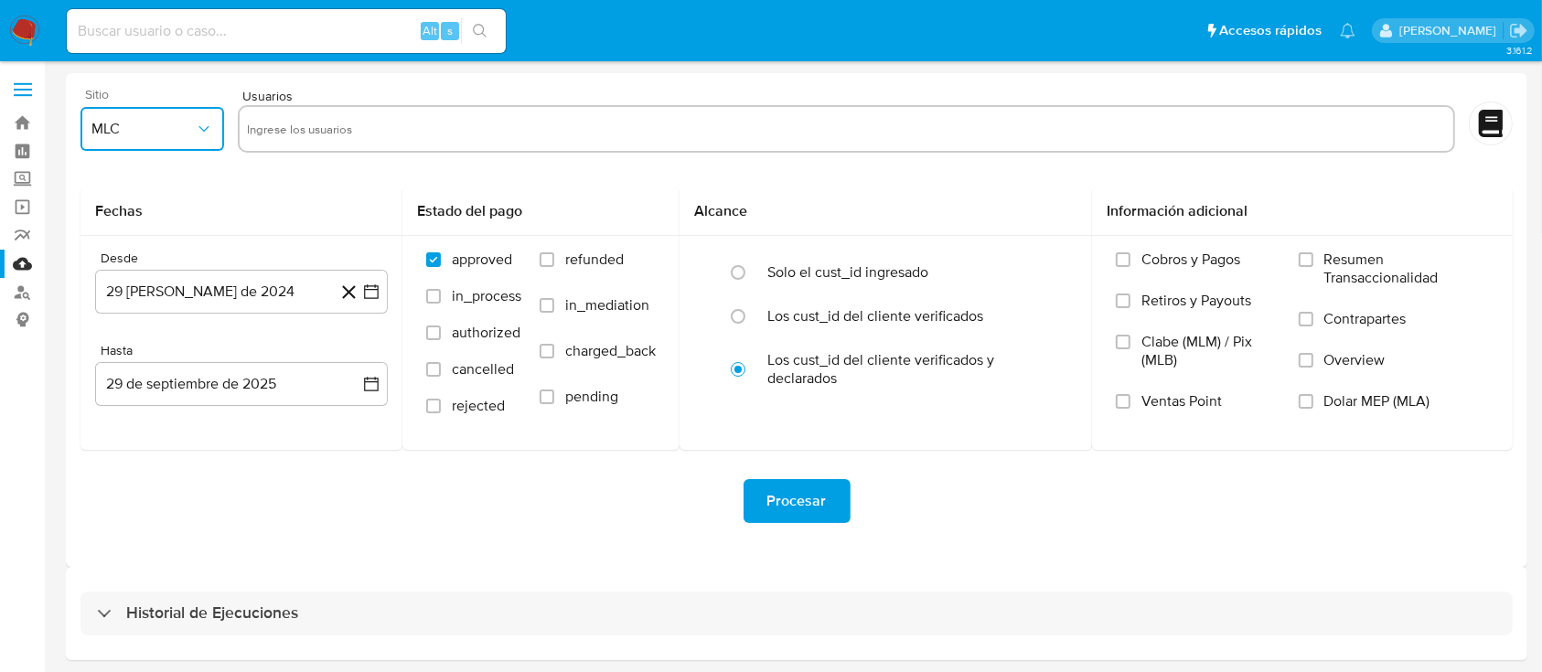
click at [333, 125] on input "text" at bounding box center [846, 128] width 1199 height 29
type input "2122794377"
click at [373, 294] on icon "button" at bounding box center [371, 292] width 18 height 18
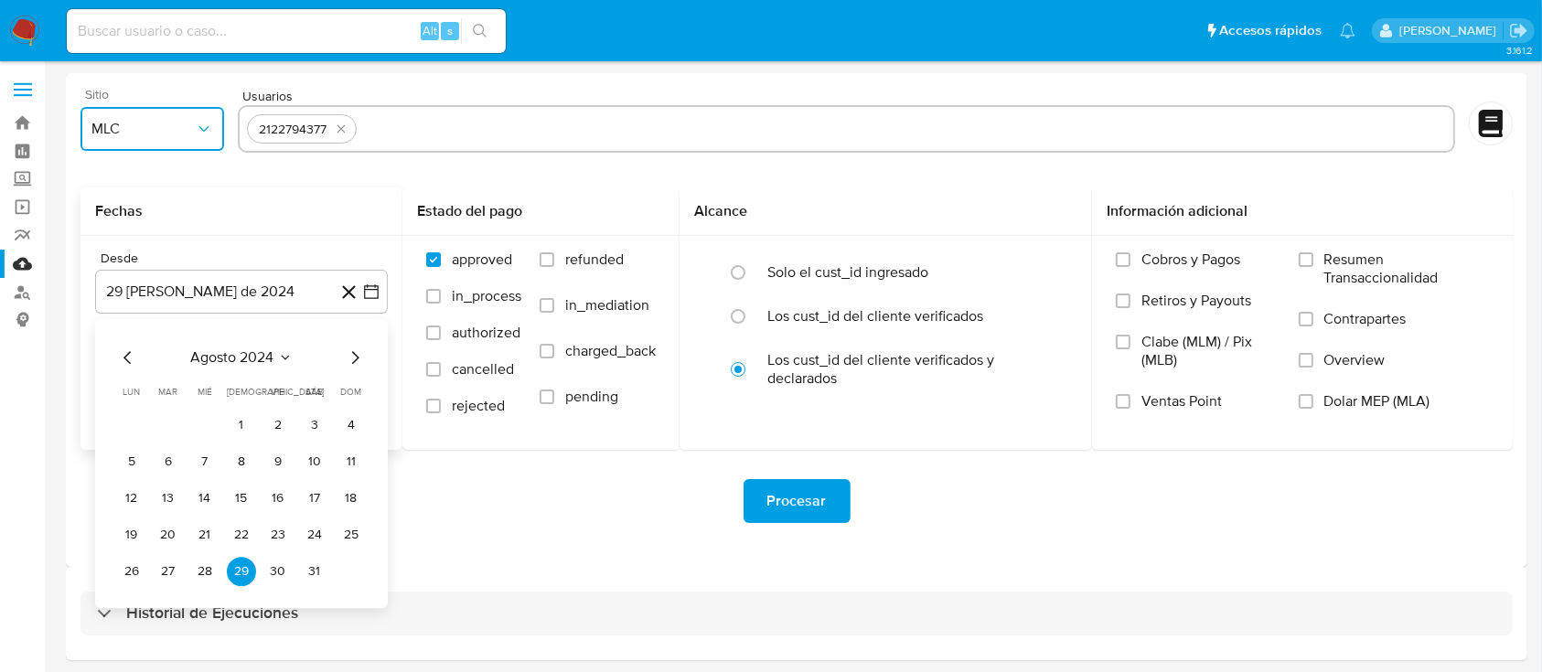
click at [351, 355] on icon "Mes siguiente" at bounding box center [355, 358] width 22 height 22
click at [205, 577] on button "25" at bounding box center [204, 571] width 29 height 29
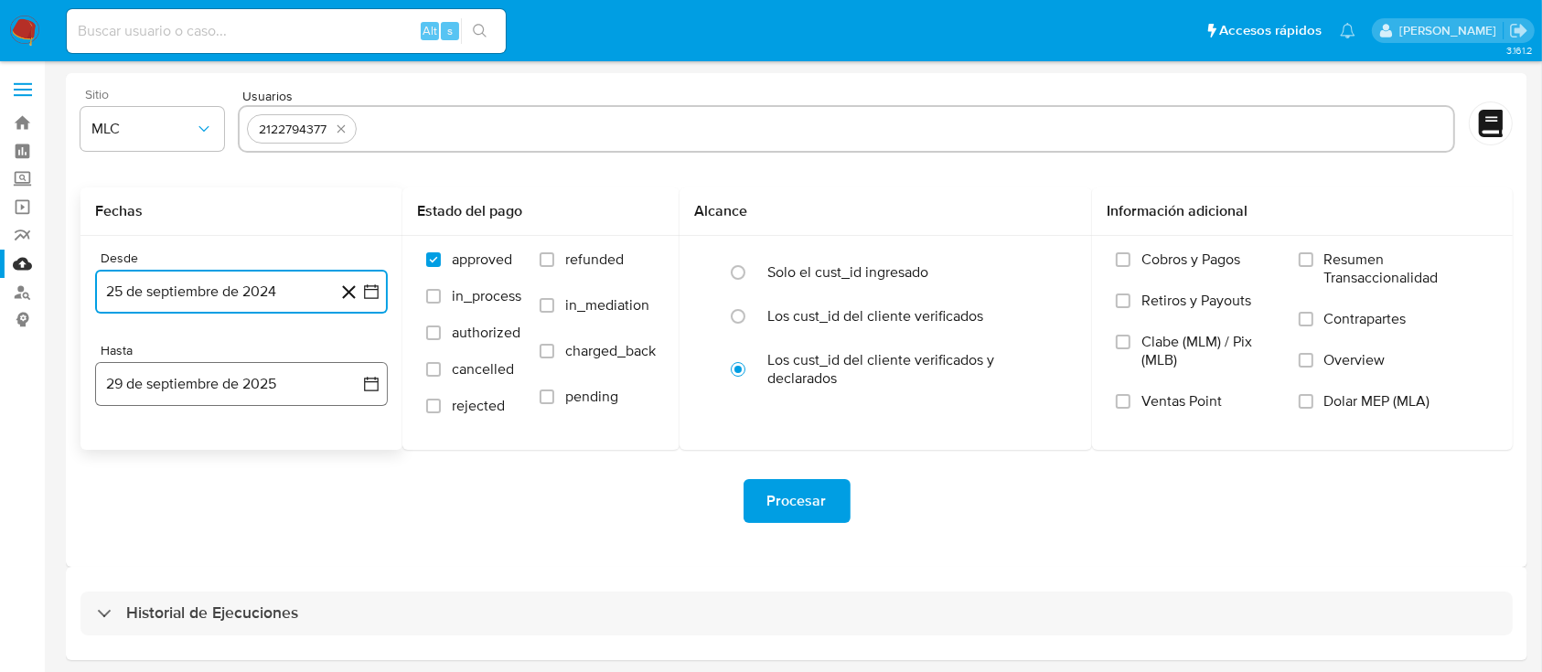
click at [235, 388] on button "29 de septiembre de 2025" at bounding box center [241, 384] width 293 height 44
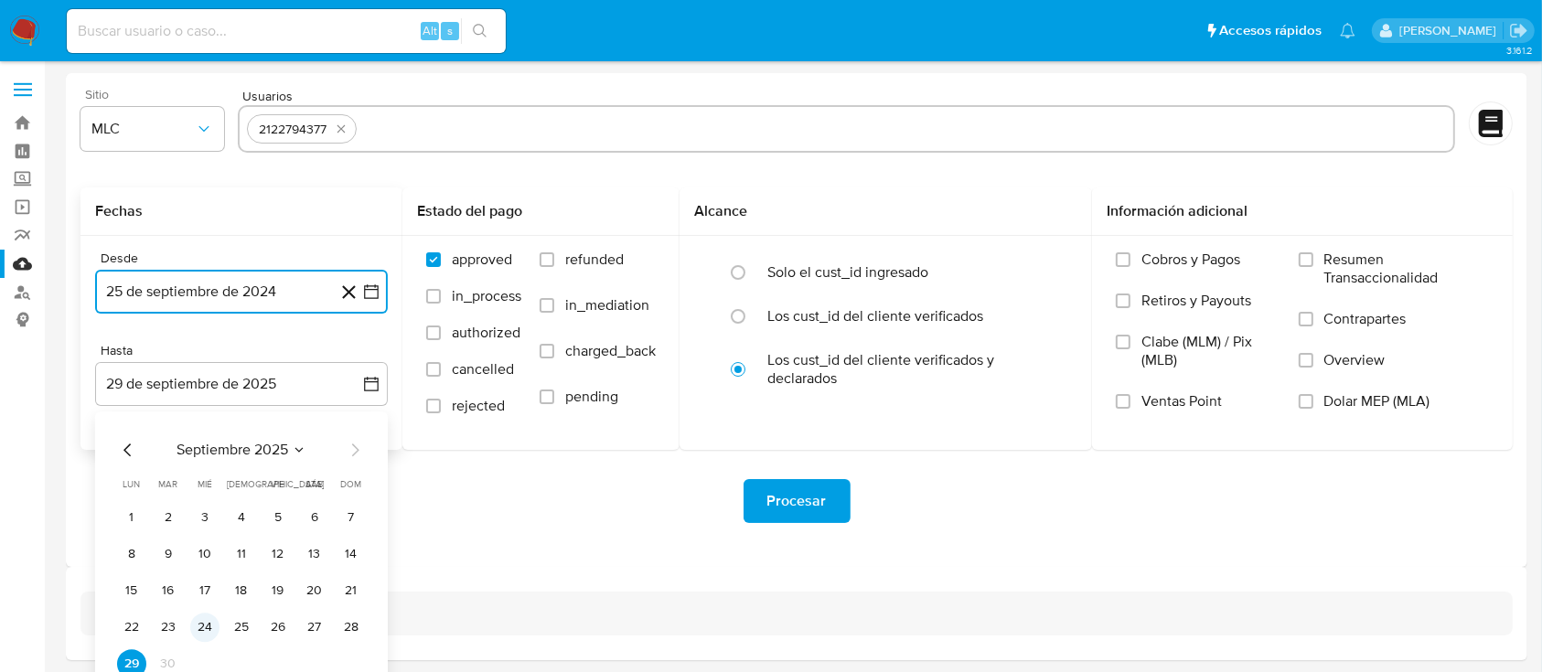
click at [215, 631] on button "24" at bounding box center [204, 627] width 29 height 29
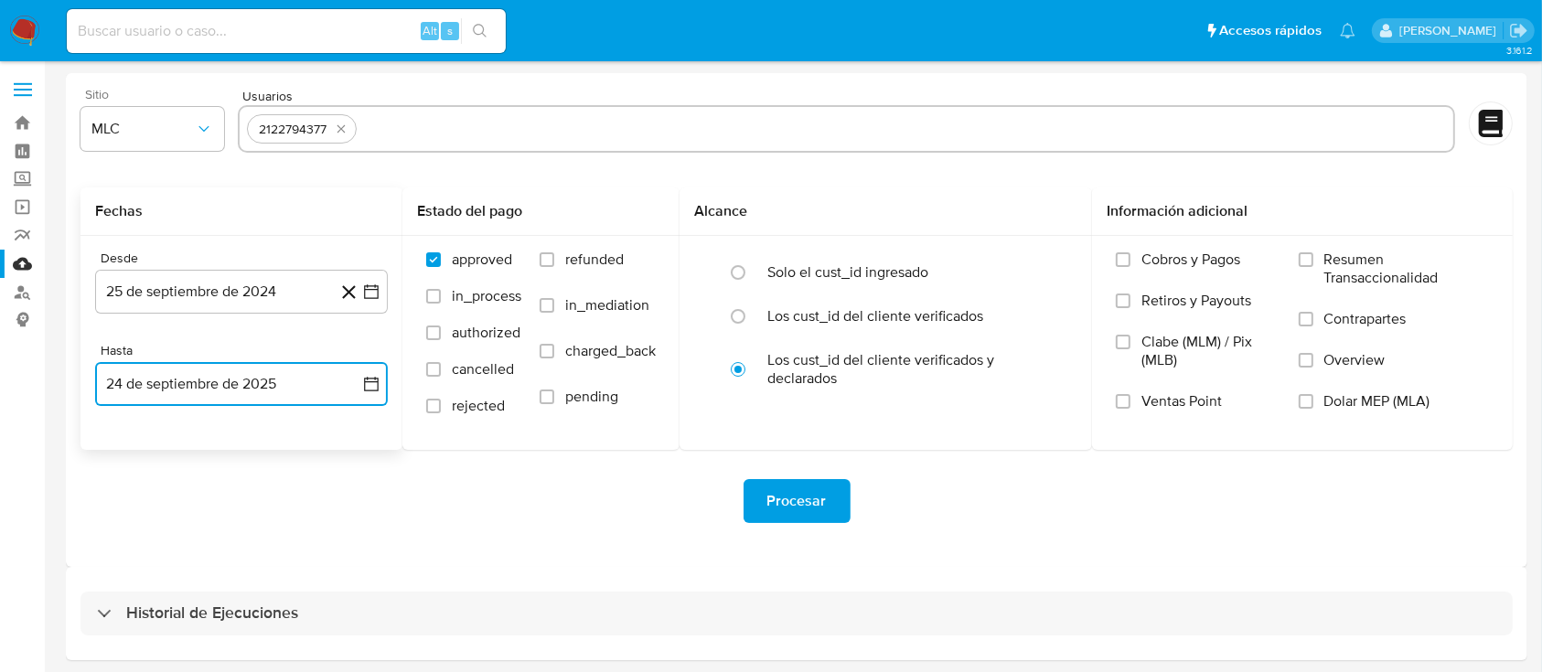
click at [406, 136] on input "text" at bounding box center [905, 128] width 1082 height 29
type input "2272752940"
paste input "148743342"
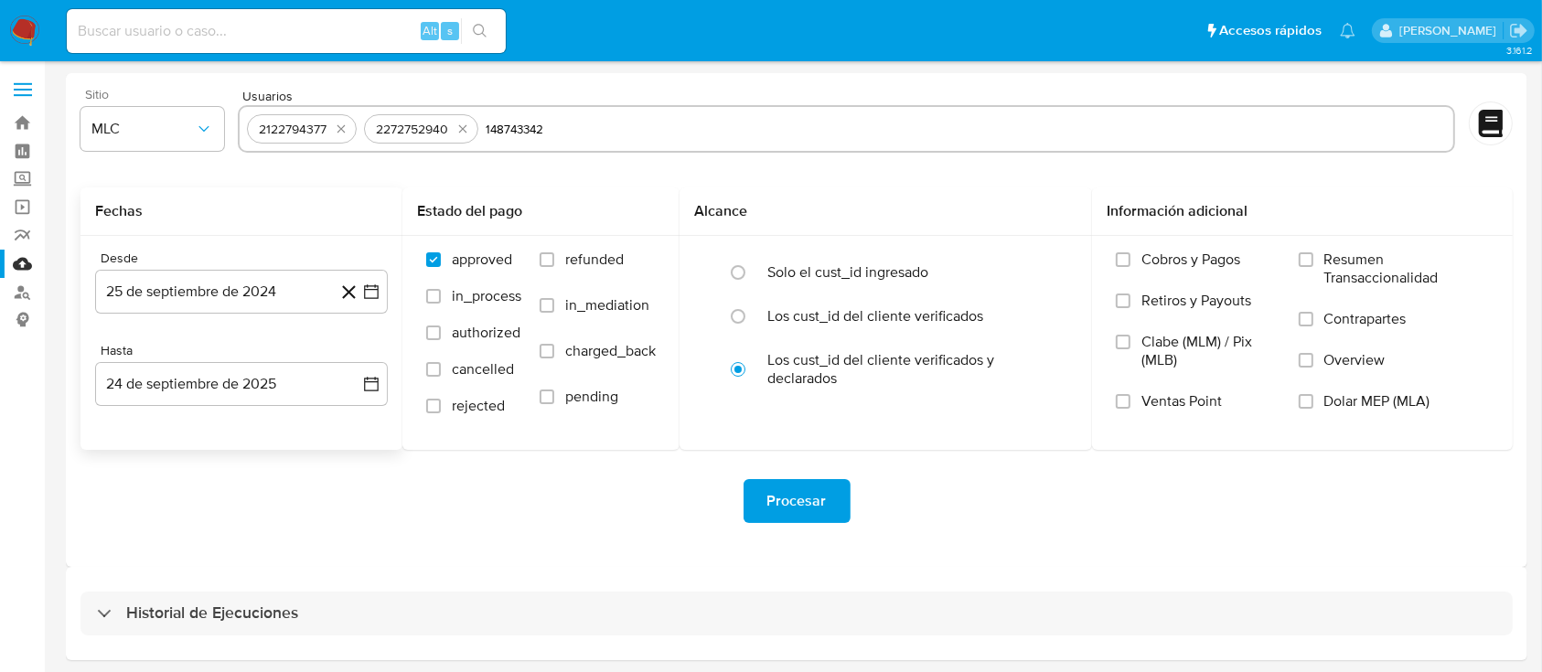
type input "148743342"
paste input "1452913867"
type input "1452913867"
paste input "1837357498"
type input "1837357498"
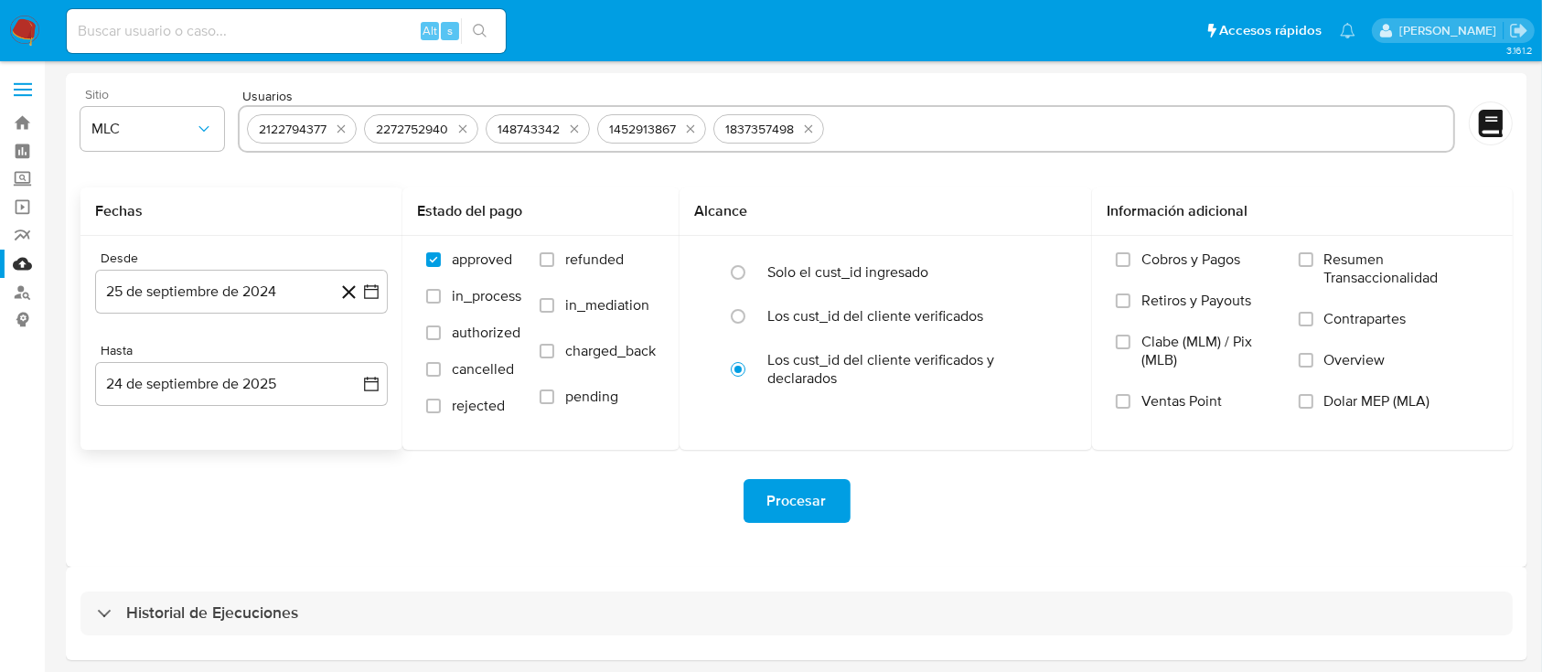
paste input "2345774591"
type input "2345774591"
paste input "477832810"
type input "477832810"
paste input "1100324353"
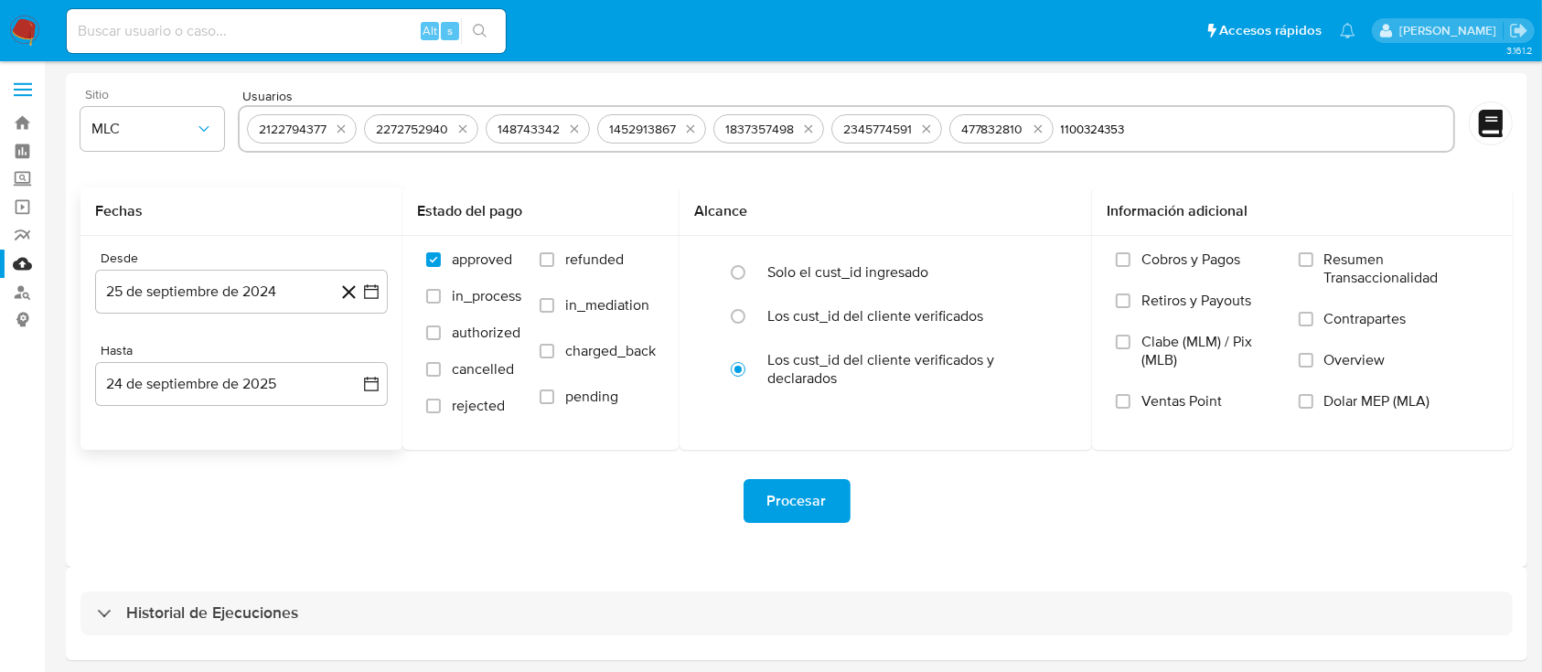
type input "1100324353"
paste input "790875385"
type input "790875385"
click at [782, 501] on span "Procesar" at bounding box center [796, 501] width 59 height 40
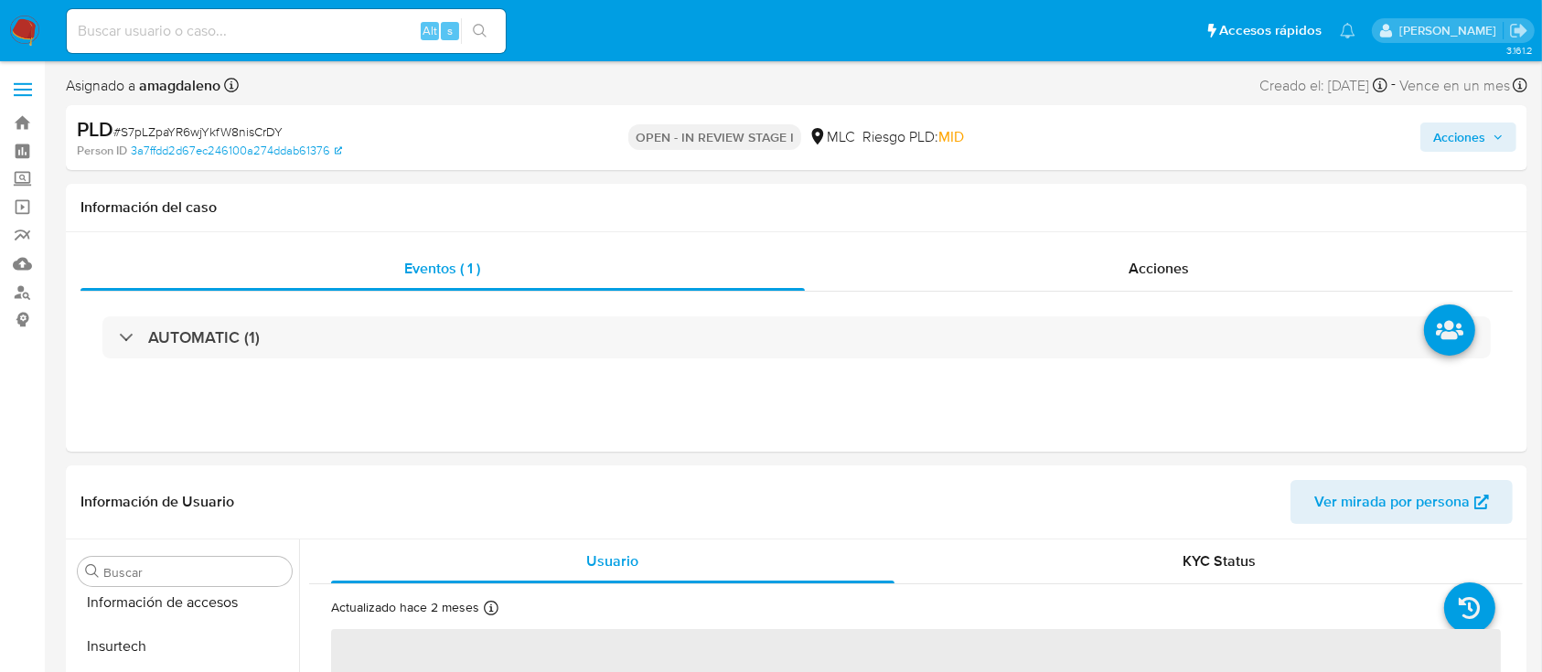
scroll to position [859, 0]
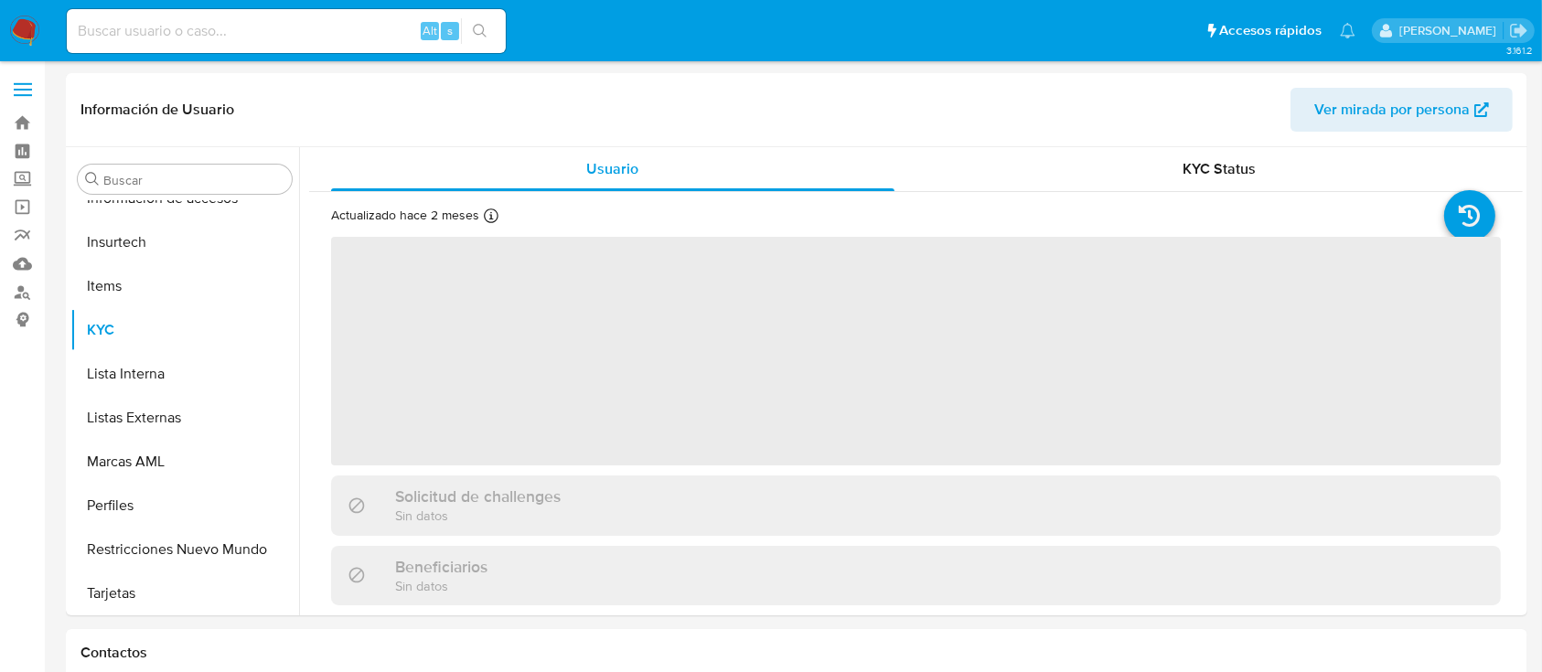
scroll to position [861, 0]
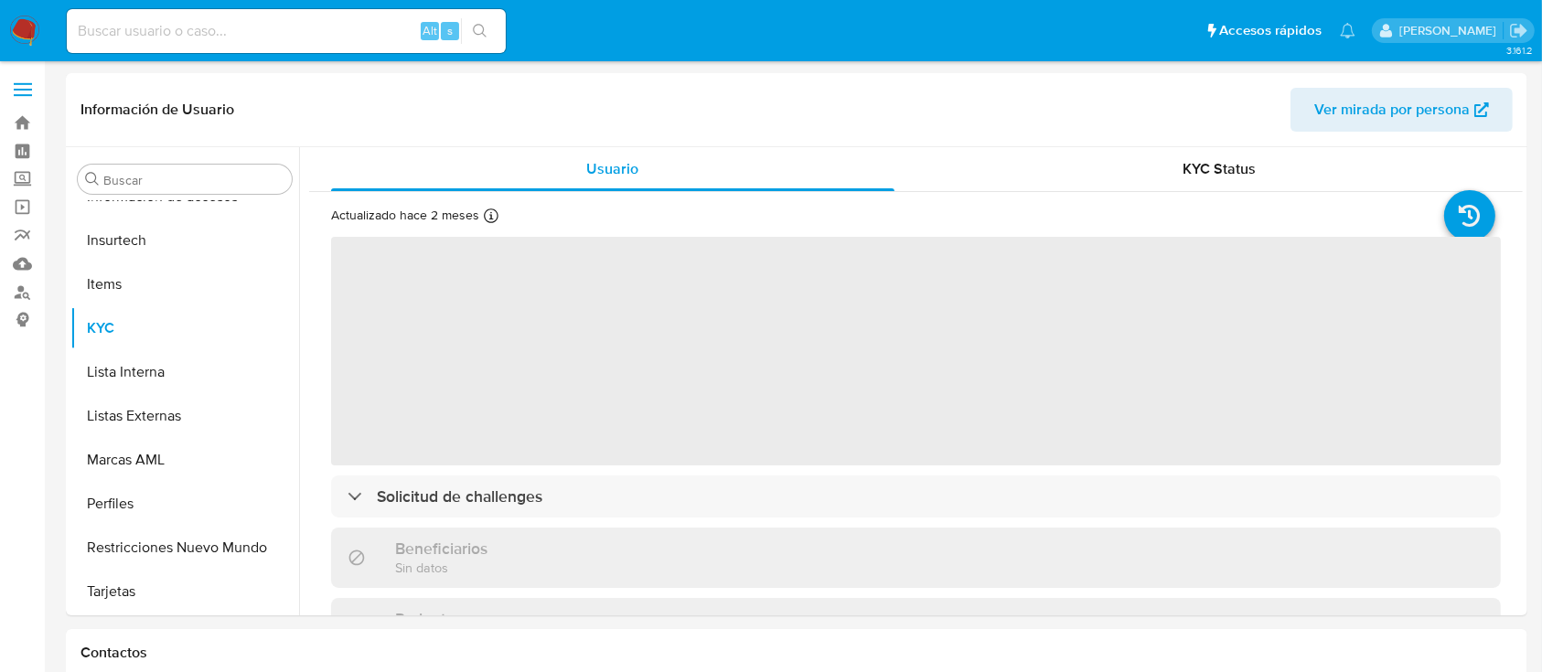
select select "10"
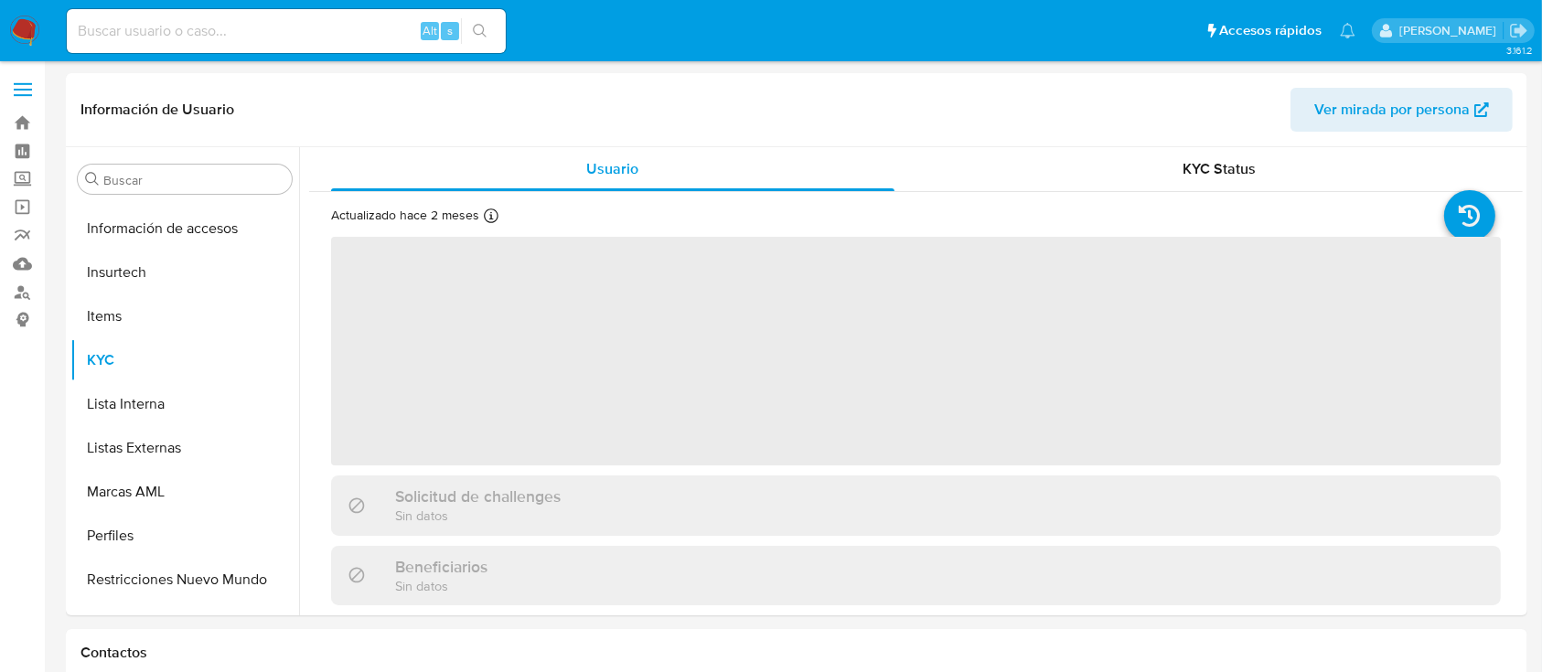
scroll to position [861, 0]
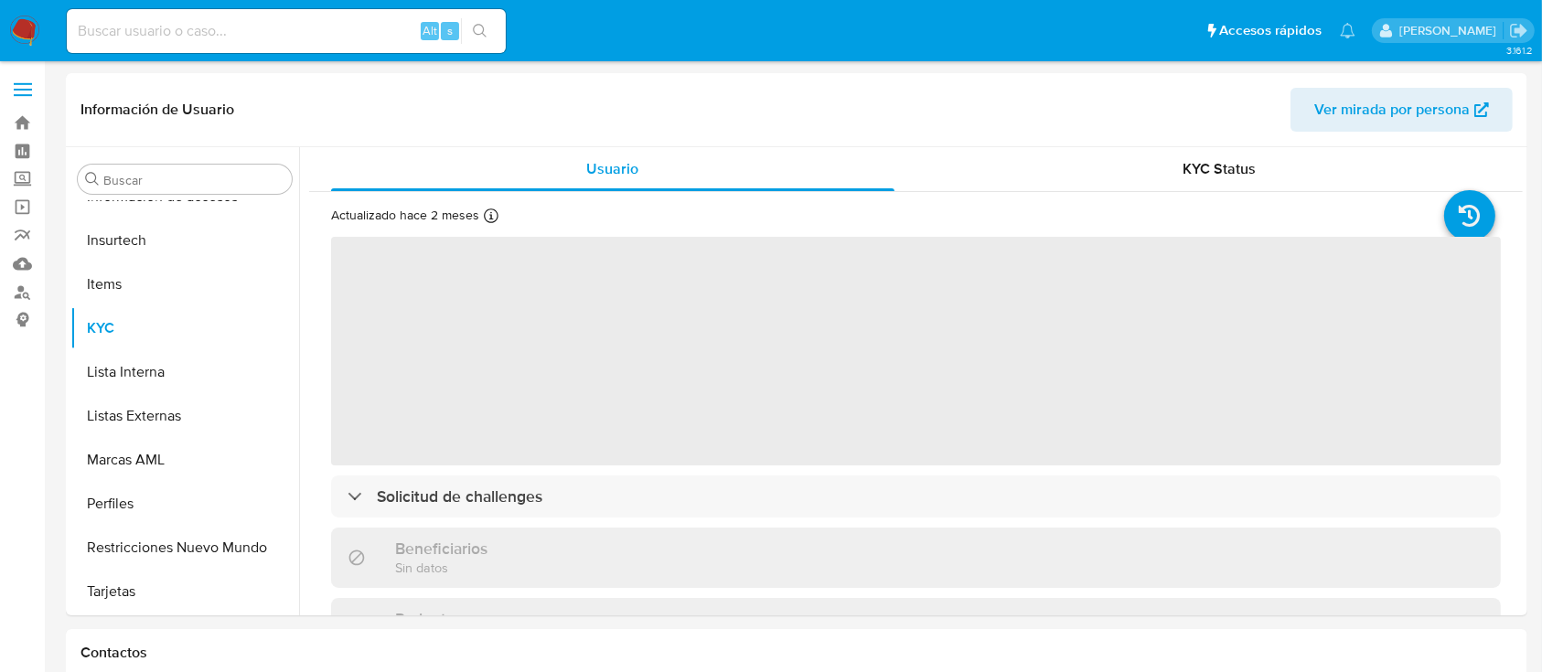
select select "10"
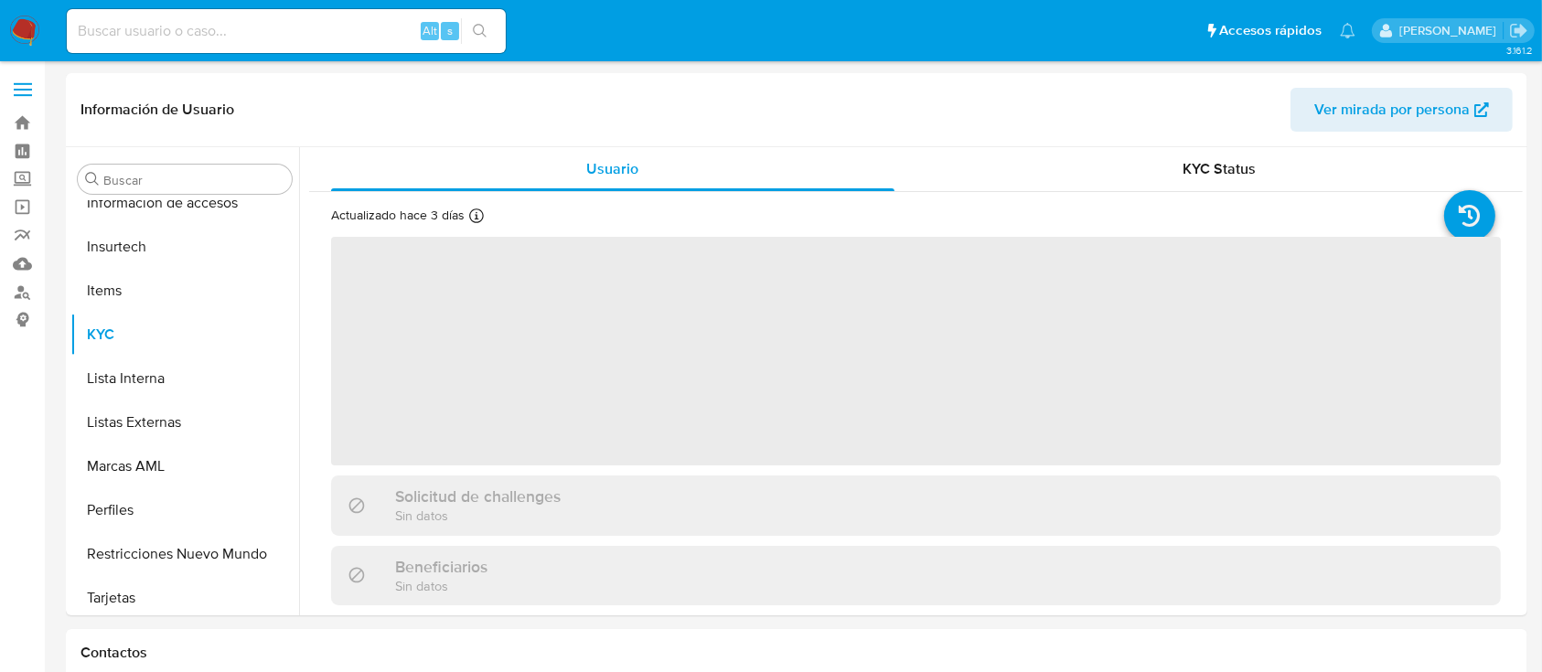
scroll to position [861, 0]
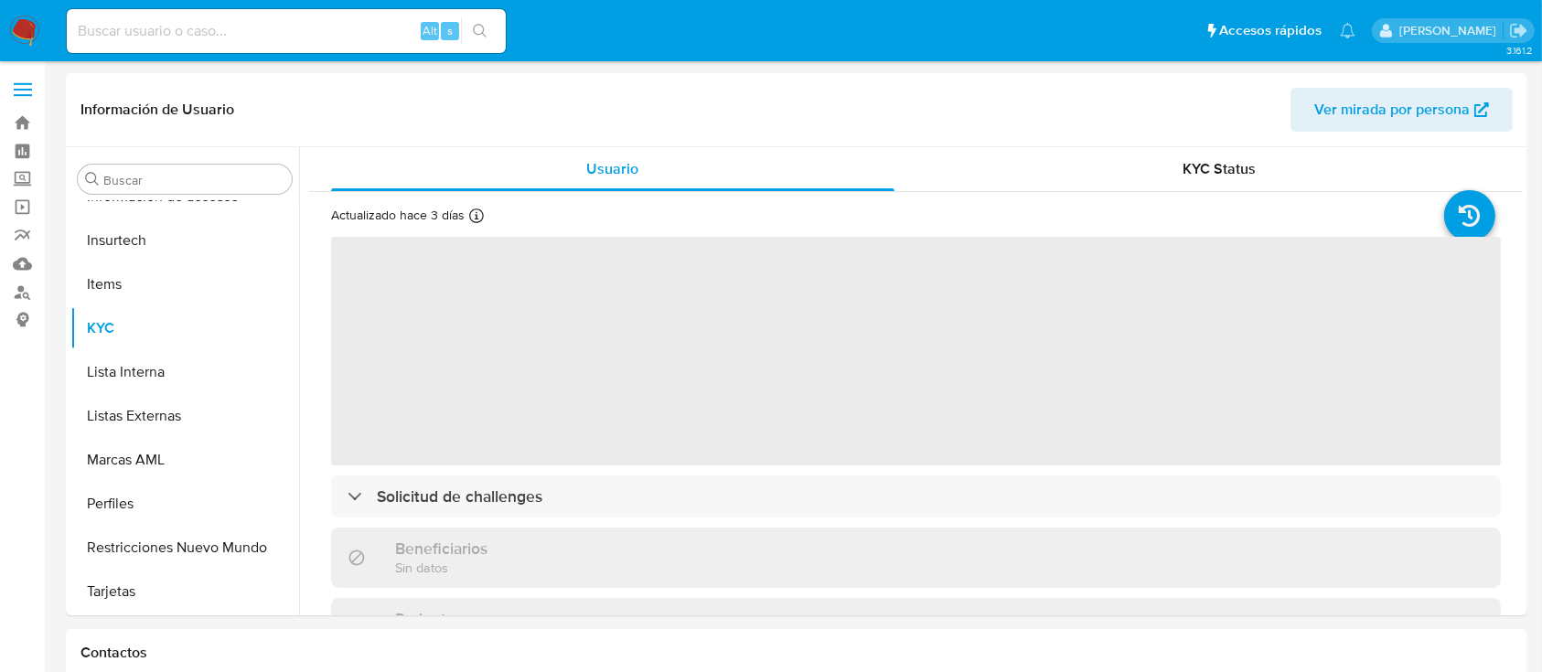
select select "10"
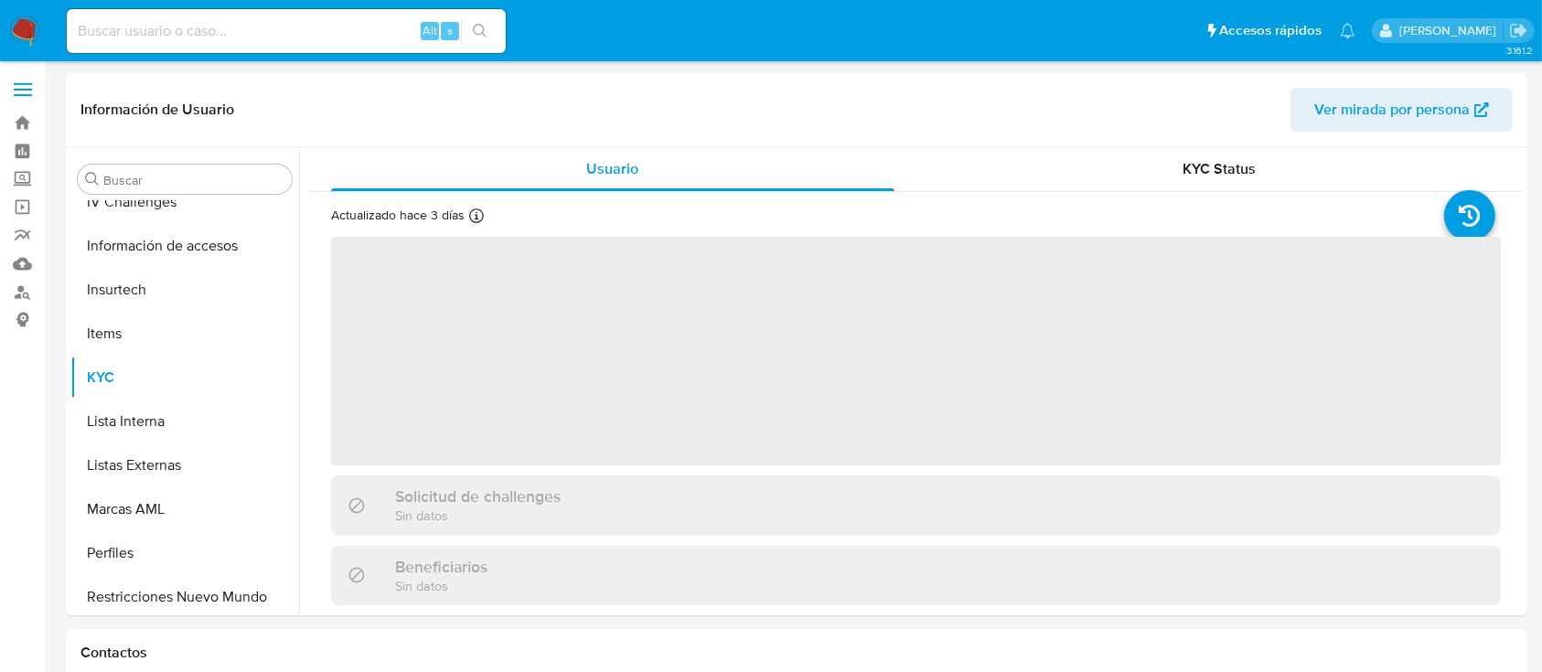
scroll to position [861, 0]
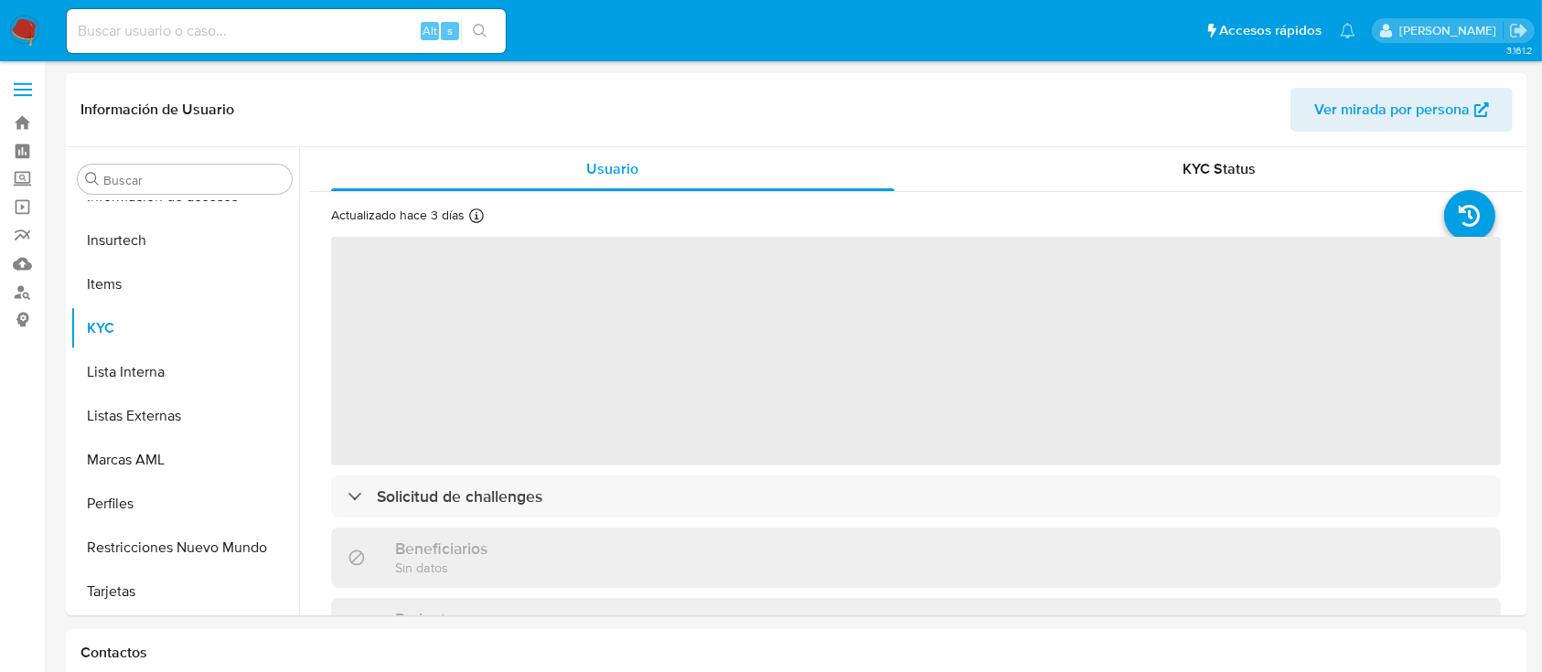
select select "10"
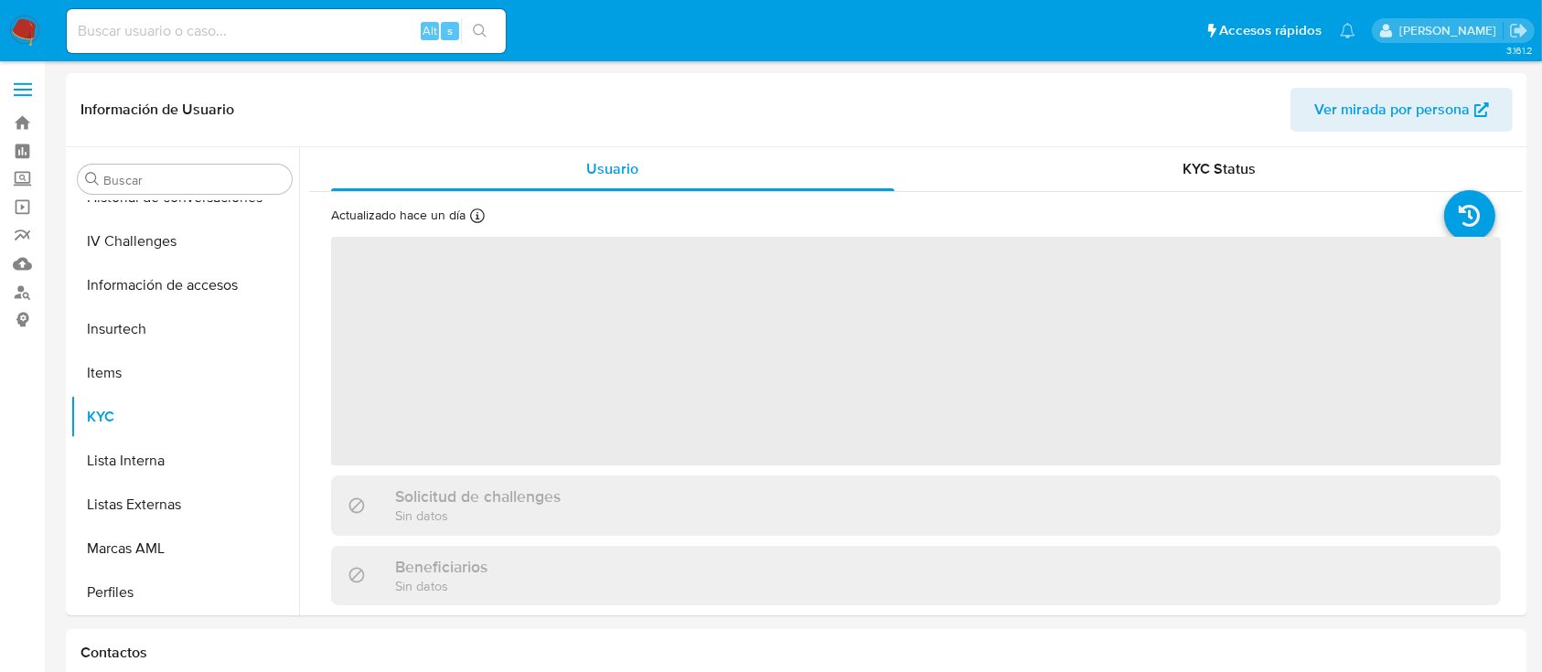
scroll to position [861, 0]
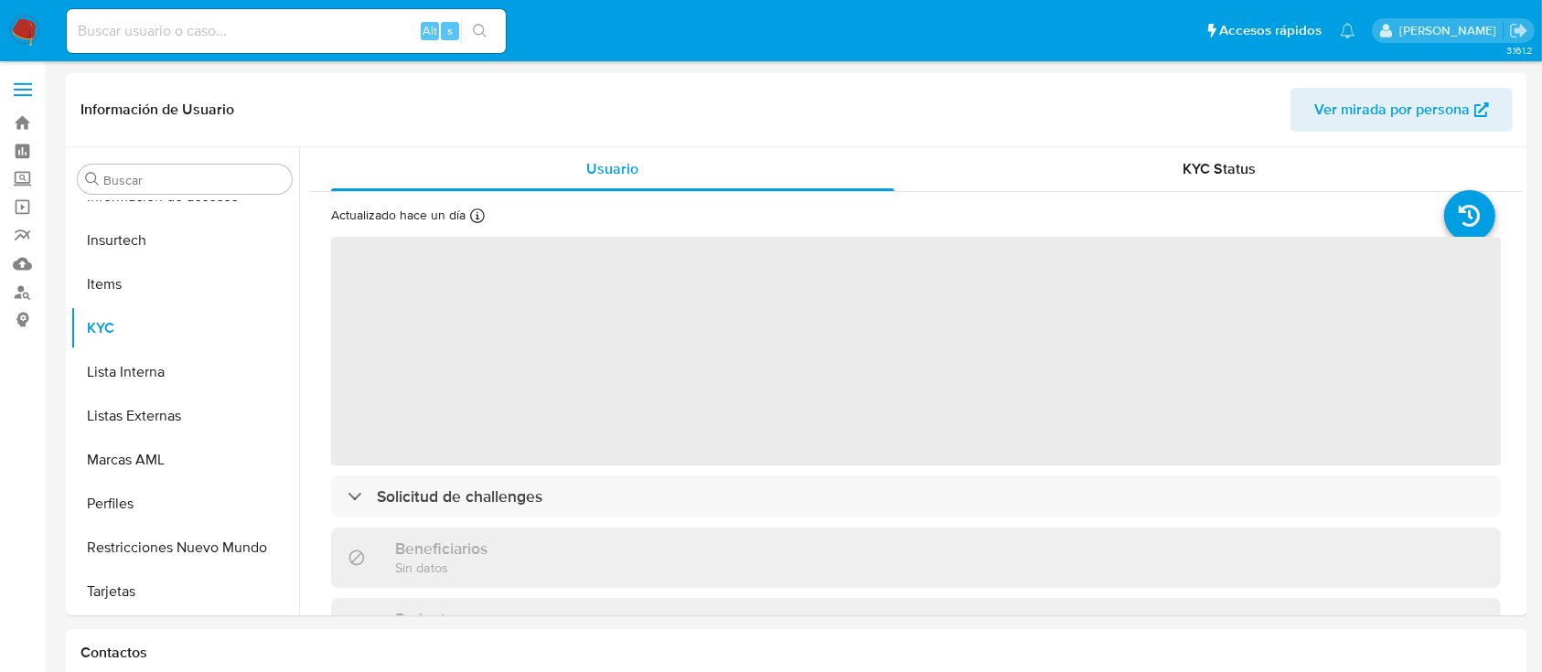
select select "10"
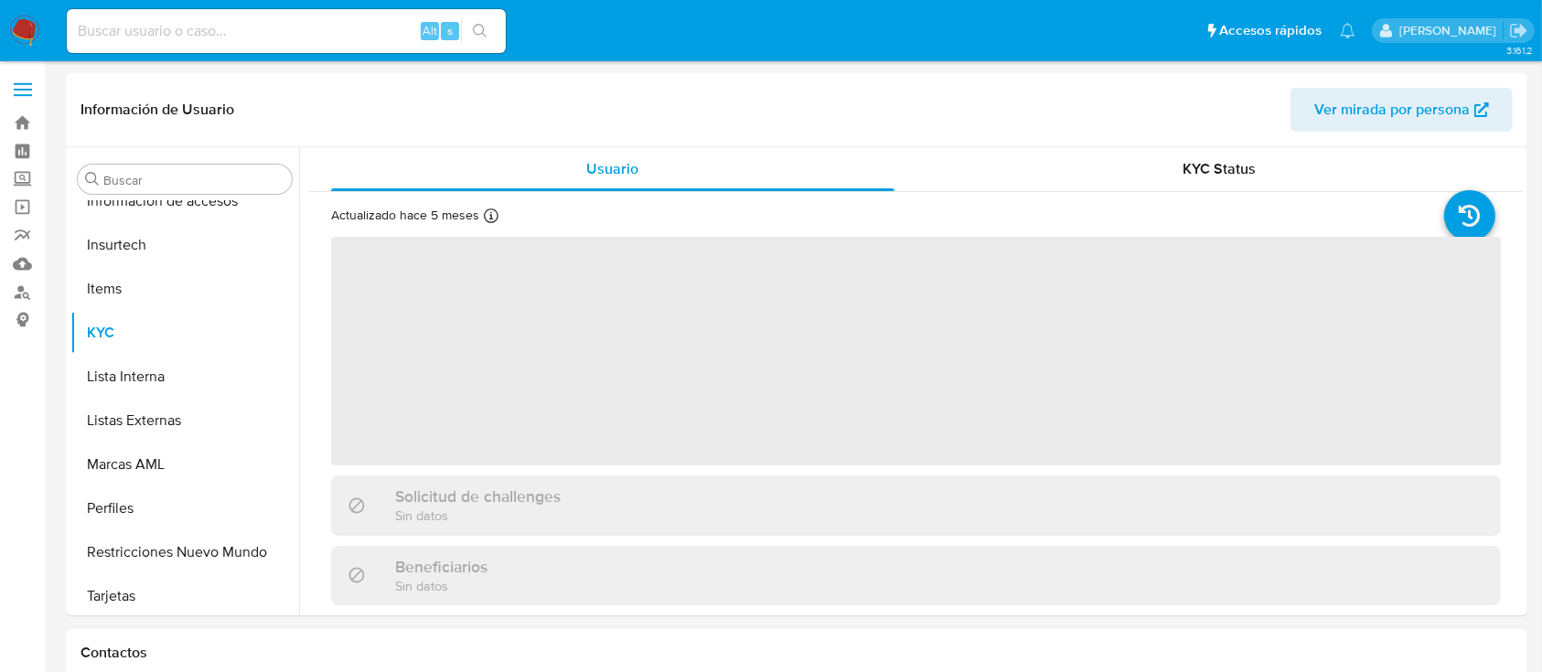
scroll to position [861, 0]
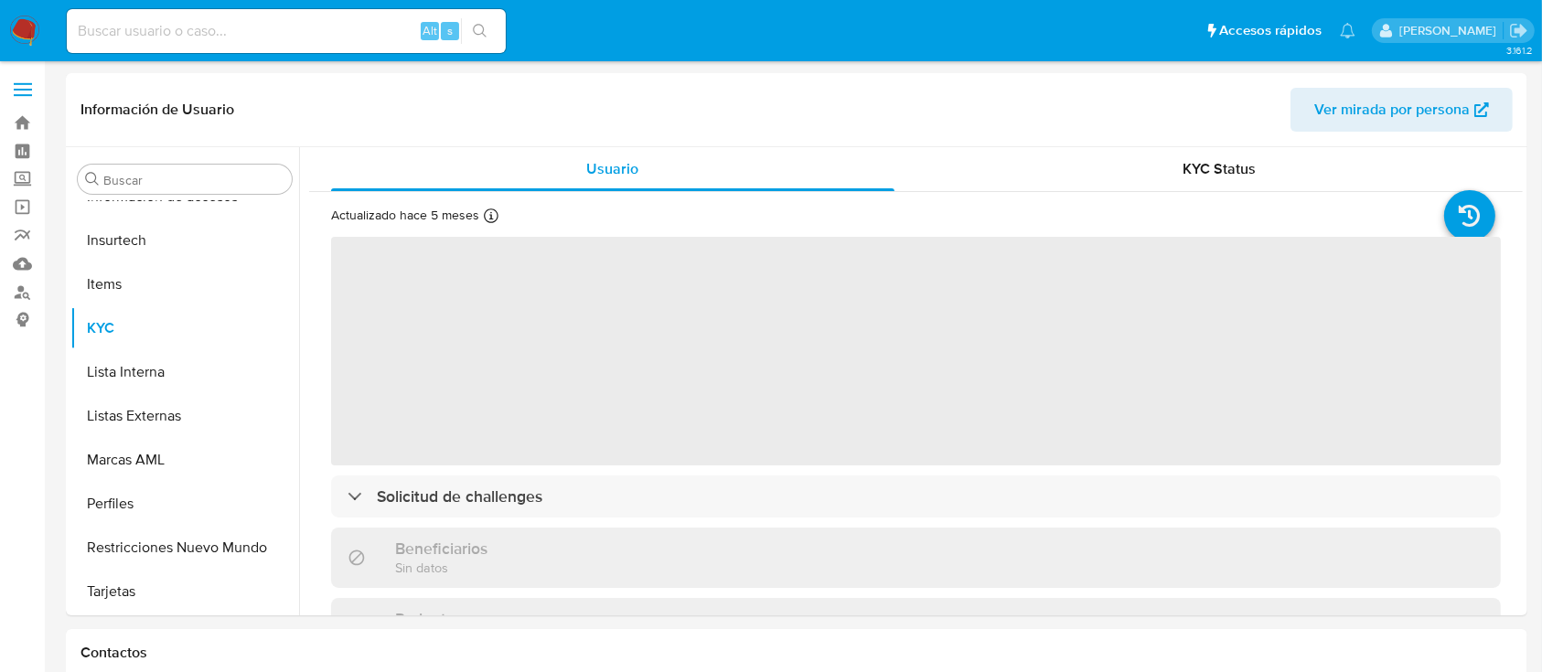
select select "10"
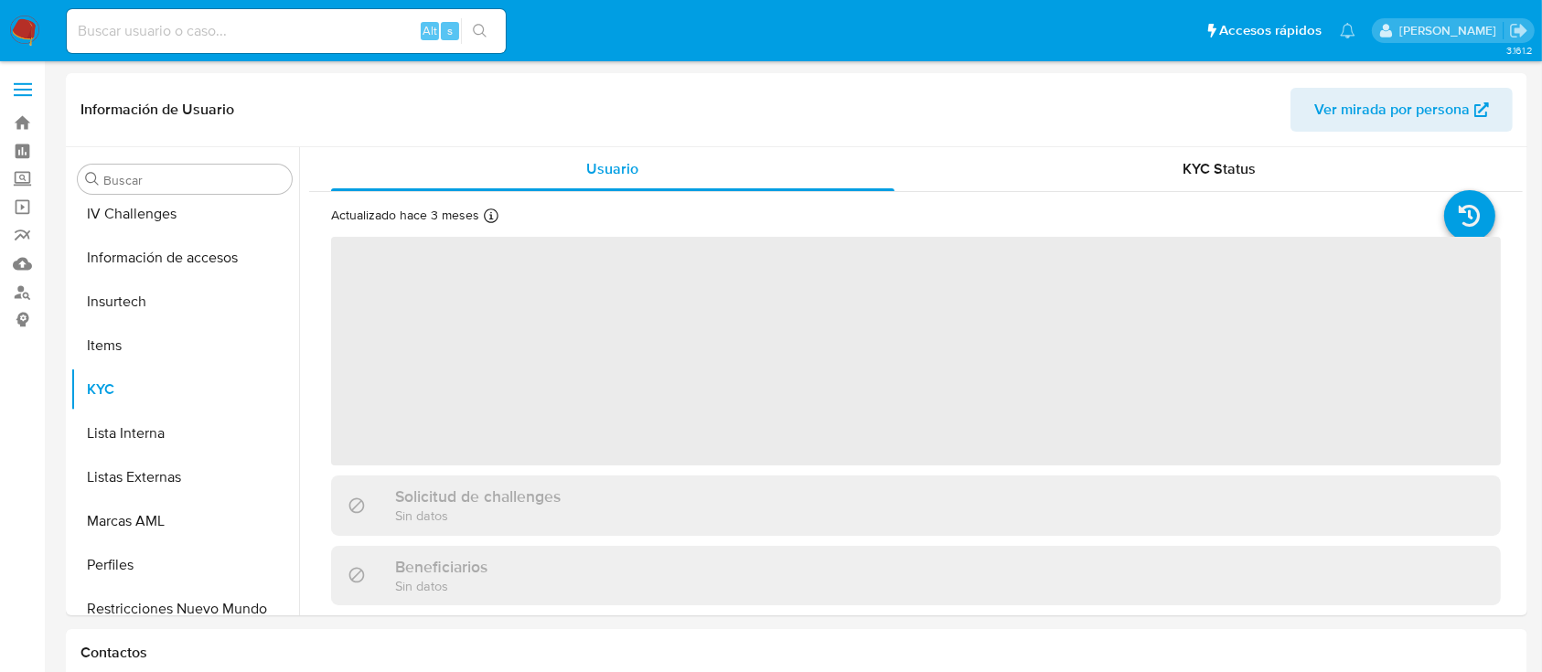
scroll to position [861, 0]
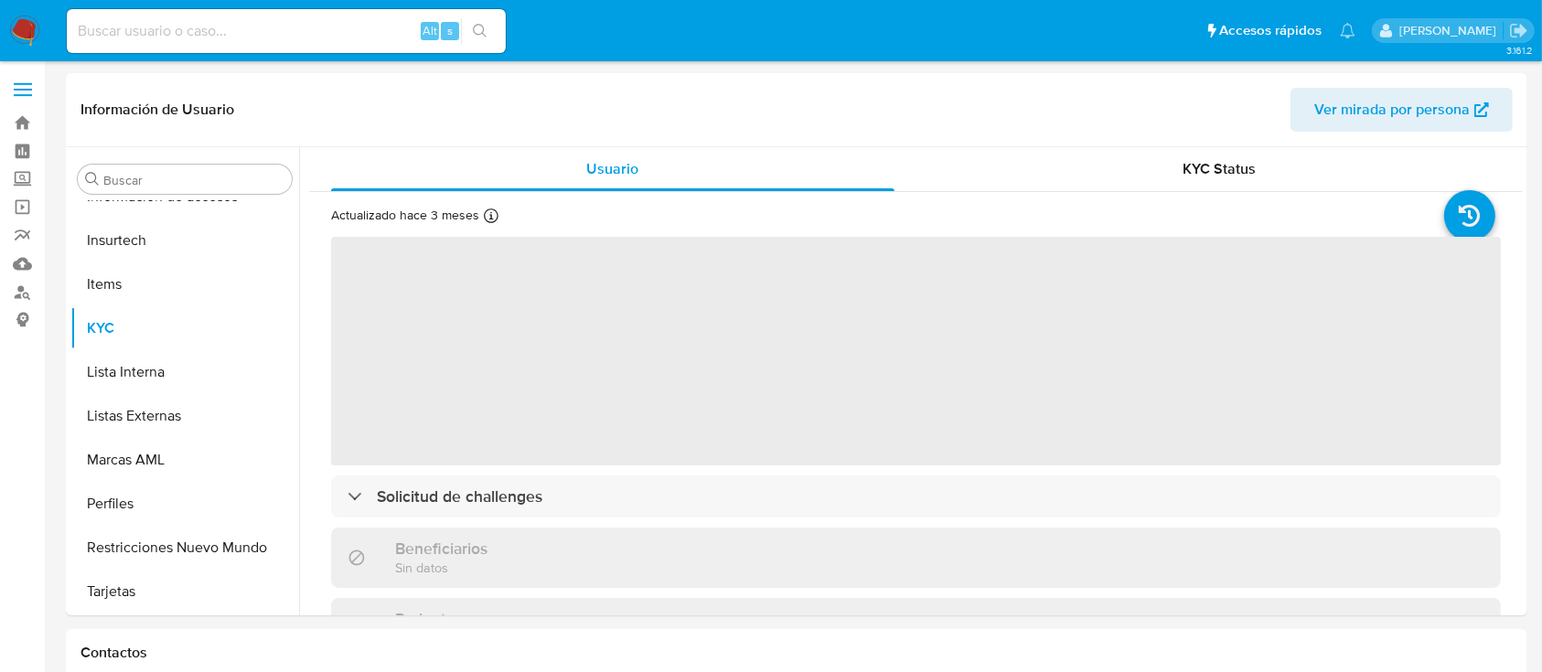
select select "10"
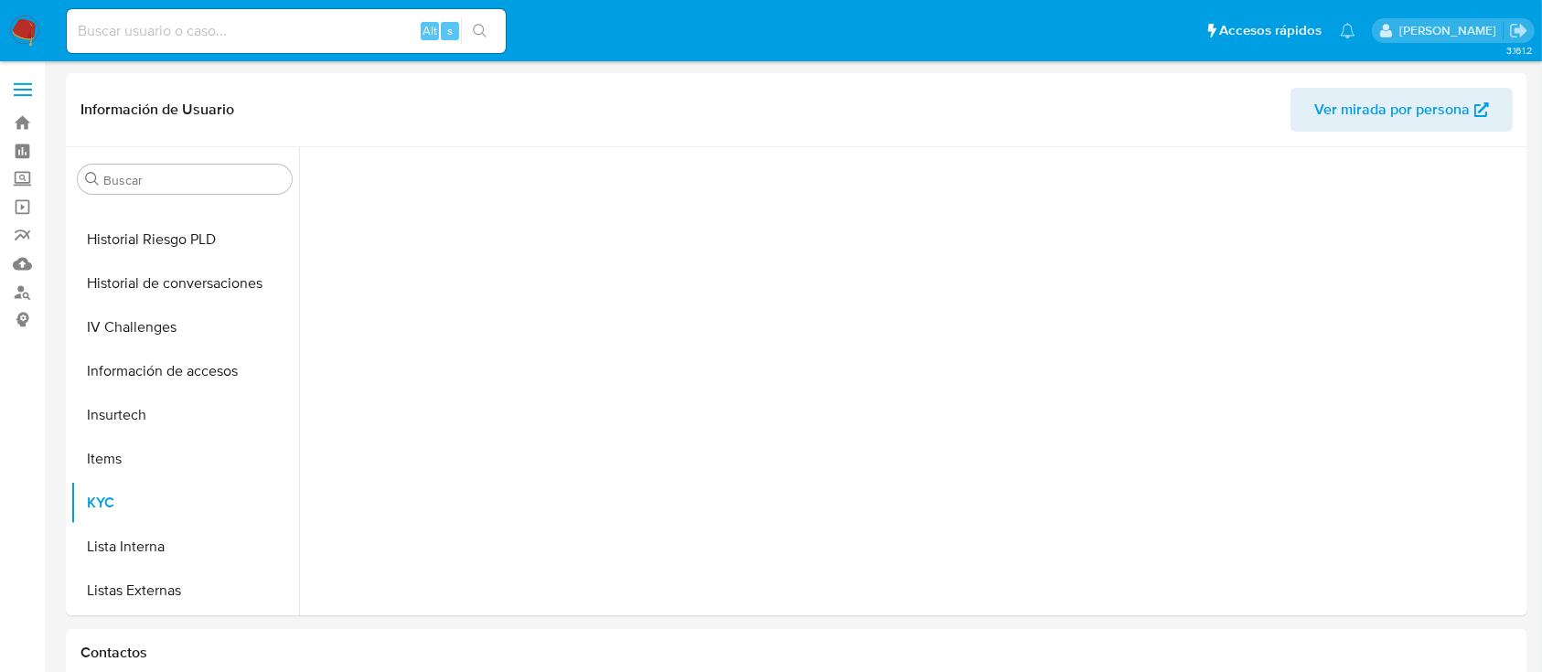
scroll to position [861, 0]
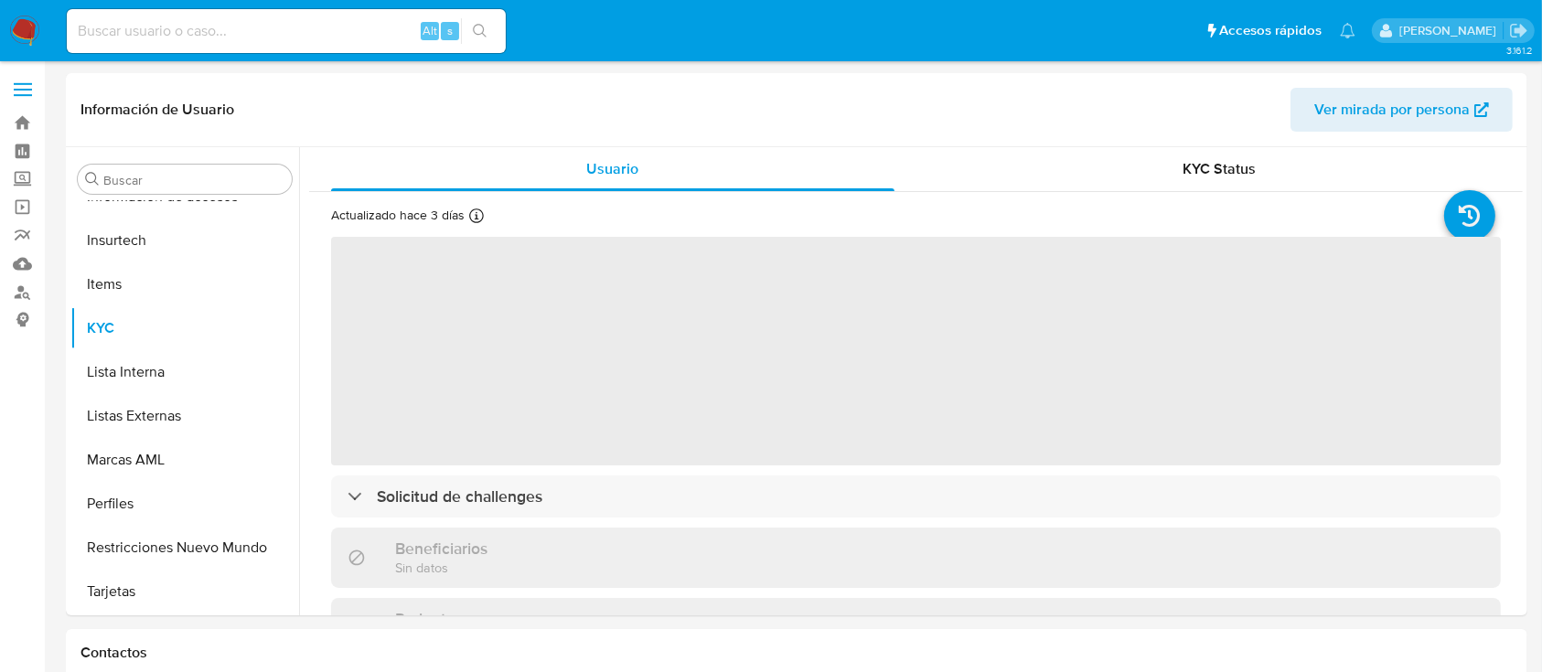
select select "10"
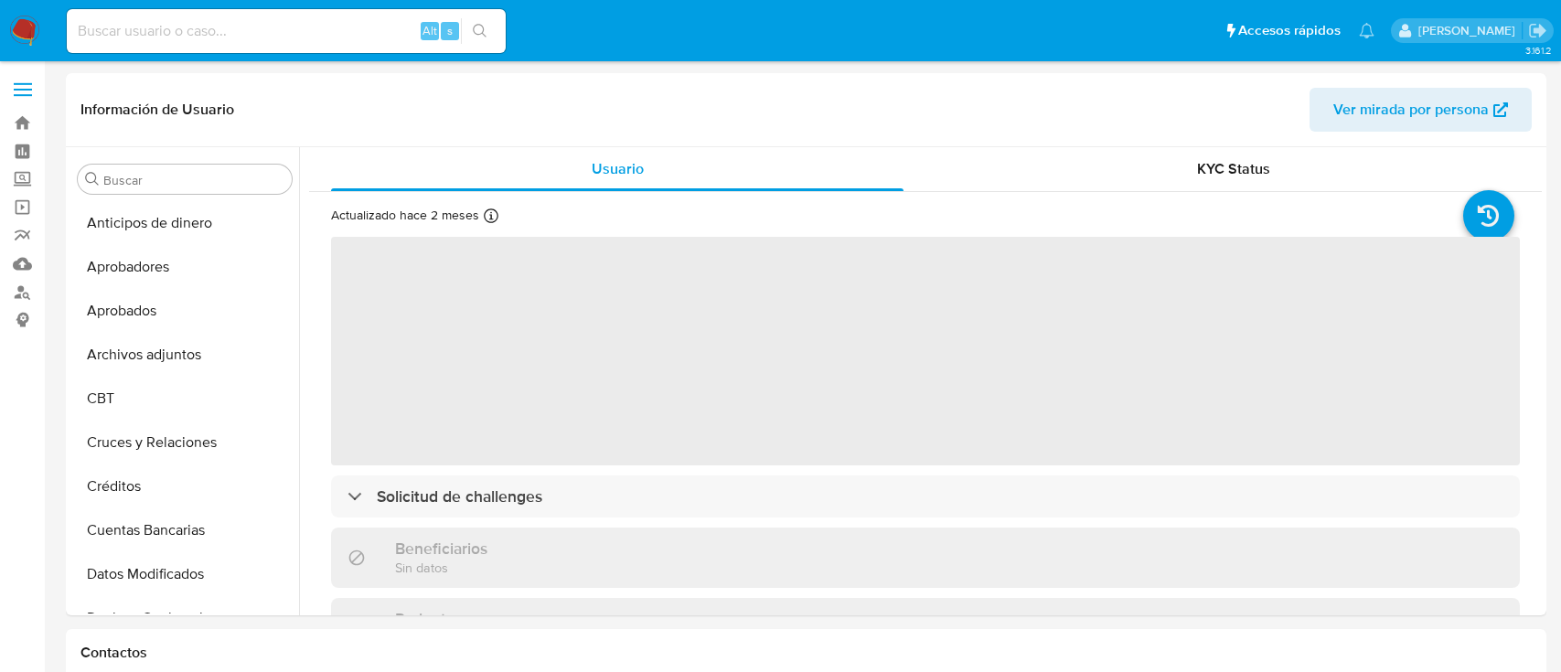
select select "10"
